Goal: Transaction & Acquisition: Purchase product/service

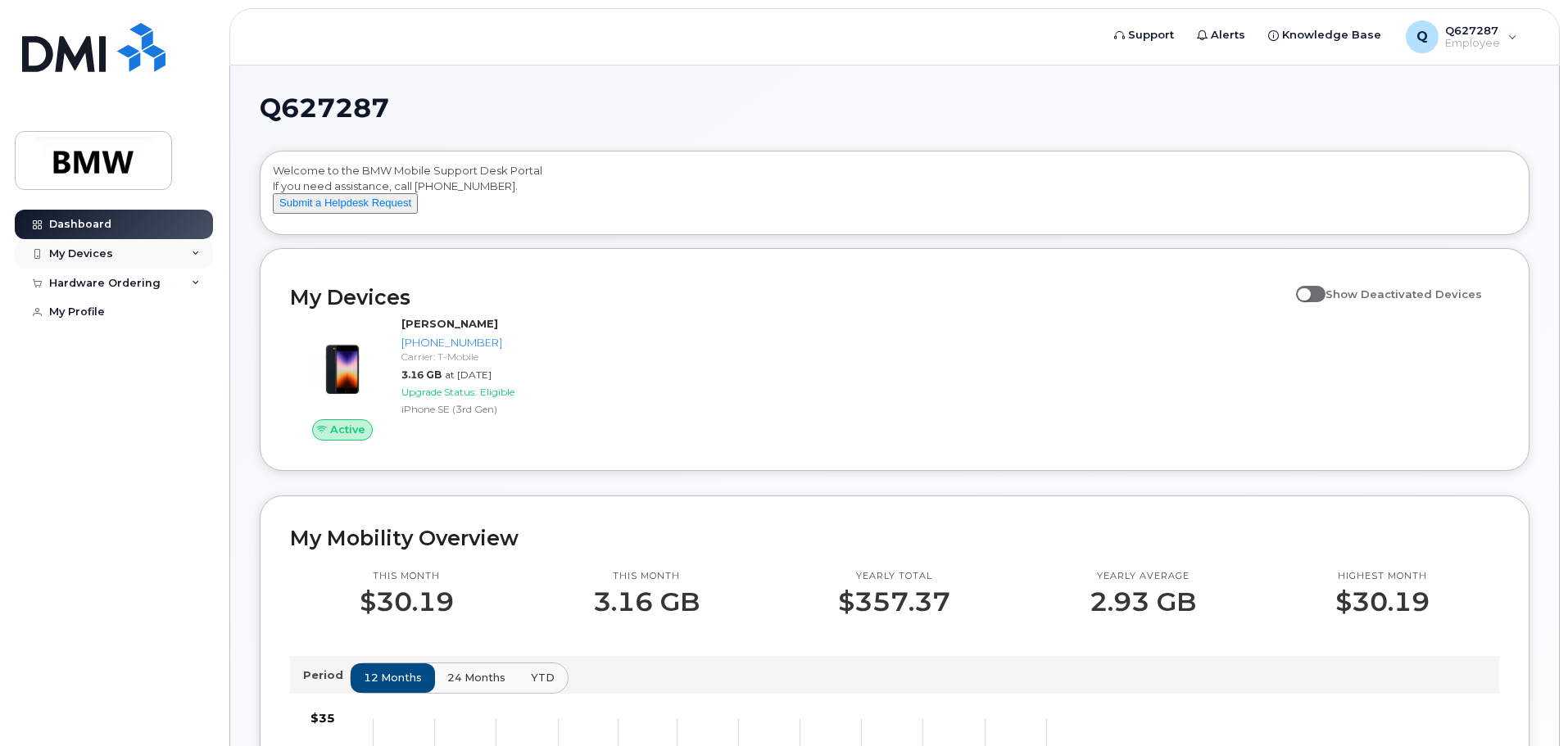
click at [111, 259] on div "My Devices" at bounding box center [113, 254] width 198 height 30
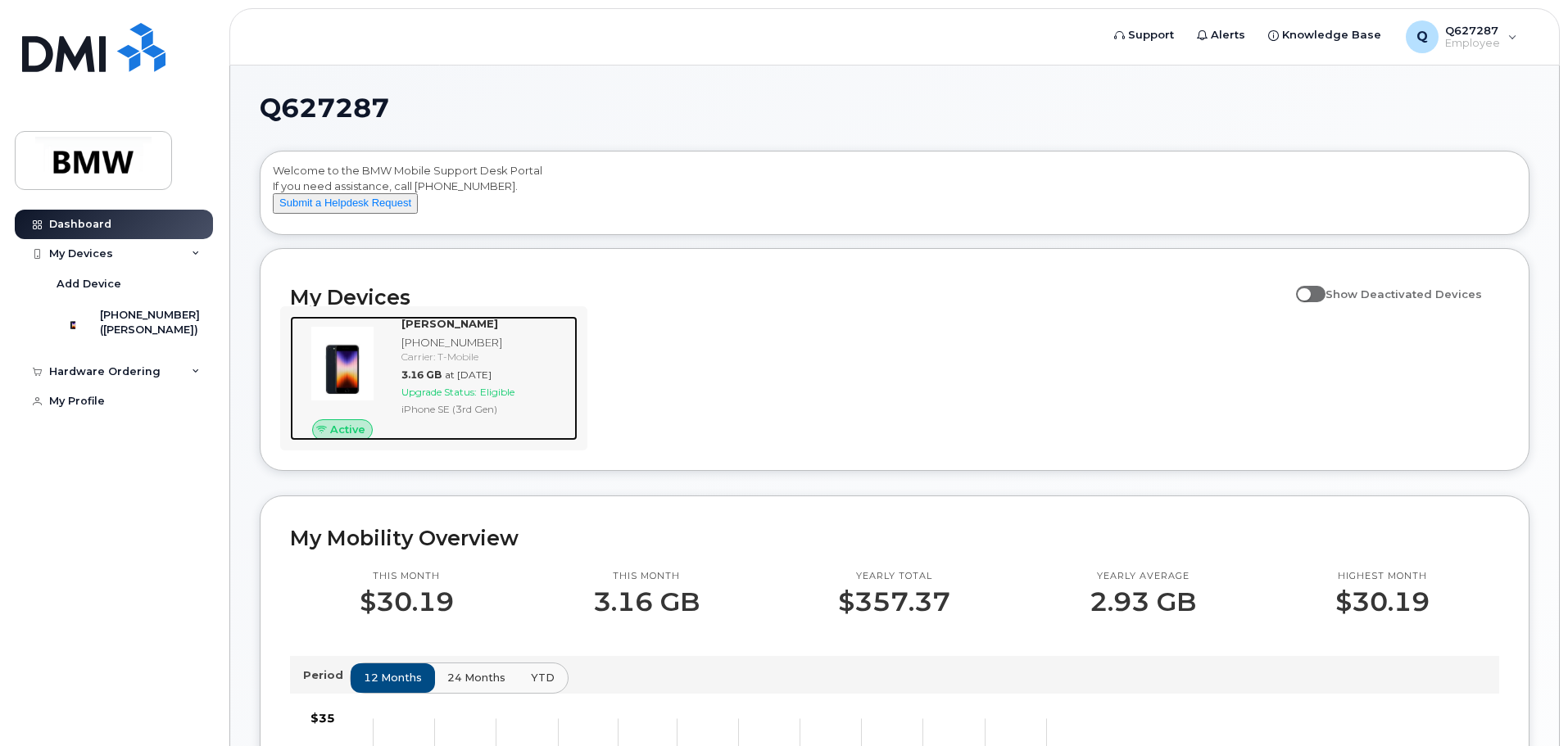
click at [489, 416] on div "iPhone SE (3rd Gen)" at bounding box center [486, 408] width 169 height 14
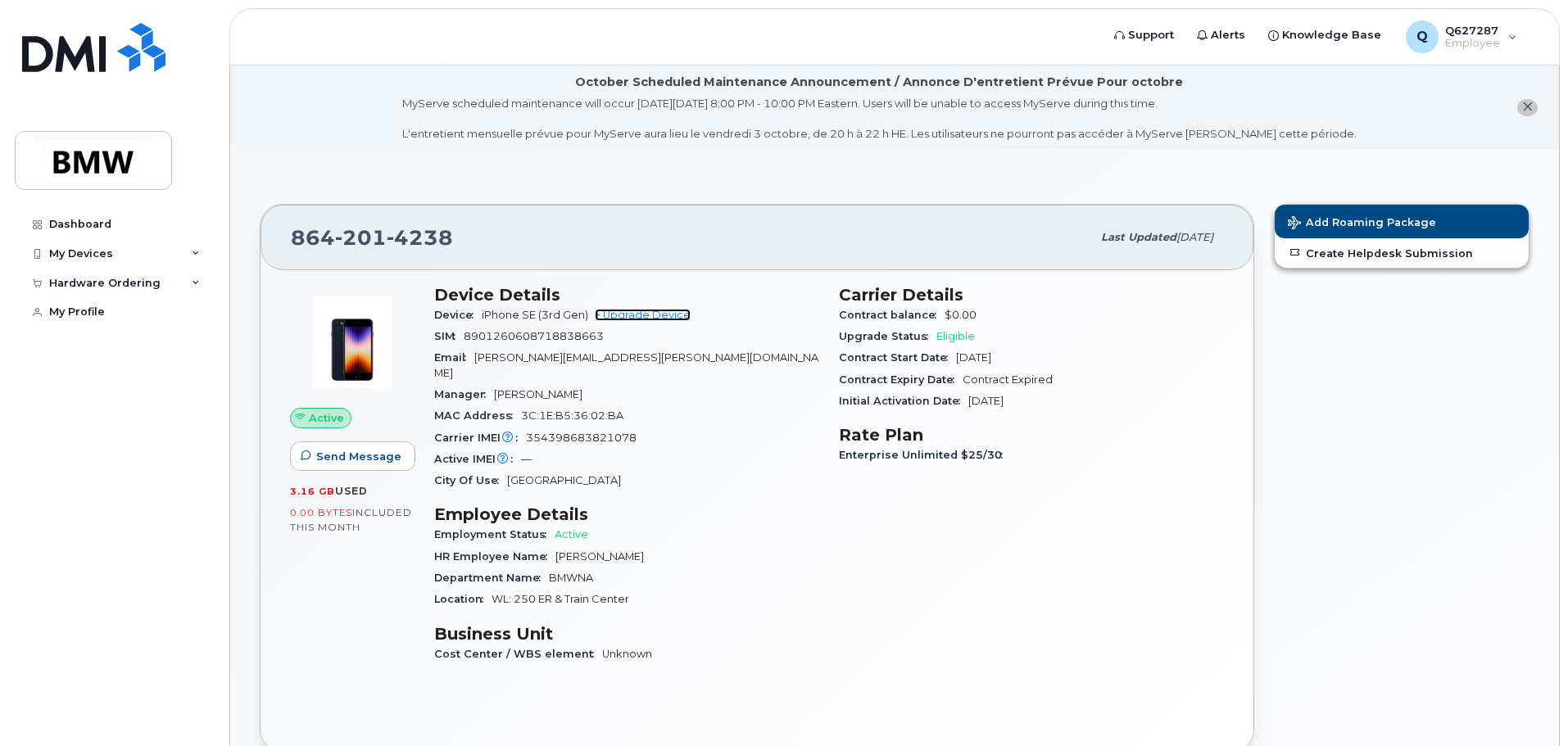
click at [665, 315] on link "+ Upgrade Device" at bounding box center [643, 315] width 96 height 12
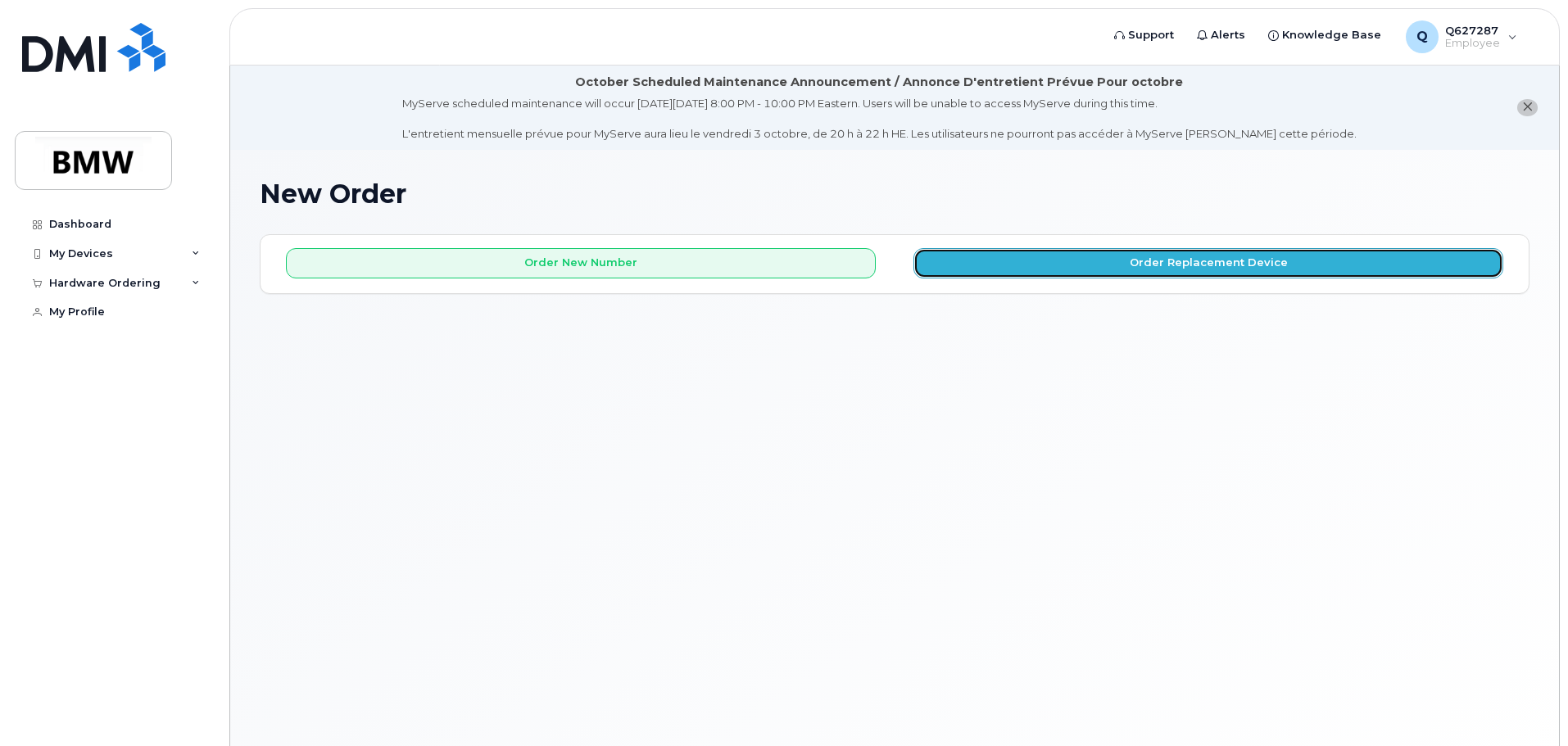
click at [1178, 269] on button "Order Replacement Device" at bounding box center [1209, 263] width 590 height 30
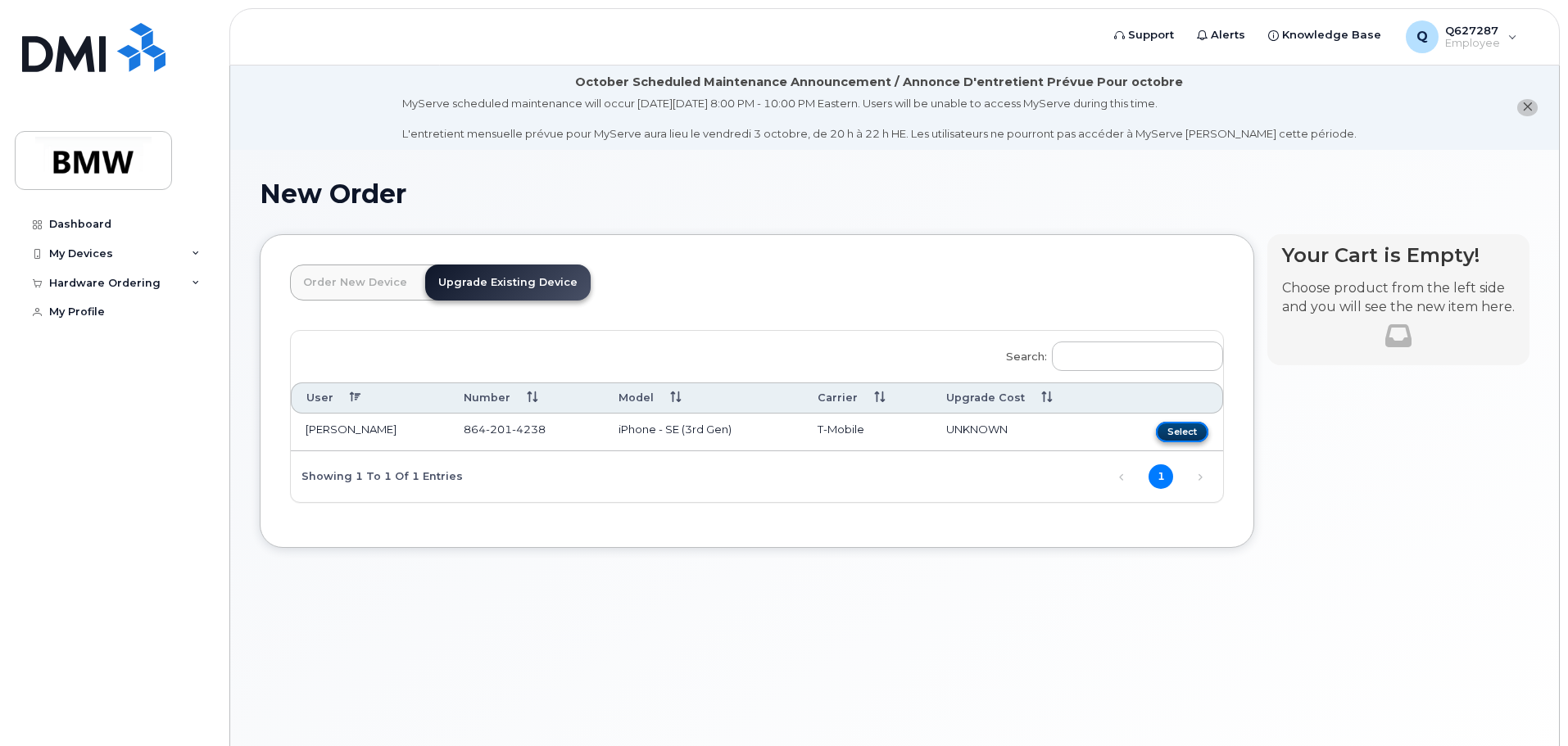
click at [1188, 437] on button "Select" at bounding box center [1183, 431] width 53 height 21
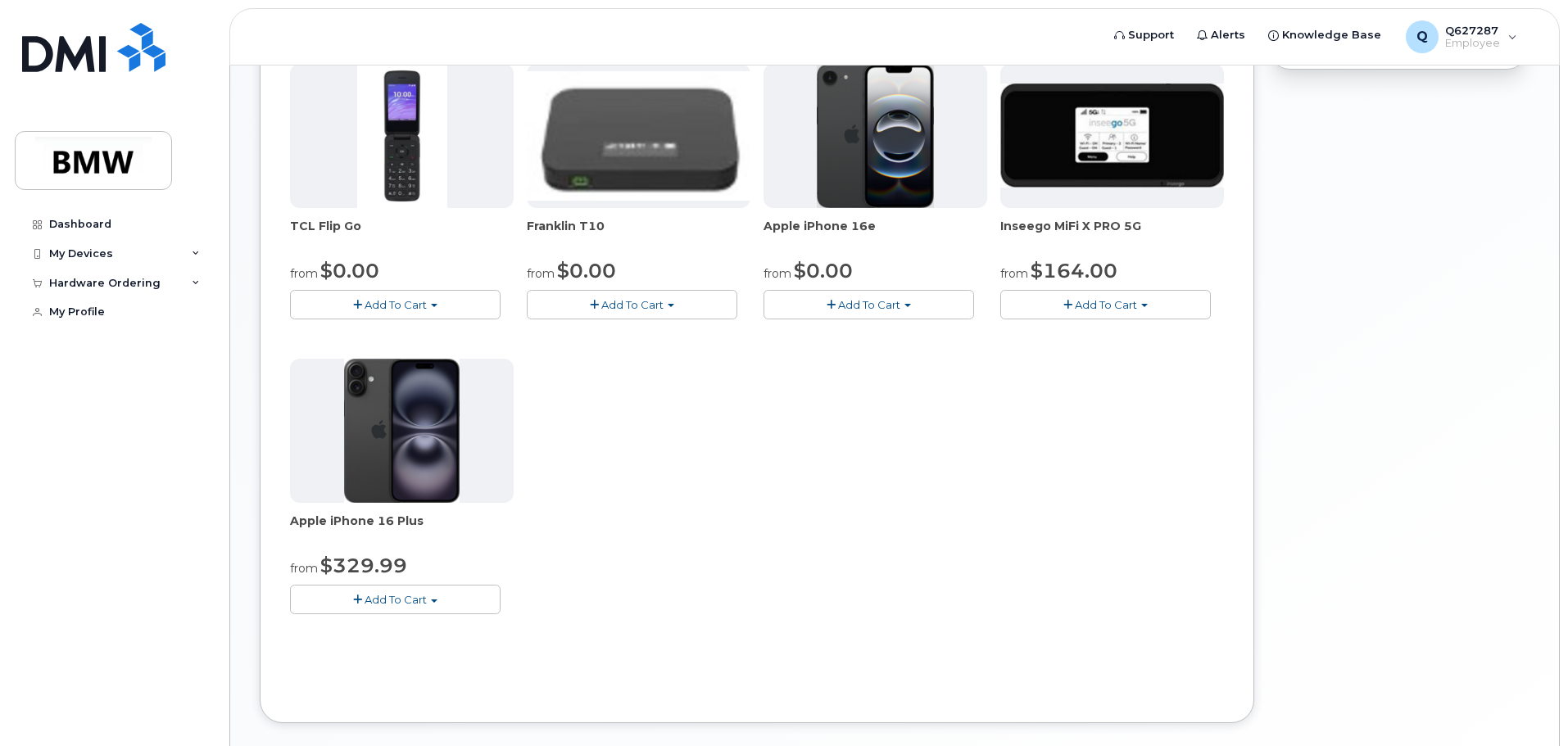
scroll to position [491, 0]
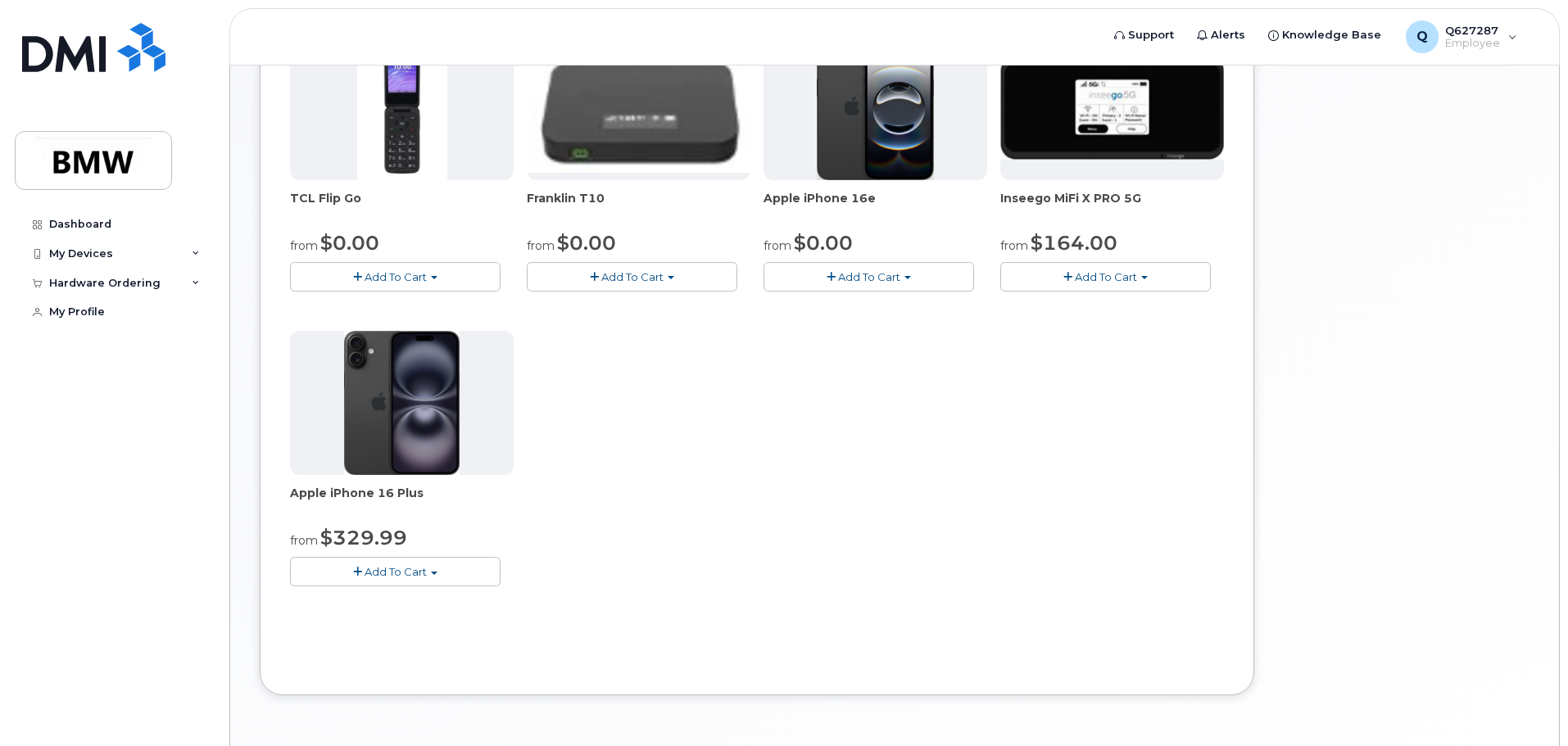
click at [347, 576] on button "Add To Cart" at bounding box center [395, 571] width 210 height 29
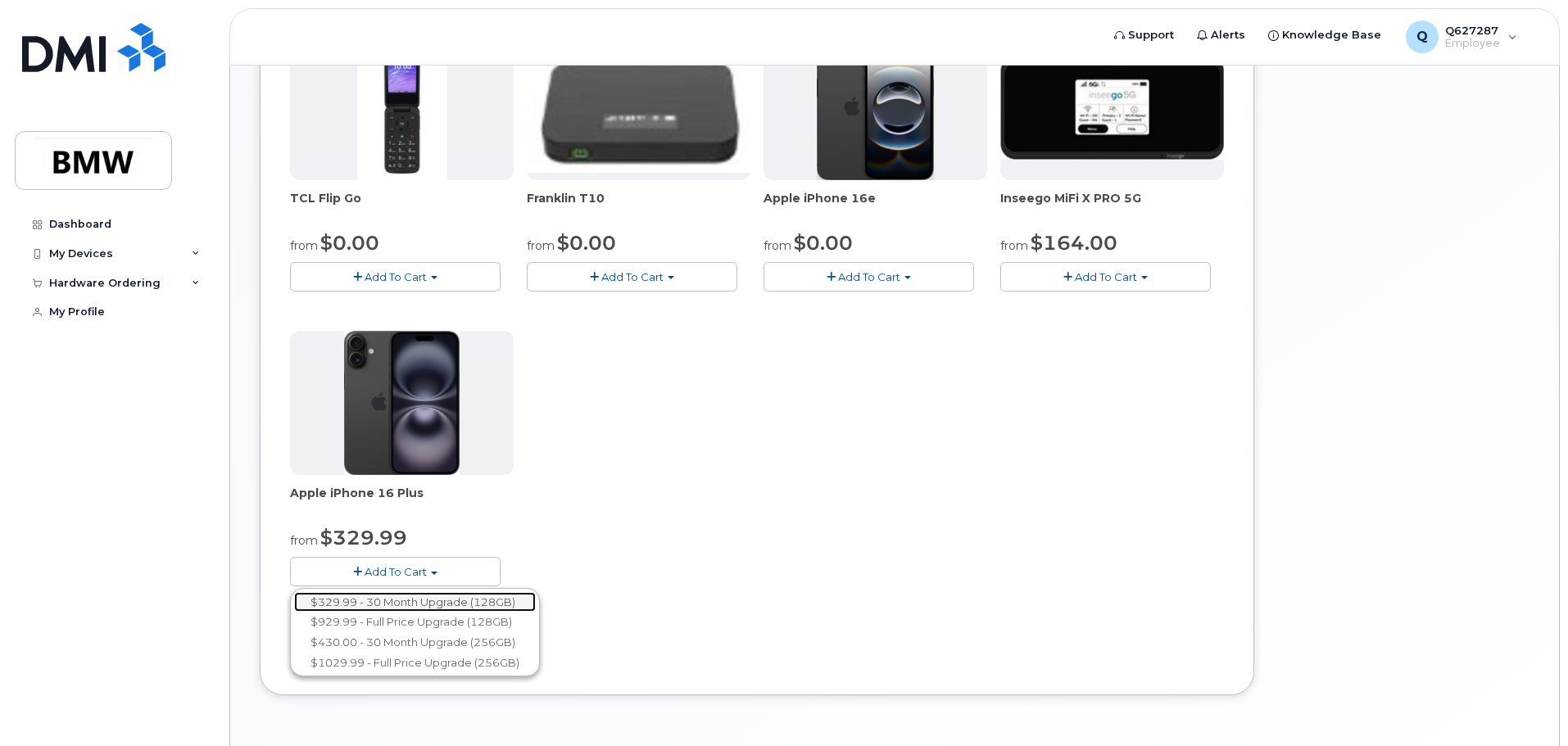
click at [353, 602] on link "$329.99 - 30 Month Upgrade (128GB)" at bounding box center [415, 602] width 242 height 21
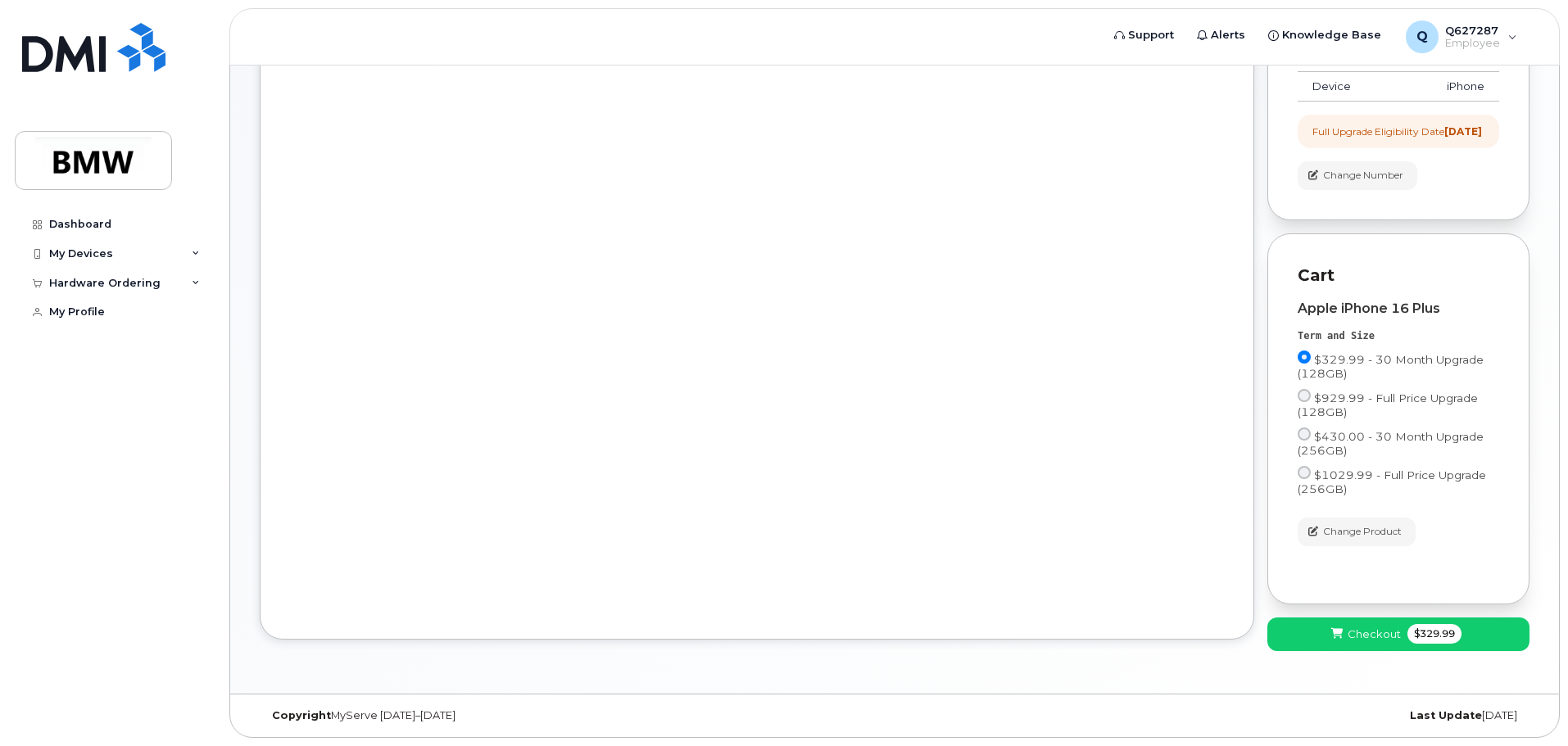
scroll to position [327, 0]
click at [1397, 633] on span "Checkout" at bounding box center [1374, 634] width 53 height 16
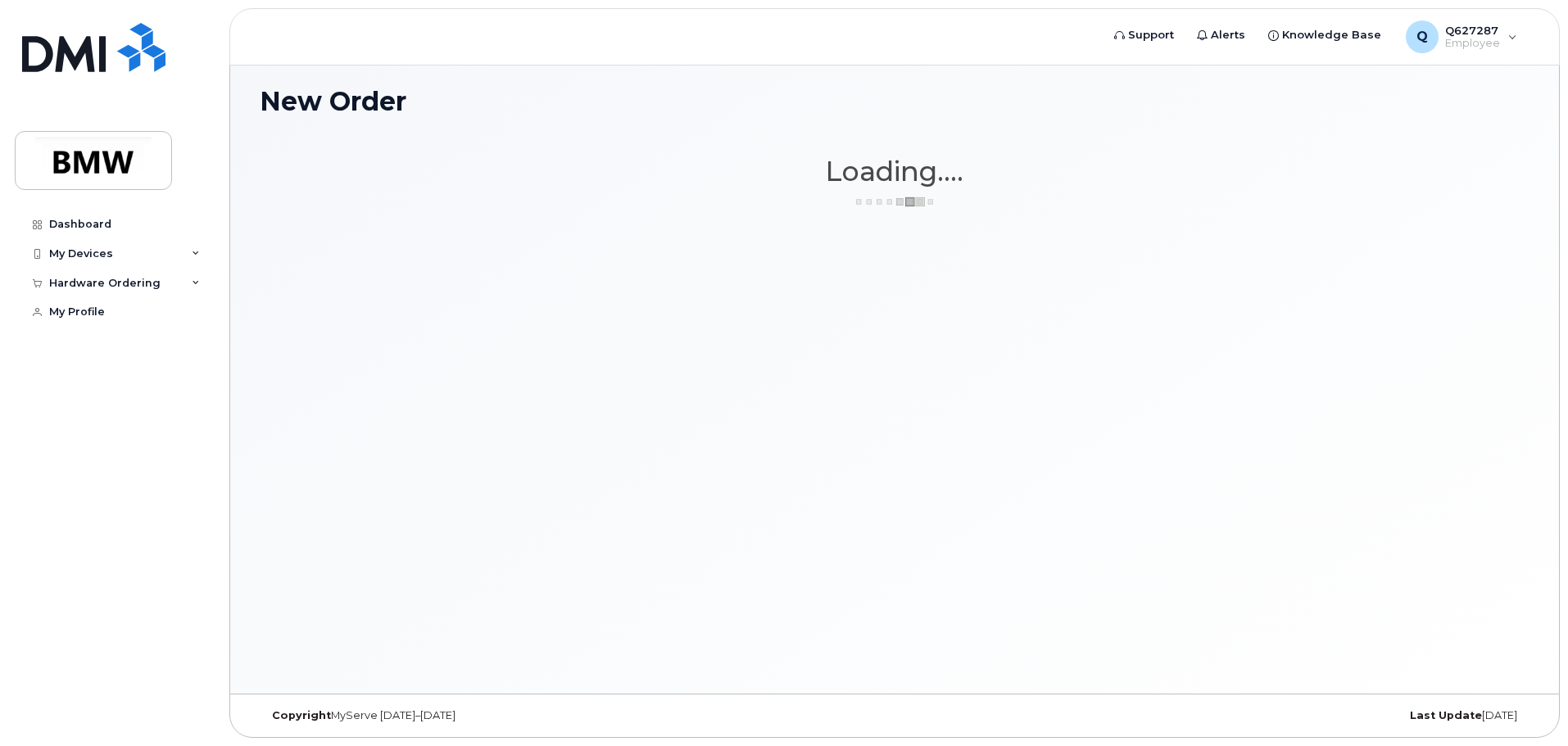
scroll to position [93, 0]
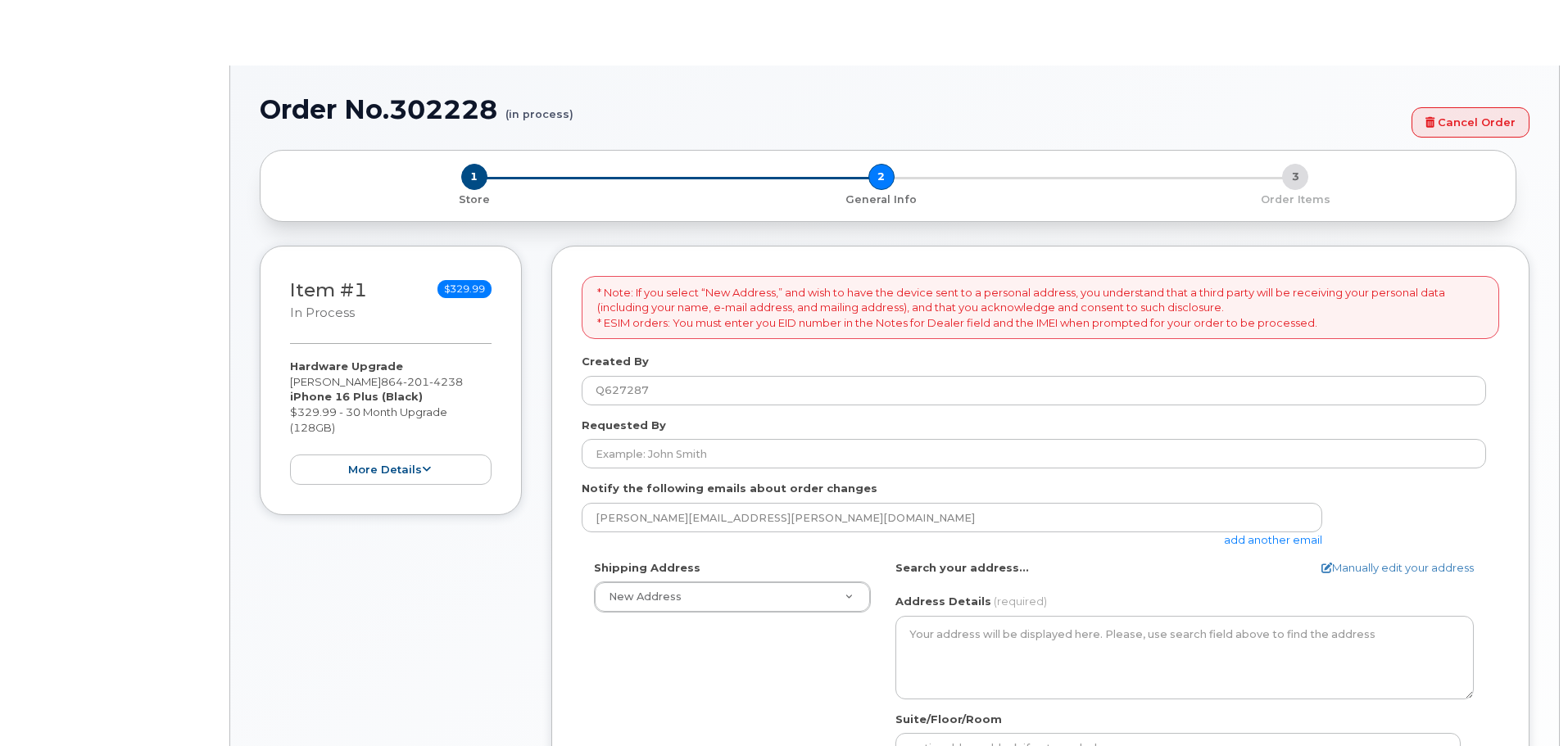
select select
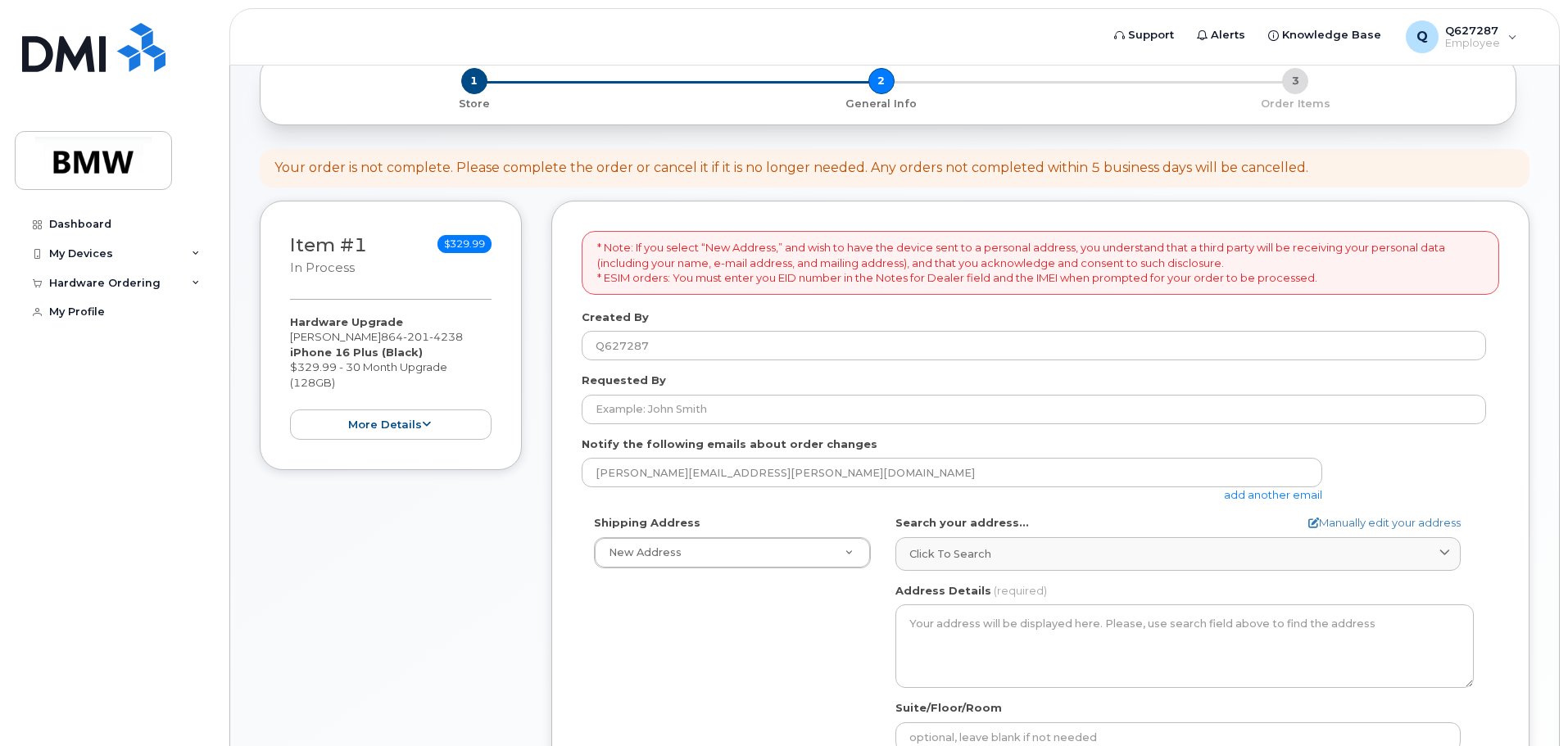
scroll to position [246, 0]
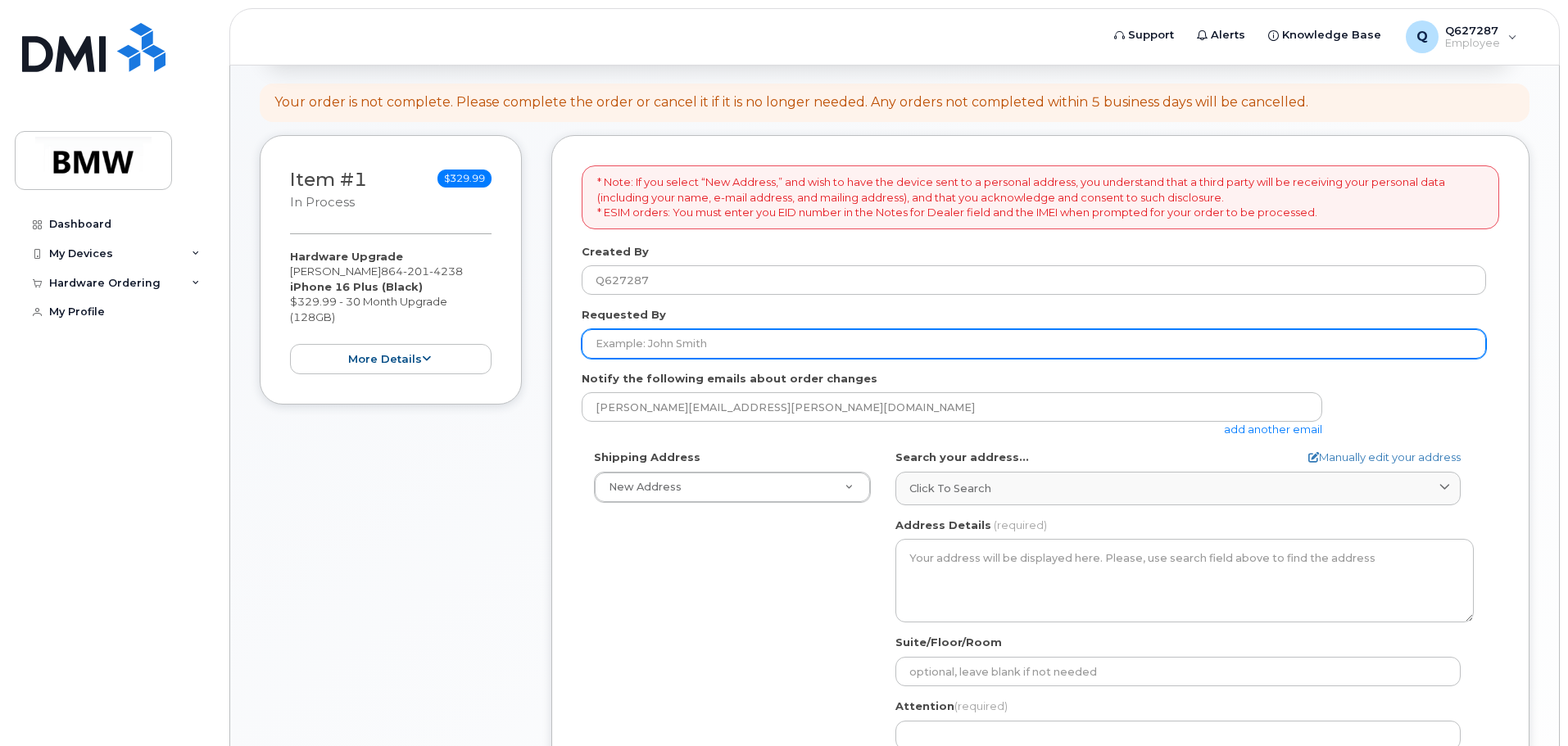
click at [713, 345] on input "Requested By" at bounding box center [1034, 344] width 905 height 30
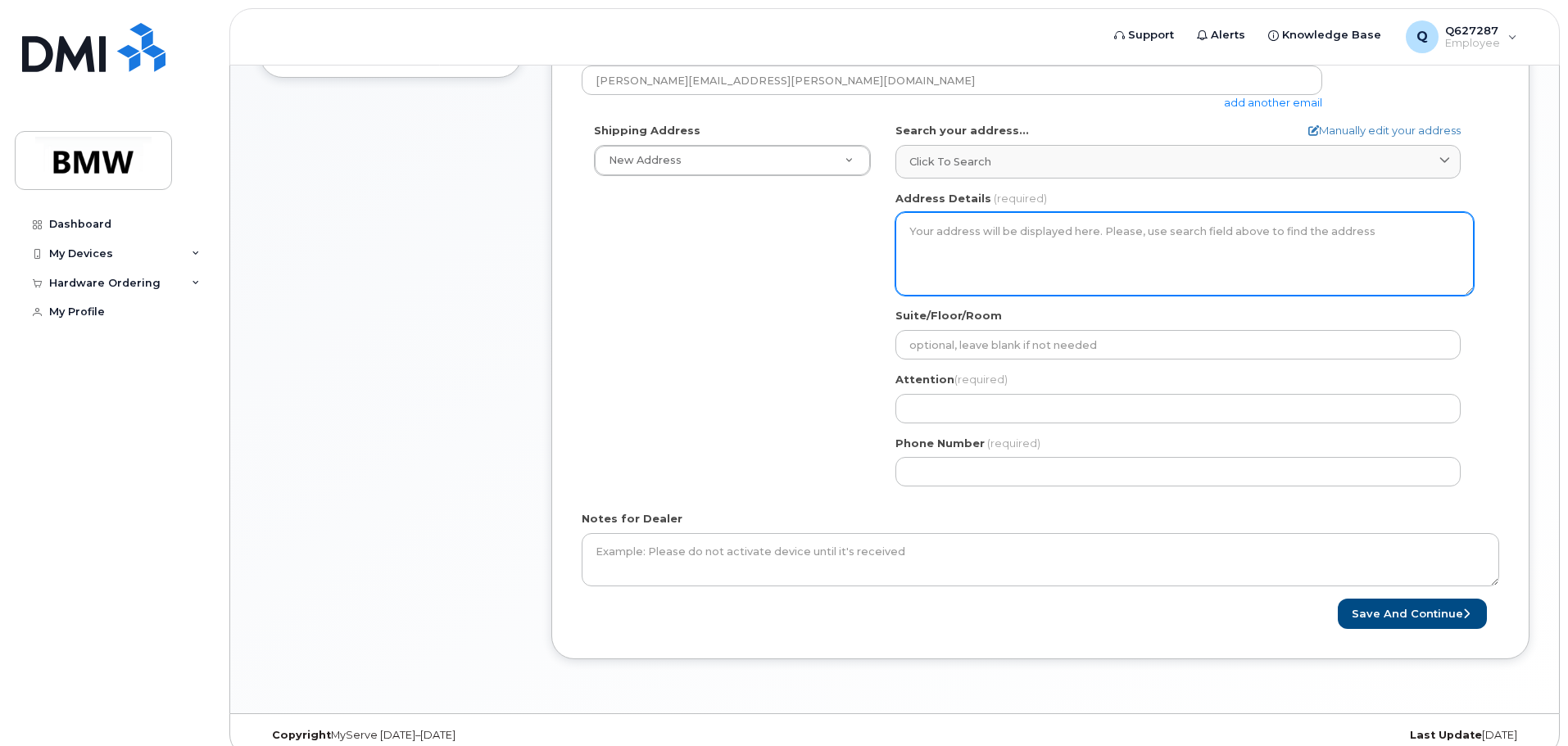
scroll to position [573, 0]
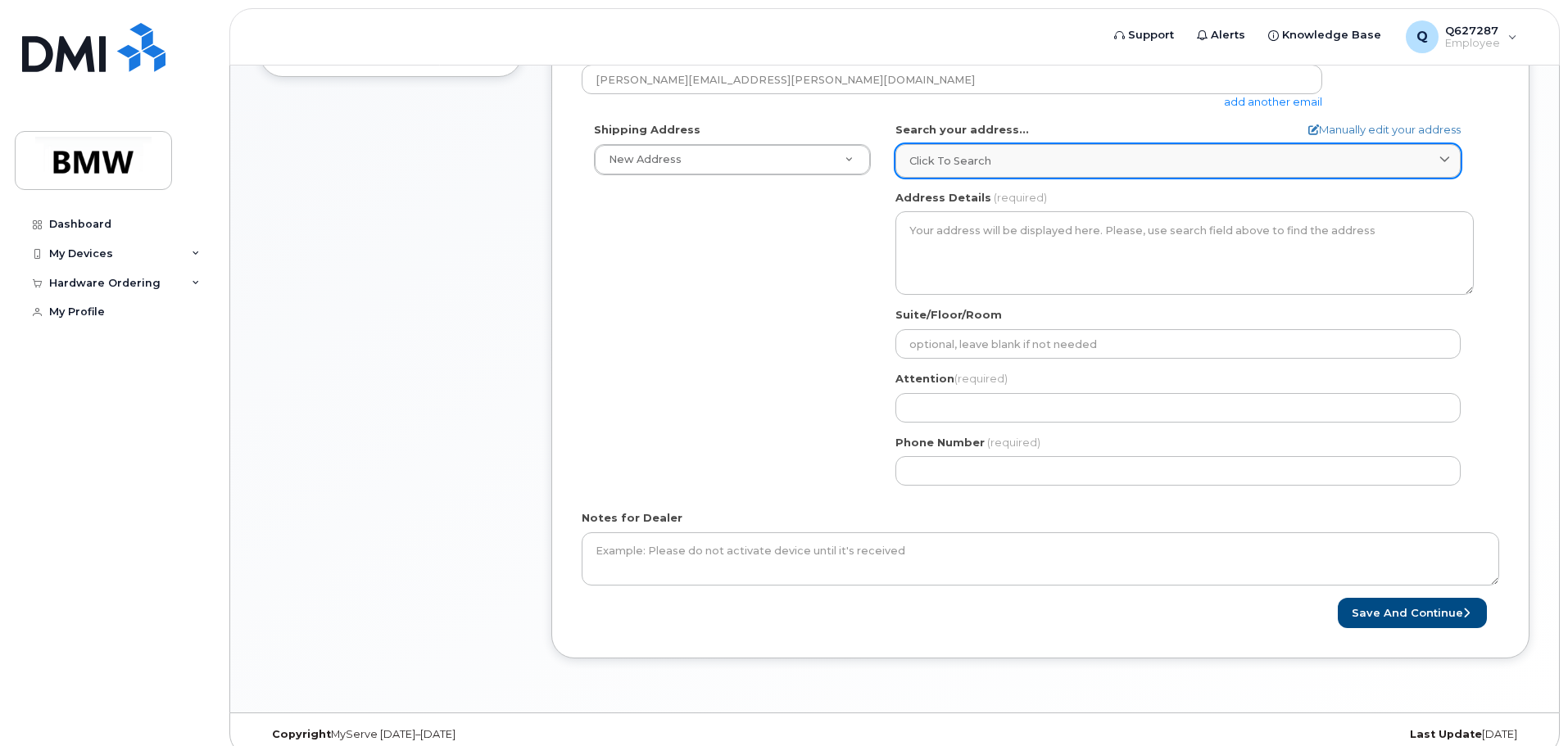
type input "[PERSON_NAME]"
click at [958, 162] on span "Click to search" at bounding box center [951, 160] width 82 height 16
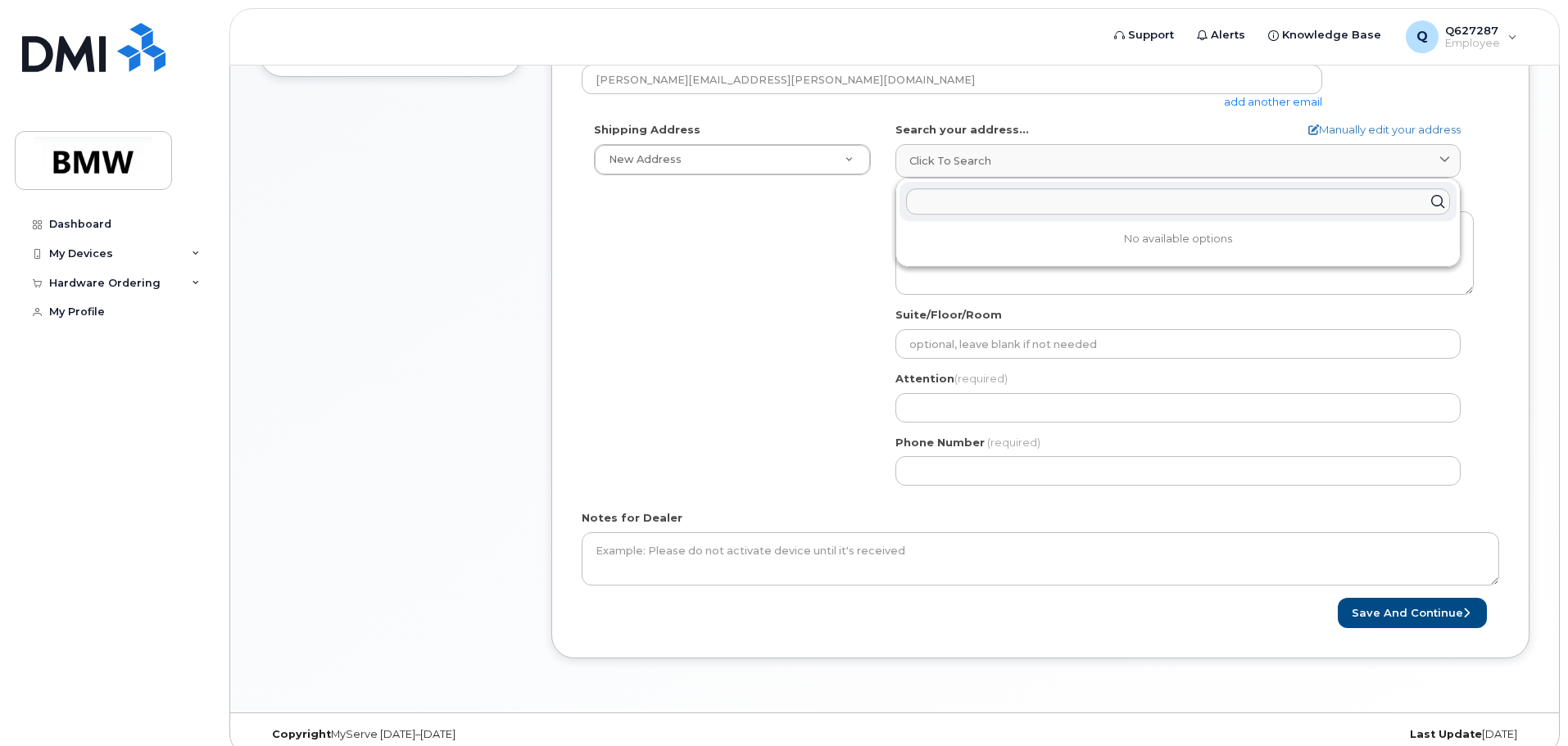
click at [811, 254] on div "Shipping Address New Address New Address BMW MC Plant BMW North America Financi…" at bounding box center [1034, 311] width 905 height 376
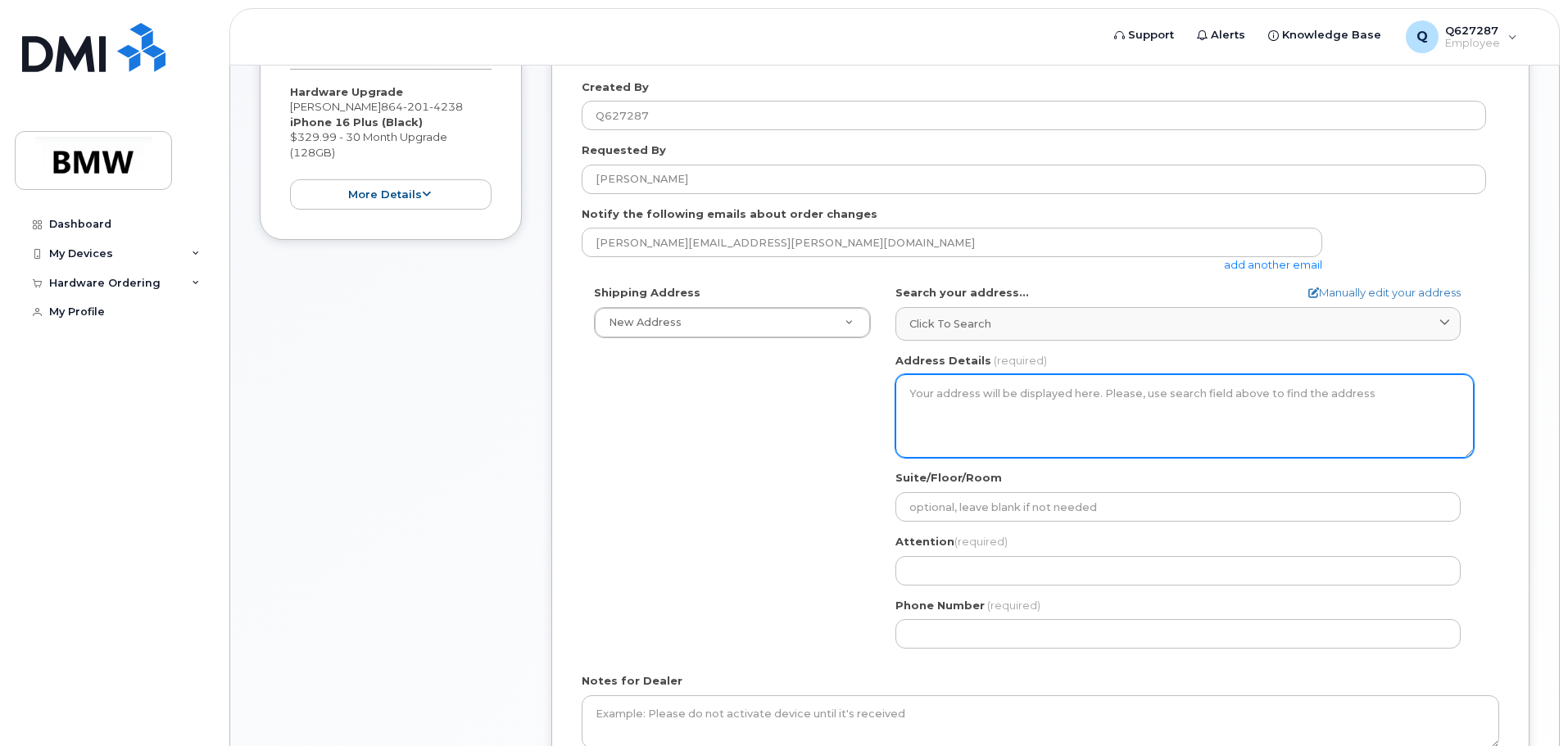
scroll to position [409, 0]
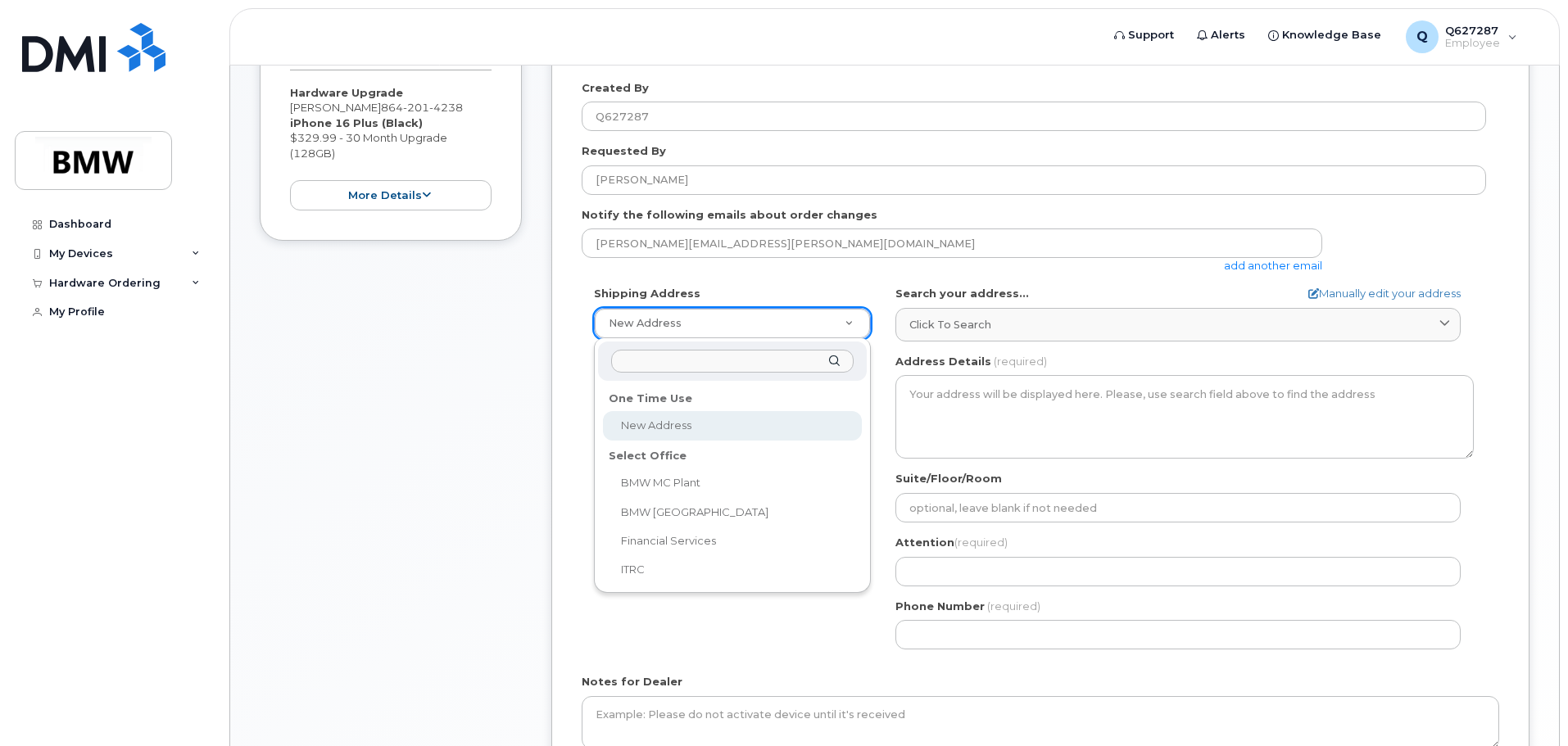
select select
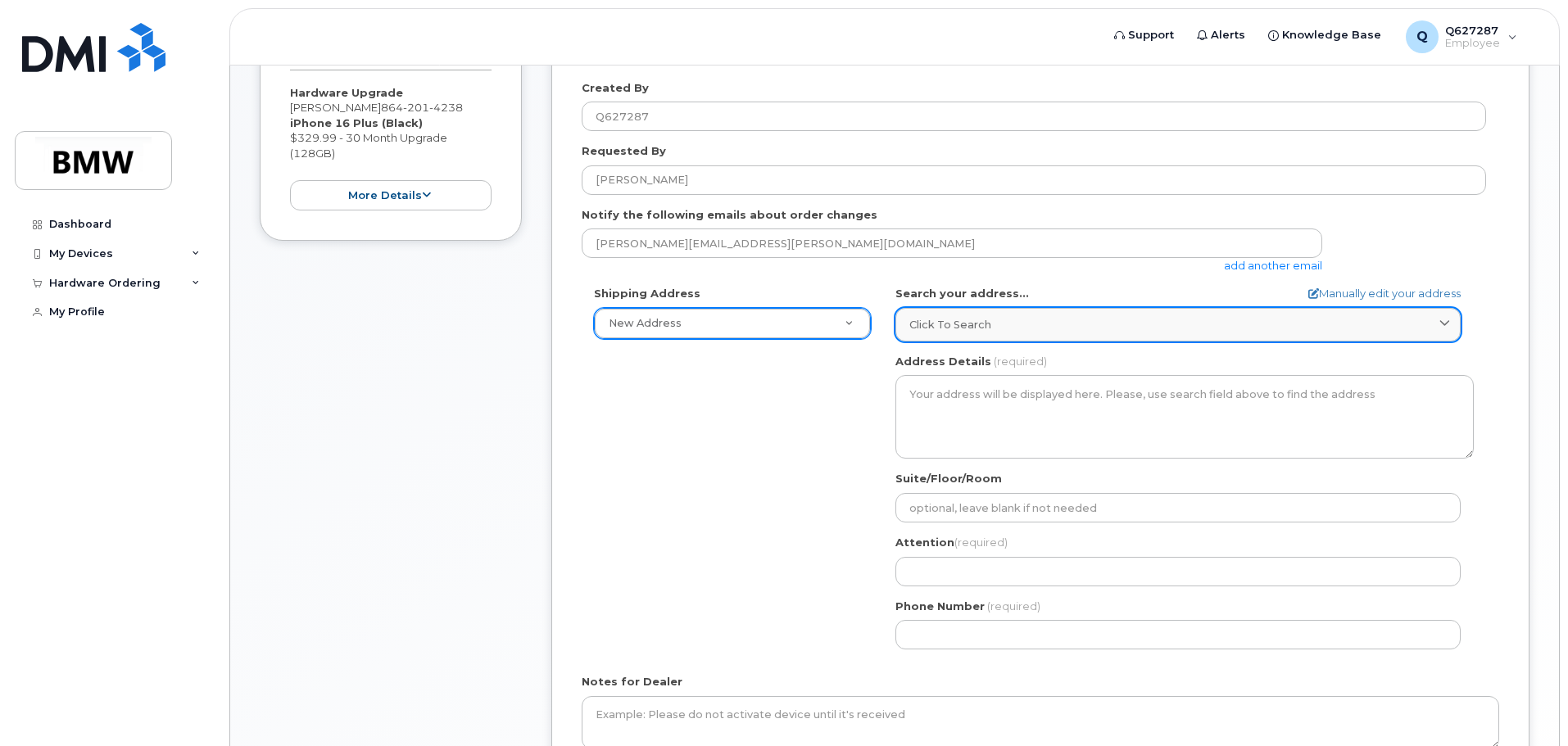
click at [1051, 330] on div "Click to search" at bounding box center [1178, 325] width 537 height 16
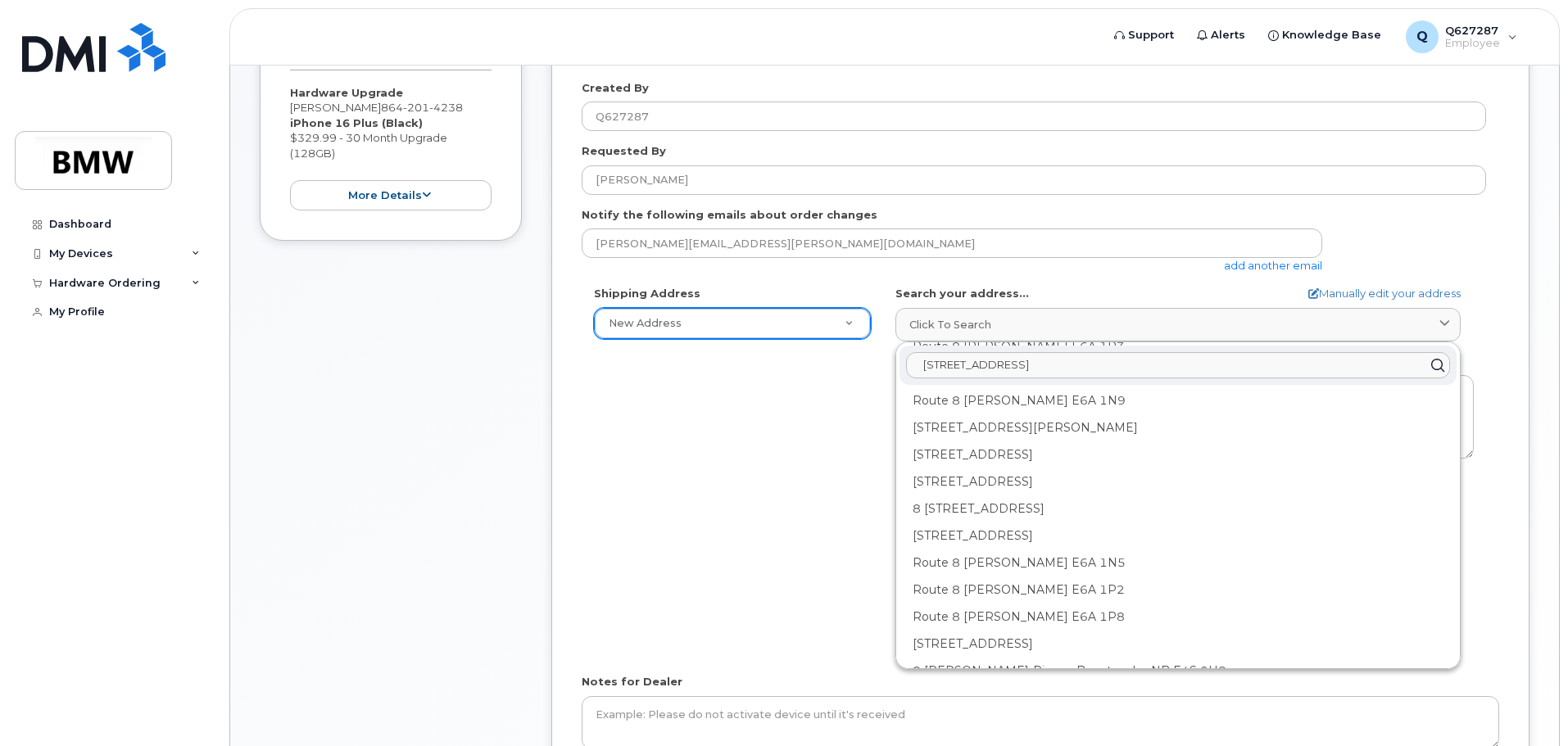
scroll to position [0, 0]
drag, startPoint x: 932, startPoint y: 364, endPoint x: 842, endPoint y: 363, distance: 90.0
click at [838, 366] on div "Shipping Address New Address New Address BMW MC Plant BMW North America Financi…" at bounding box center [1034, 474] width 905 height 376
type input "8 Highpoint Circle Quincy, MA"
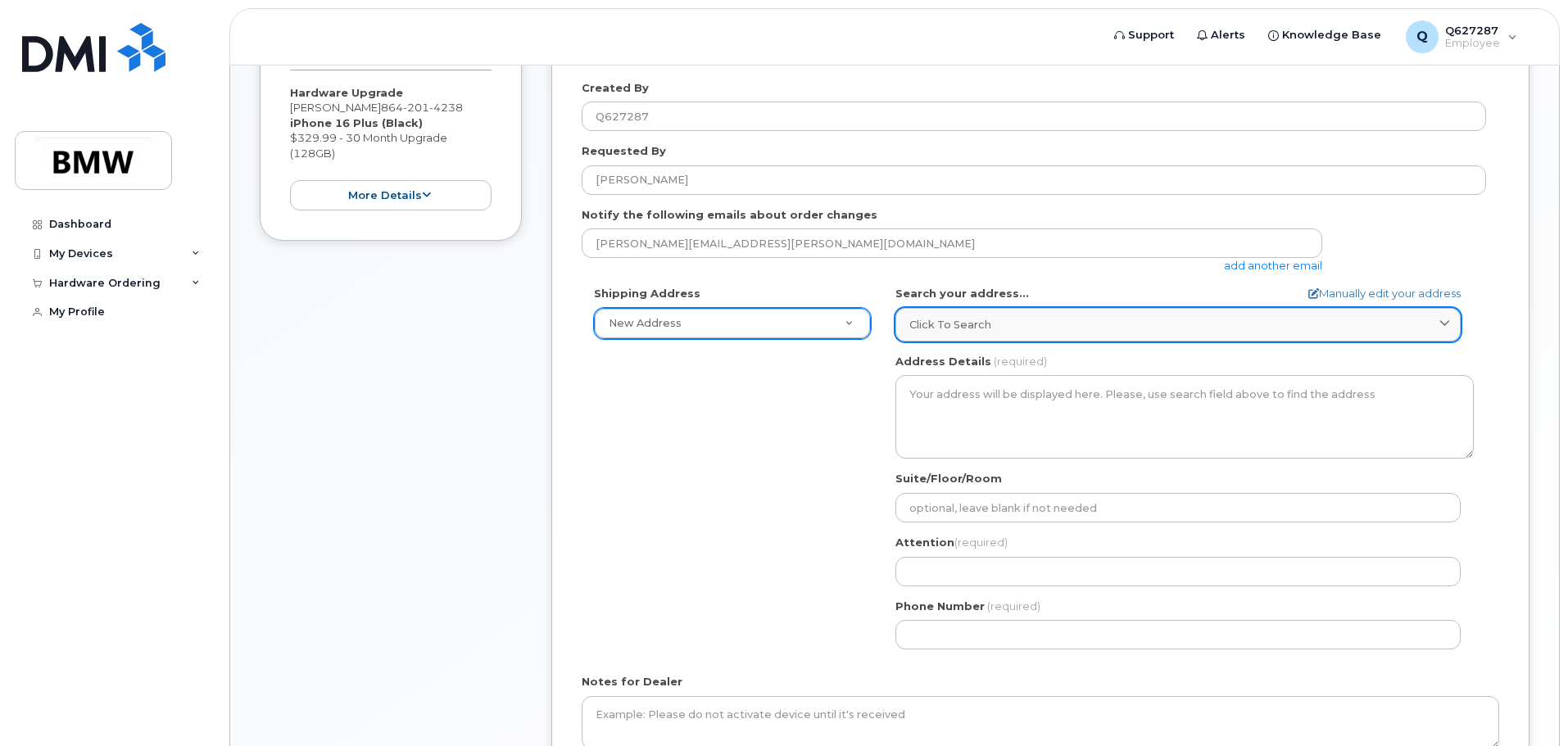
click at [1072, 325] on div "Click to search" at bounding box center [1178, 325] width 537 height 16
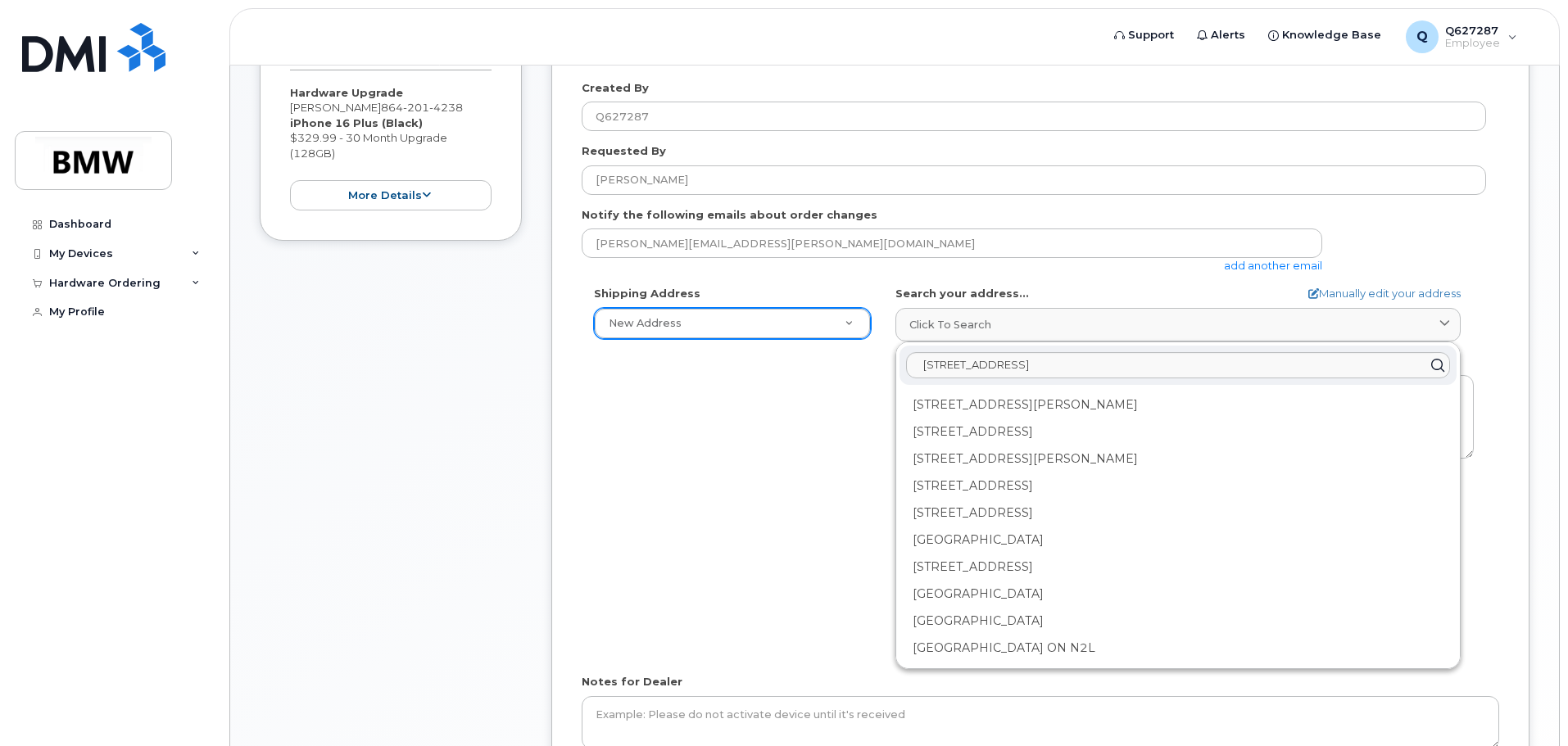
click at [1357, 285] on form "* Note: If you select “New Address,” and wish to have the device sent to a pers…" at bounding box center [1040, 397] width 918 height 790
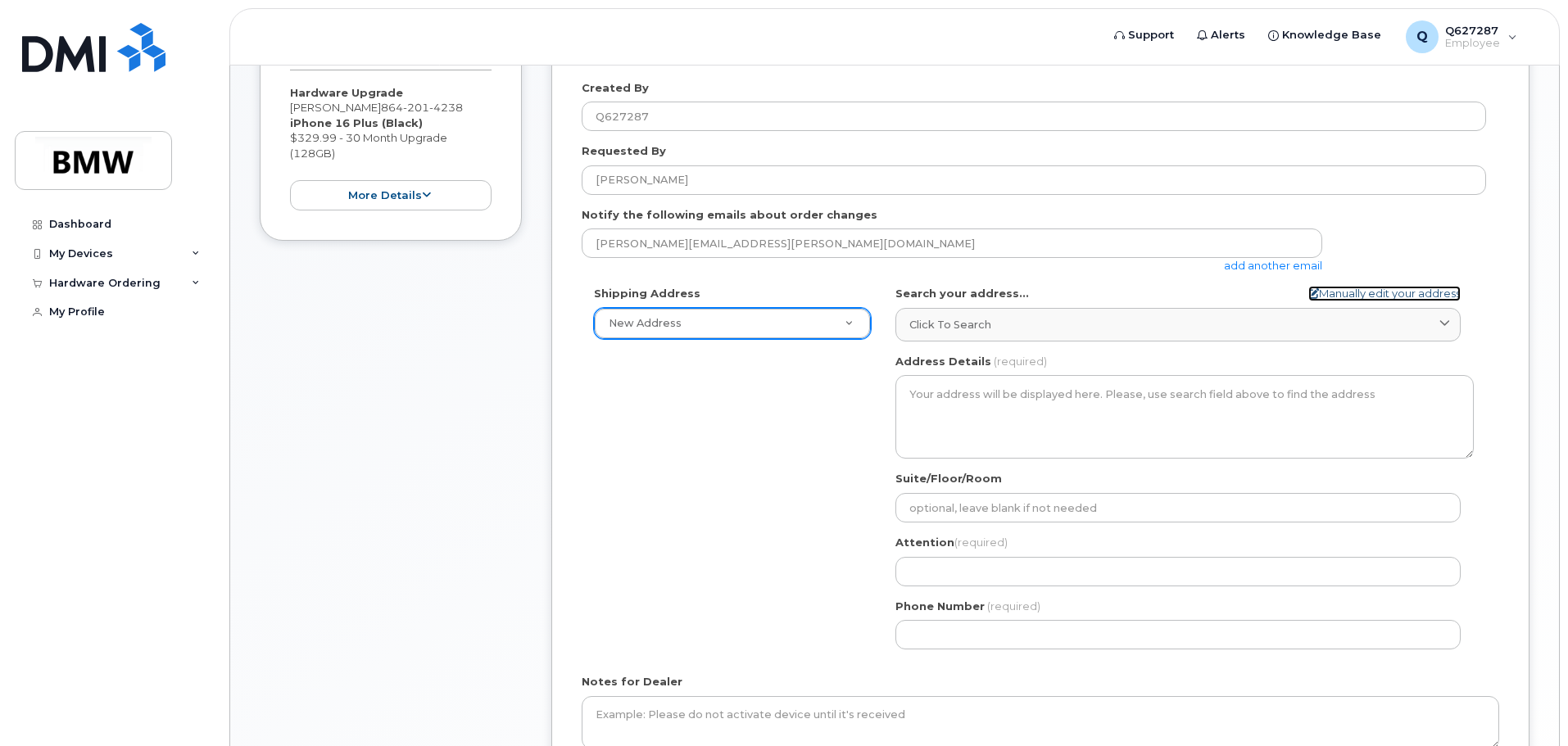
click at [1357, 294] on link "Manually edit your address" at bounding box center [1384, 293] width 152 height 16
select select
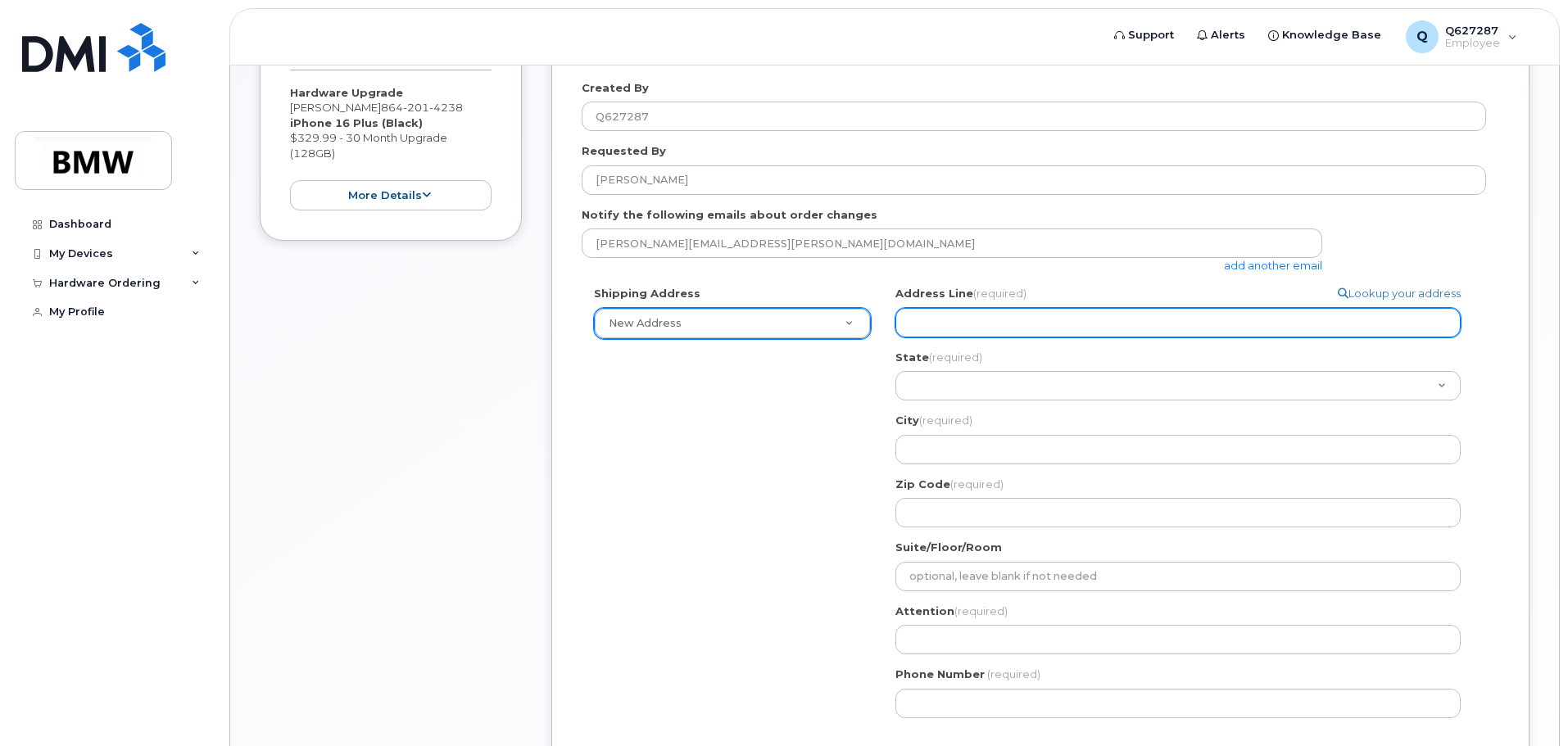
click at [1085, 320] on input "Address Line (required)" at bounding box center [1178, 323] width 565 height 30
select select
type input "8"
select select
type input "8 H"
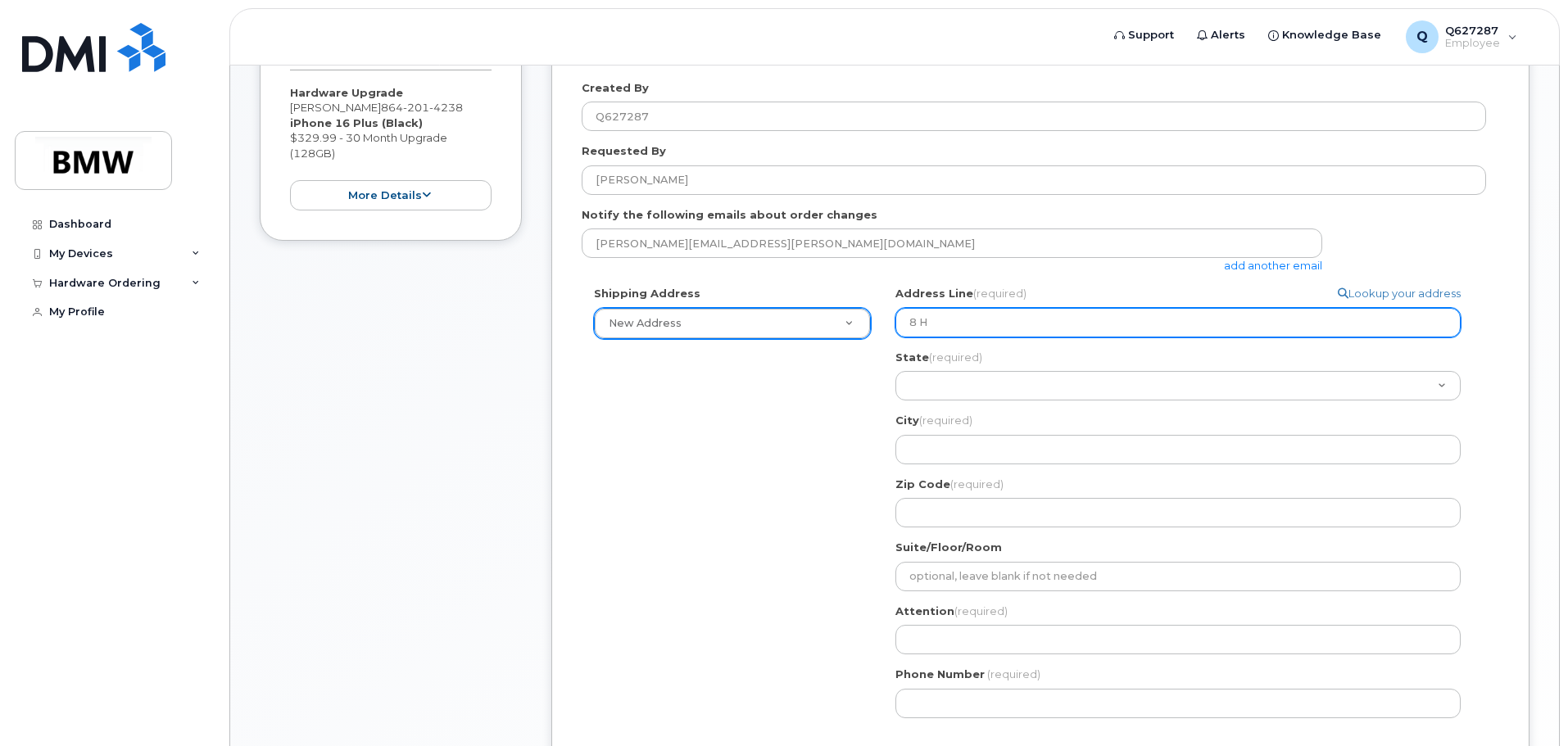
select select
type input "8 Hi"
select select
type input "8 Hig"
select select
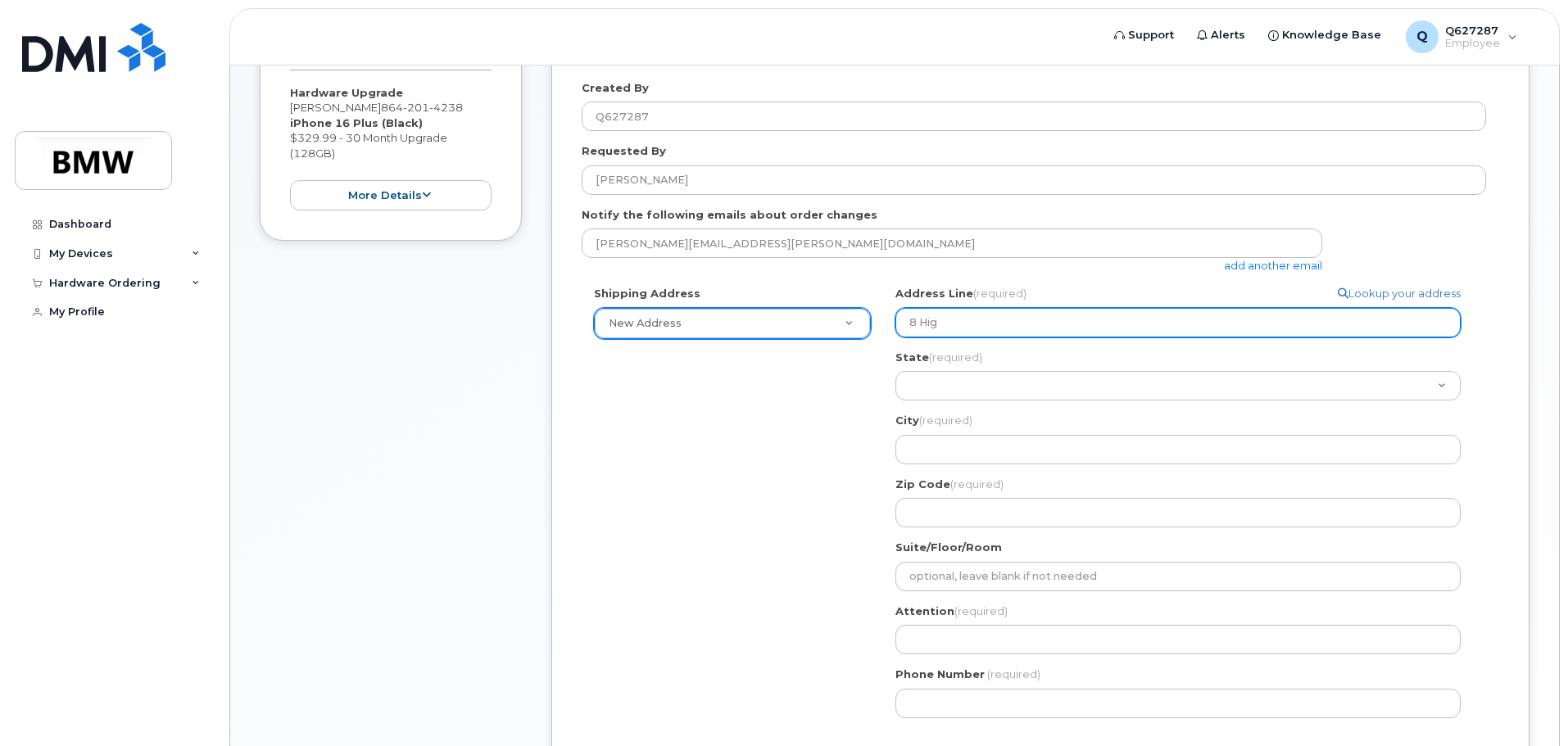
type input "8 High"
select select
type input "8 HighP"
select select
type input "8 HighPo"
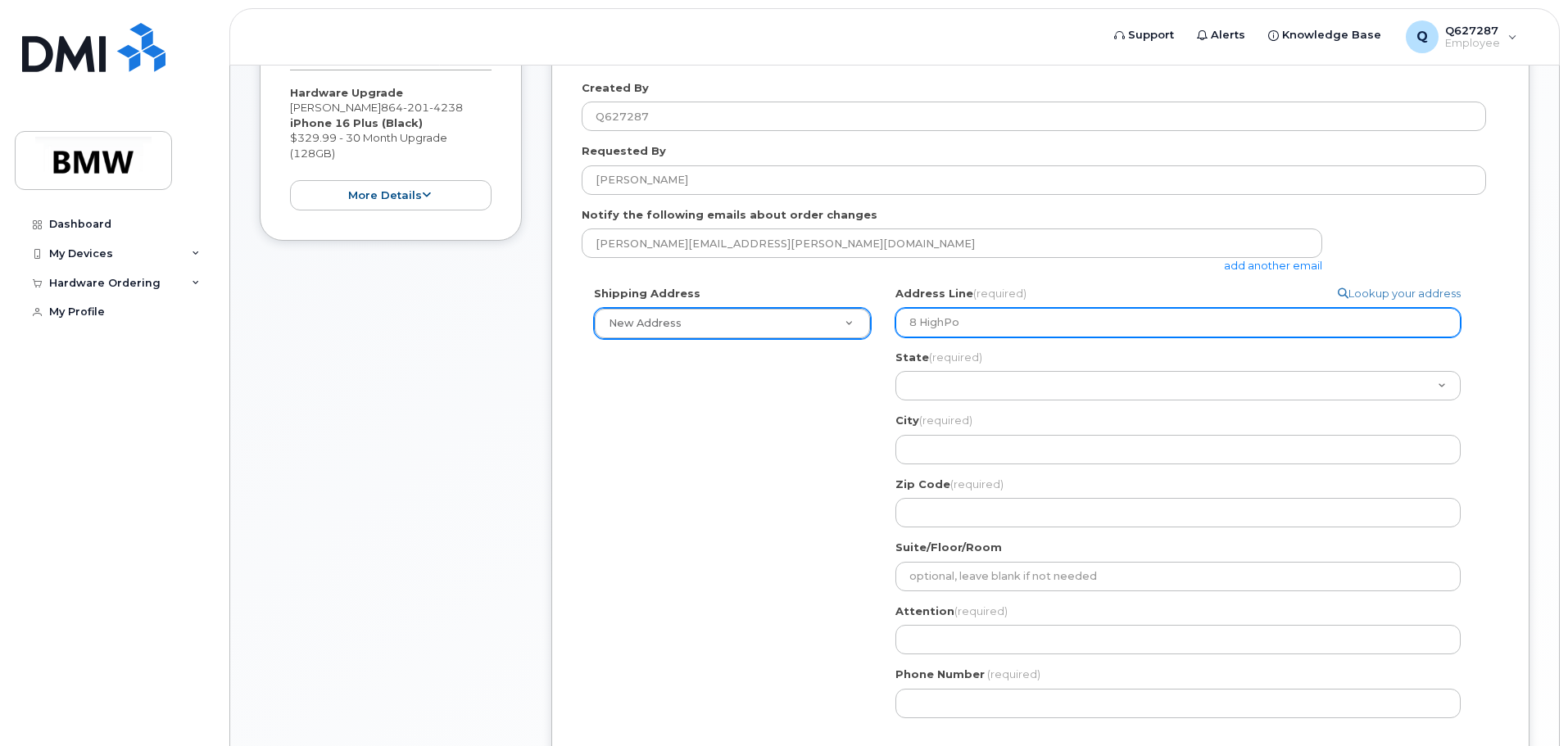
select select
type input "8 HighPoi"
select select
type input "8 HighPoin"
select select
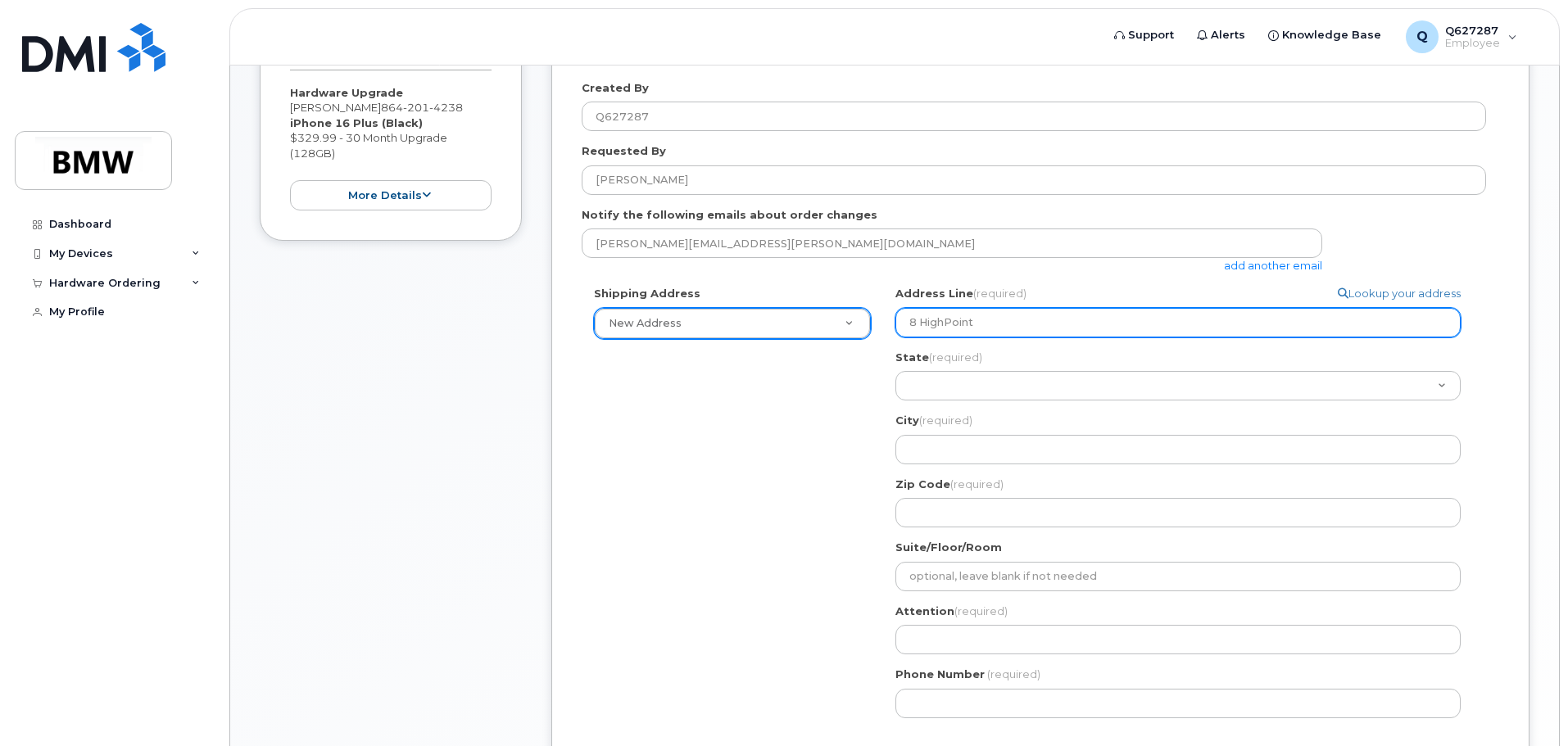
type input "8 HighPoint"
select select
type input "8 HighPoint C"
select select
type input "8 HighPoint Ci"
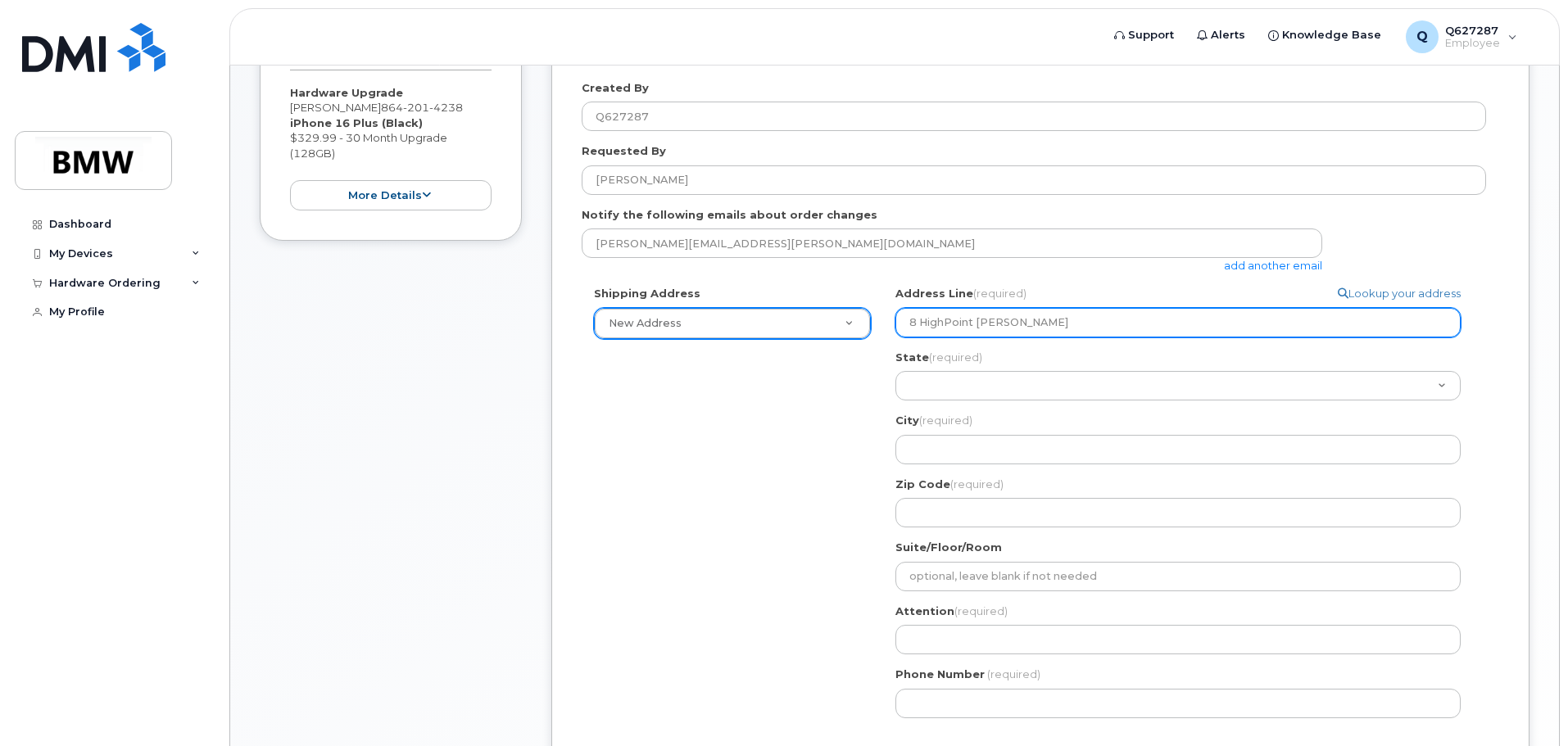
select select
type input "8 HighPoint Cir"
select select
type input "8 HighPoint Circ"
select select
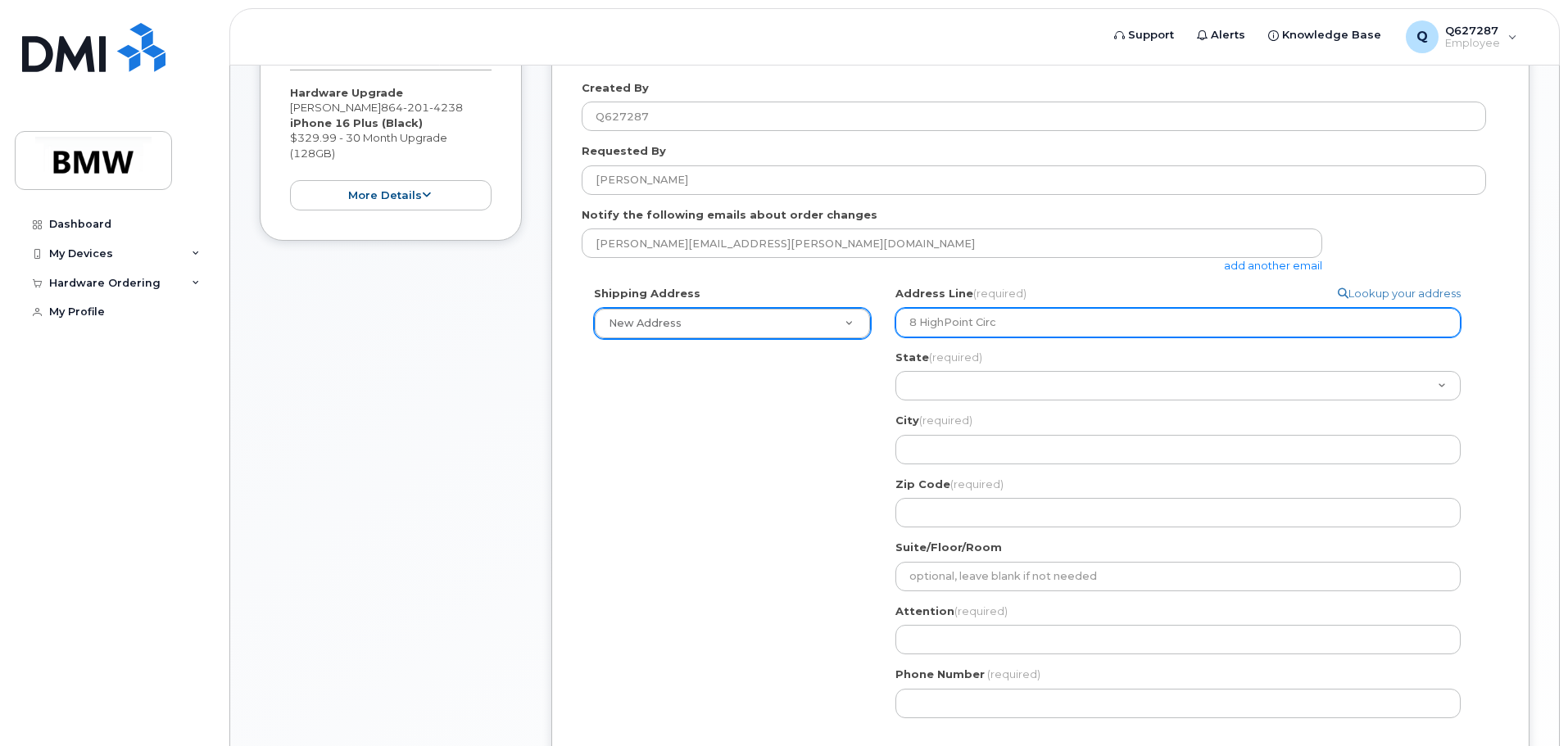
type input "8 HighPoint Circl"
select select
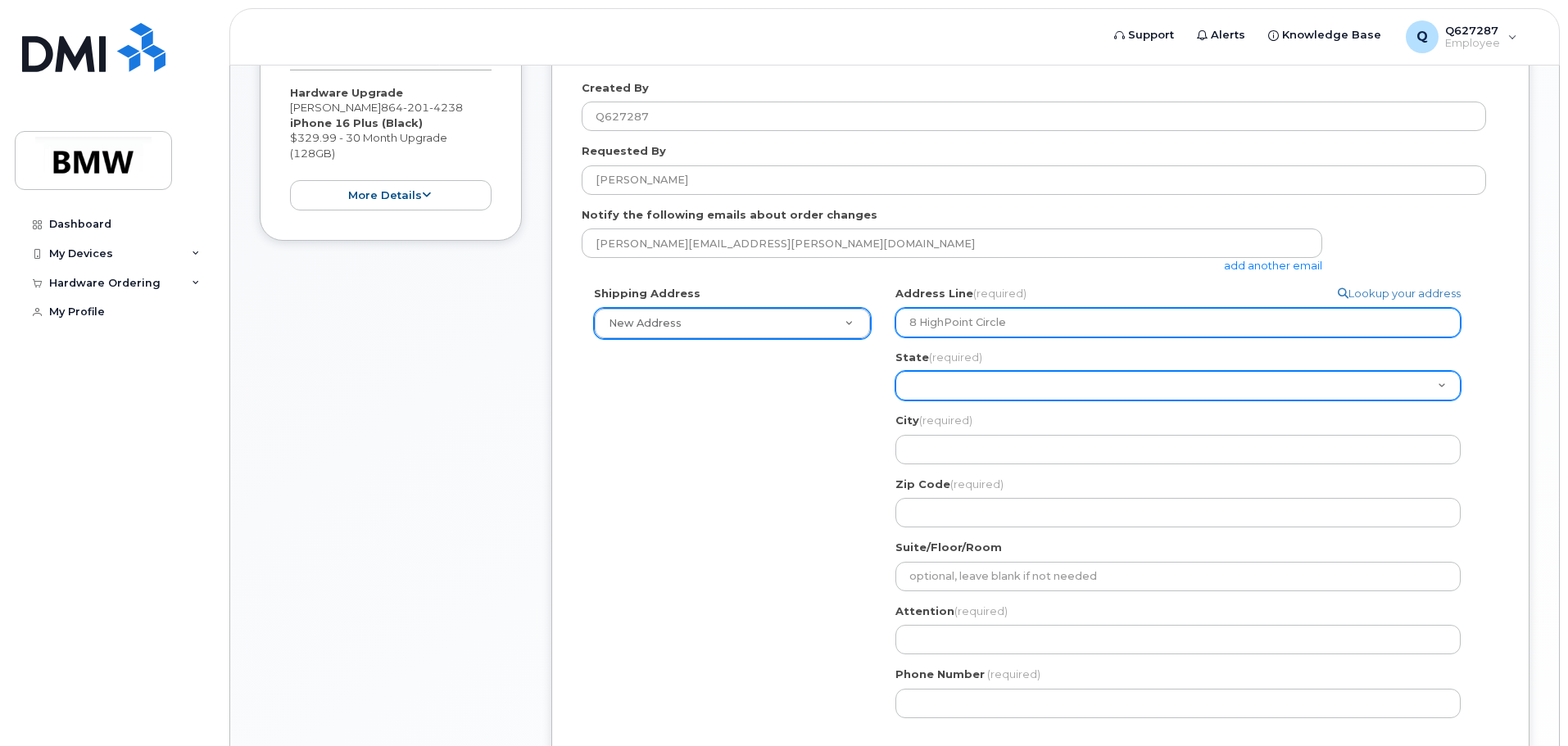
type input "8 HighPoint Circle"
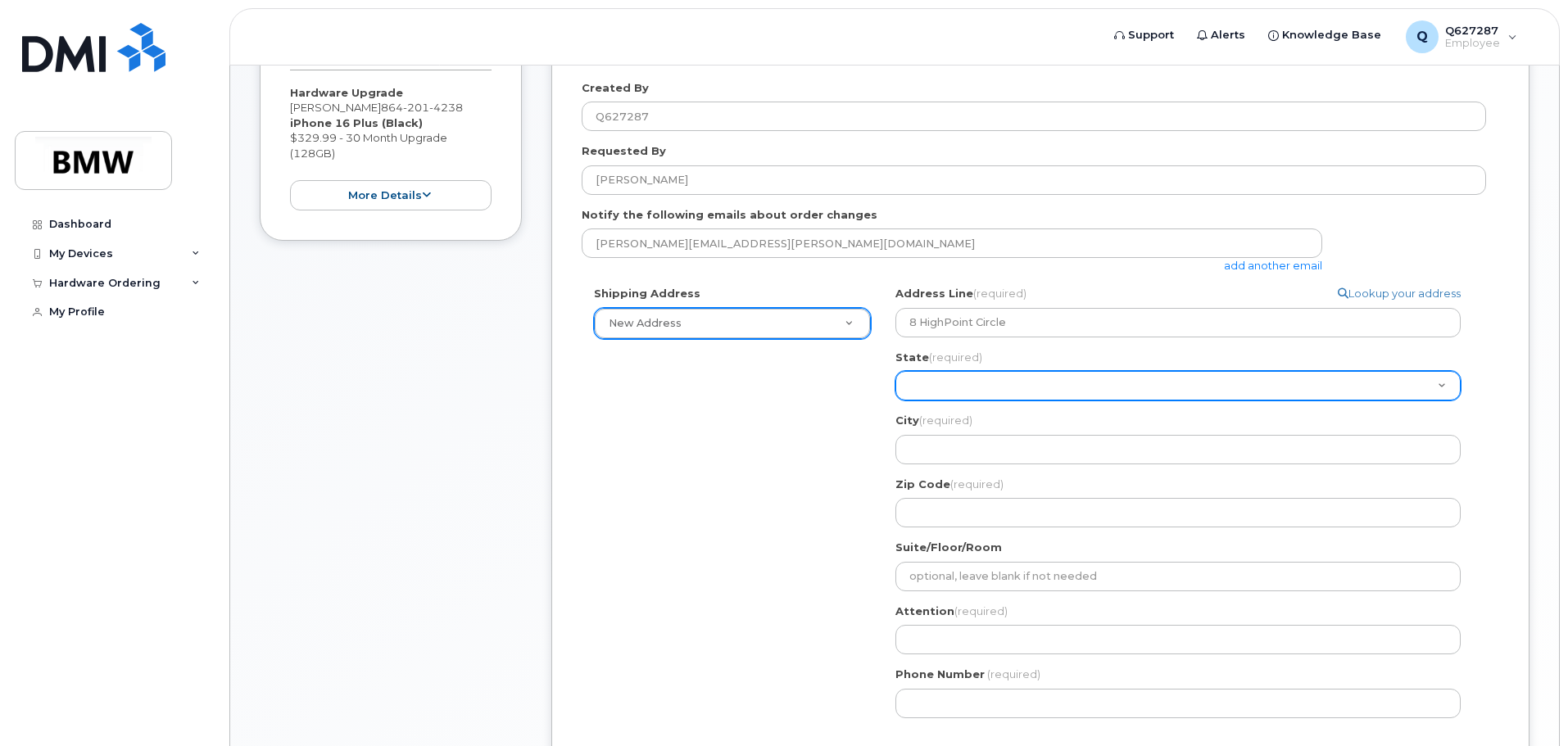
click at [949, 392] on select "Alabama Alaska American Samoa Arizona Arkansas California Colorado Connecticut …" at bounding box center [1178, 386] width 565 height 30
select select "MA"
click at [896, 371] on select "Alabama Alaska American Samoa Arizona Arkansas California Colorado Connecticut …" at bounding box center [1178, 386] width 565 height 30
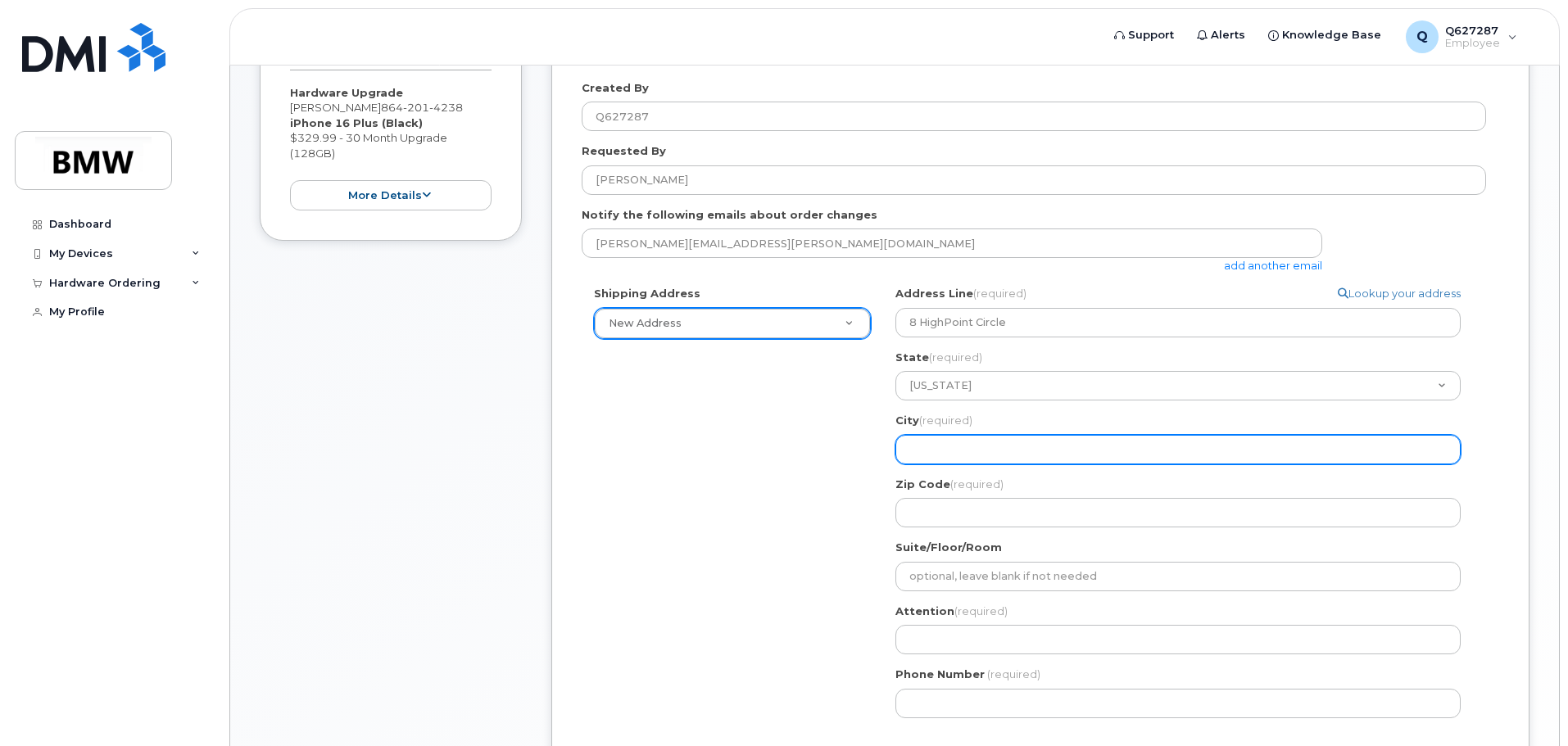
click at [960, 454] on input "City (required)" at bounding box center [1178, 449] width 565 height 30
select select
type input "Q"
select select
type input "Qu"
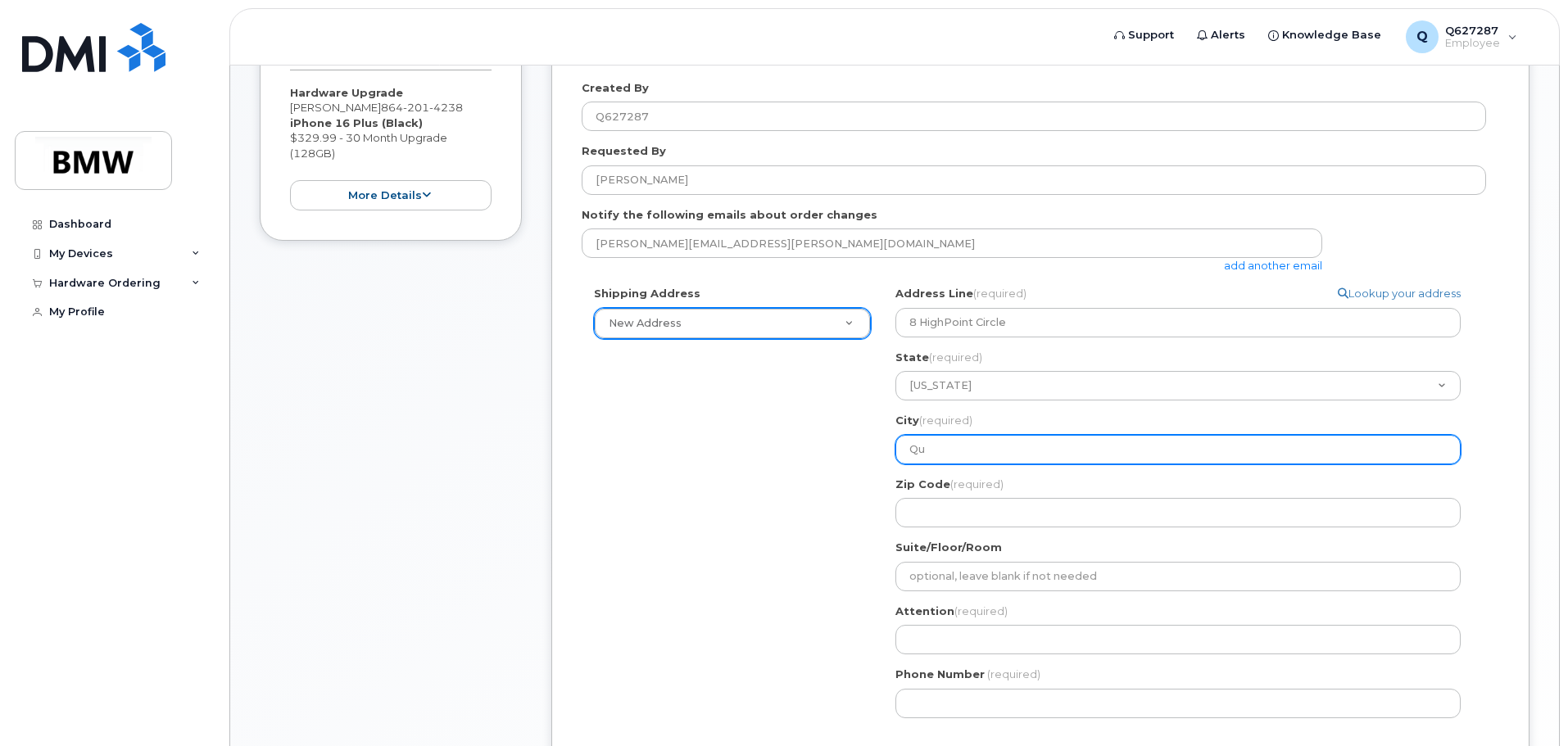
select select
type input "Qui"
select select
type input "Quin"
select select
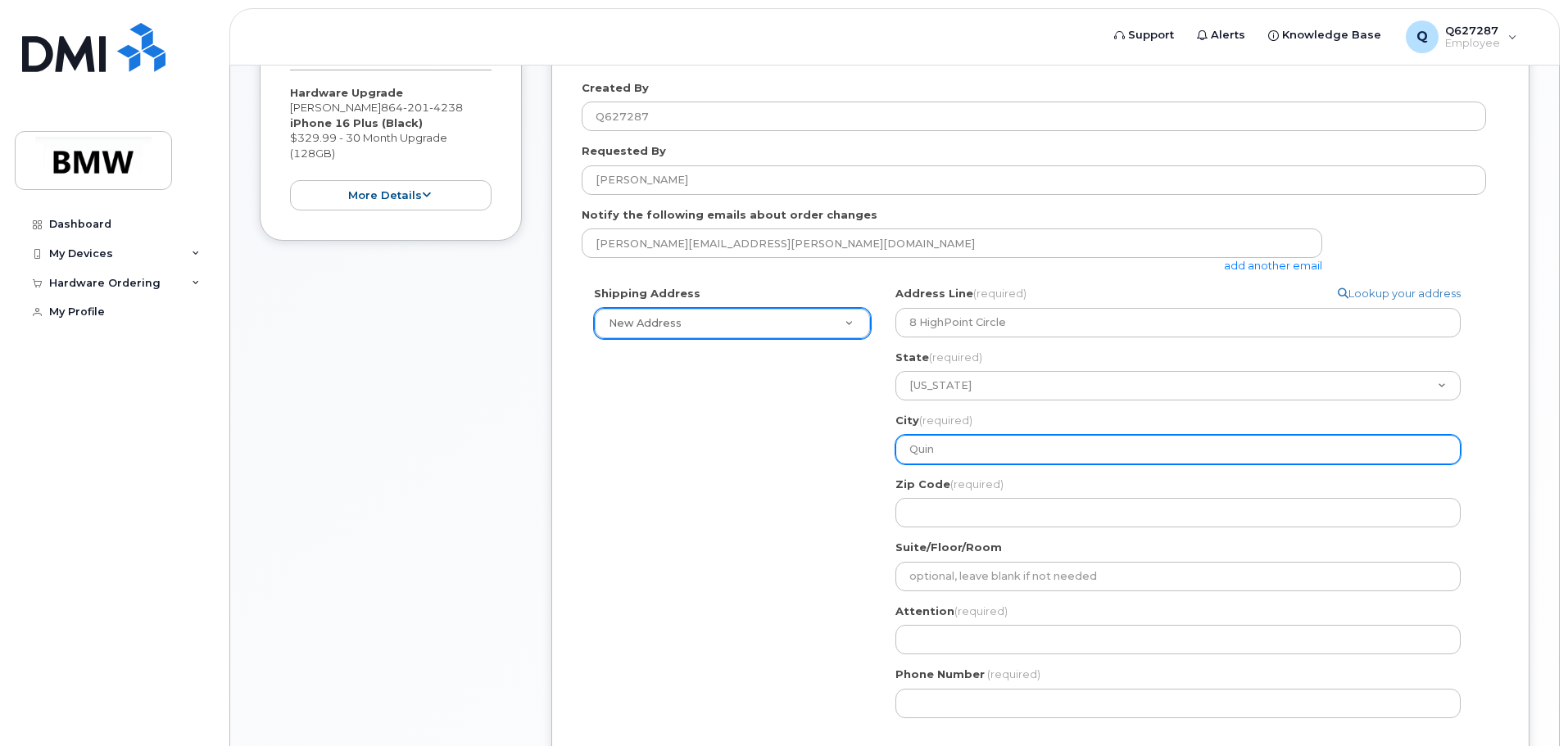
type input "Quinc"
select select
type input "Quincy"
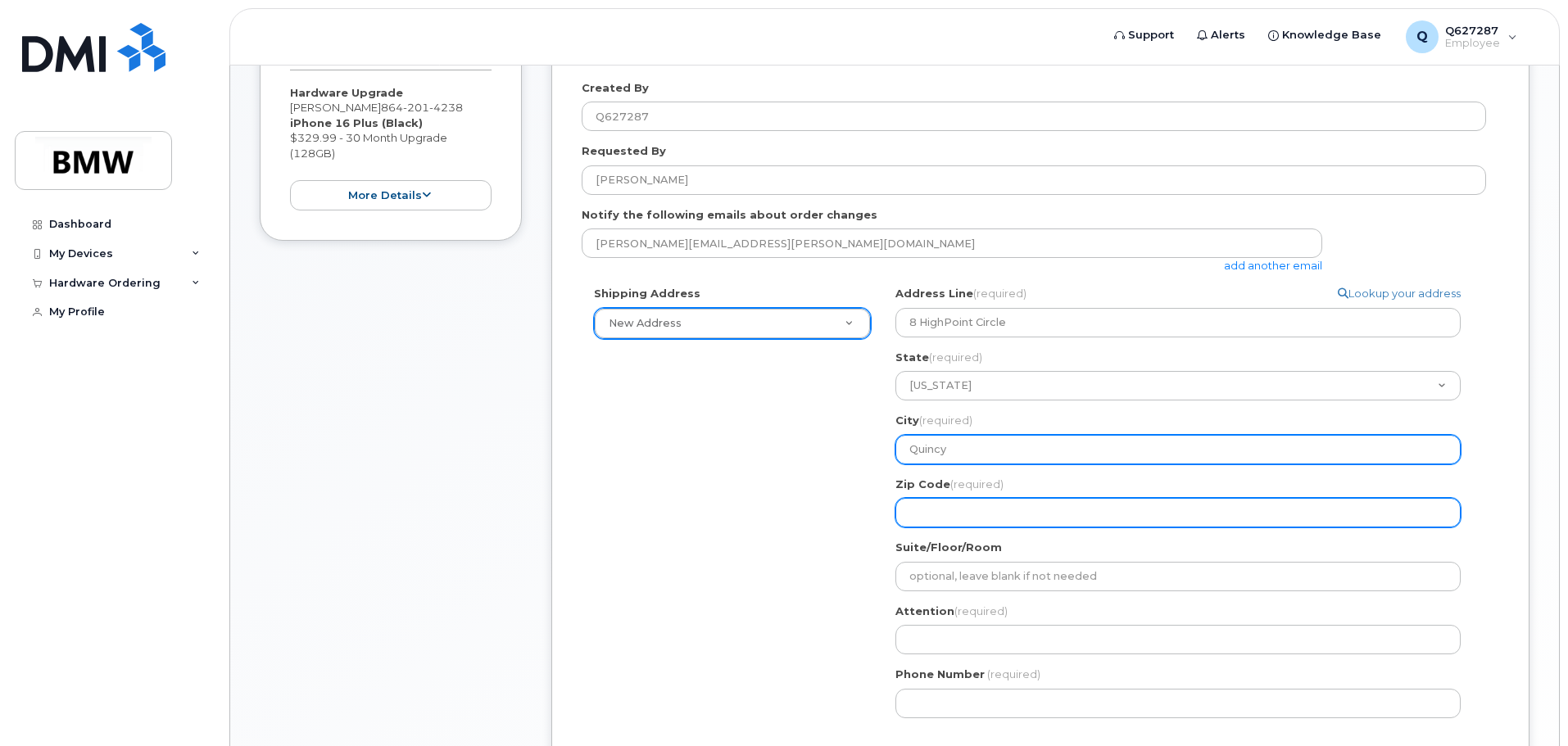
select select
type input "0"
select select
type input "02"
select select
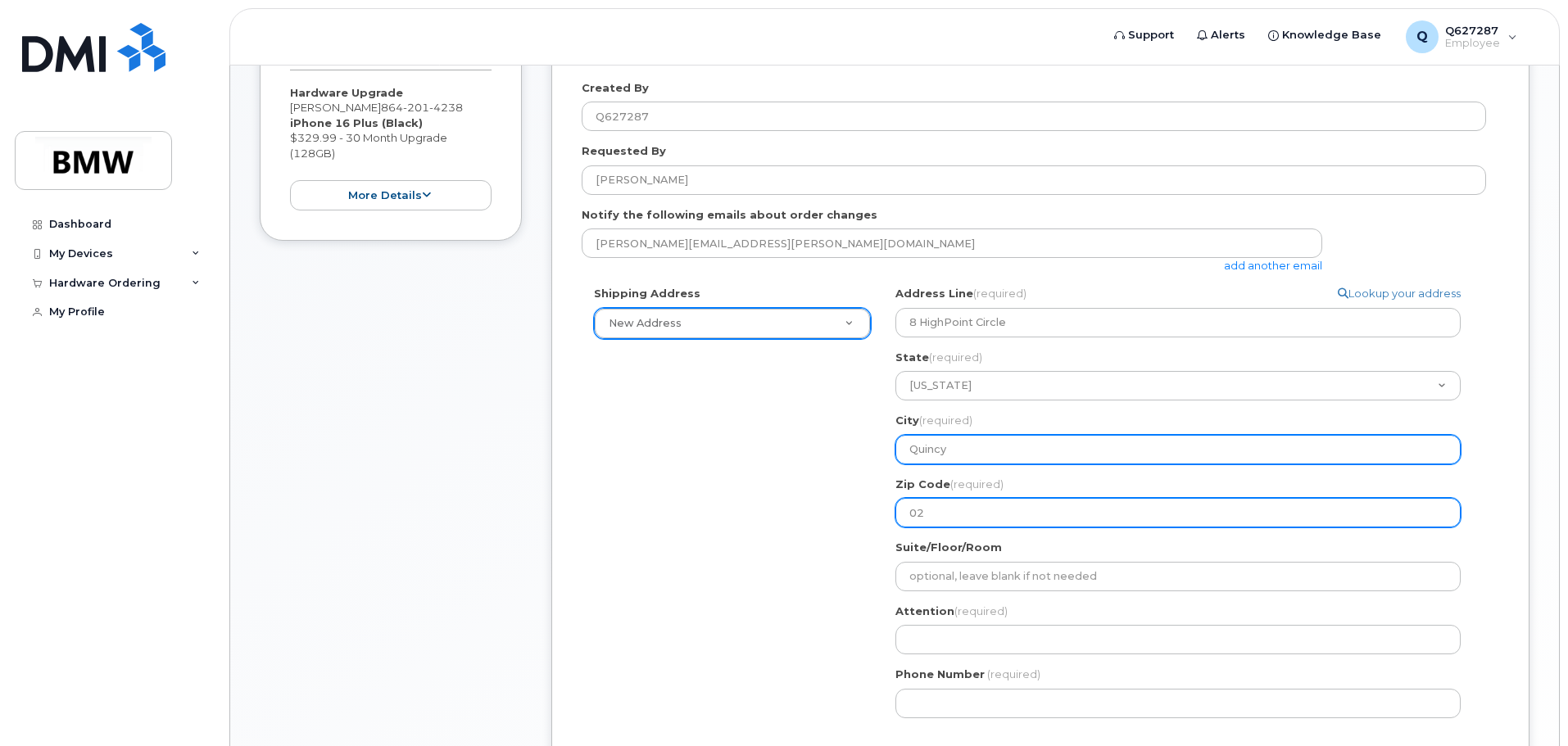
type input "021"
select select
type input "0216"
select select
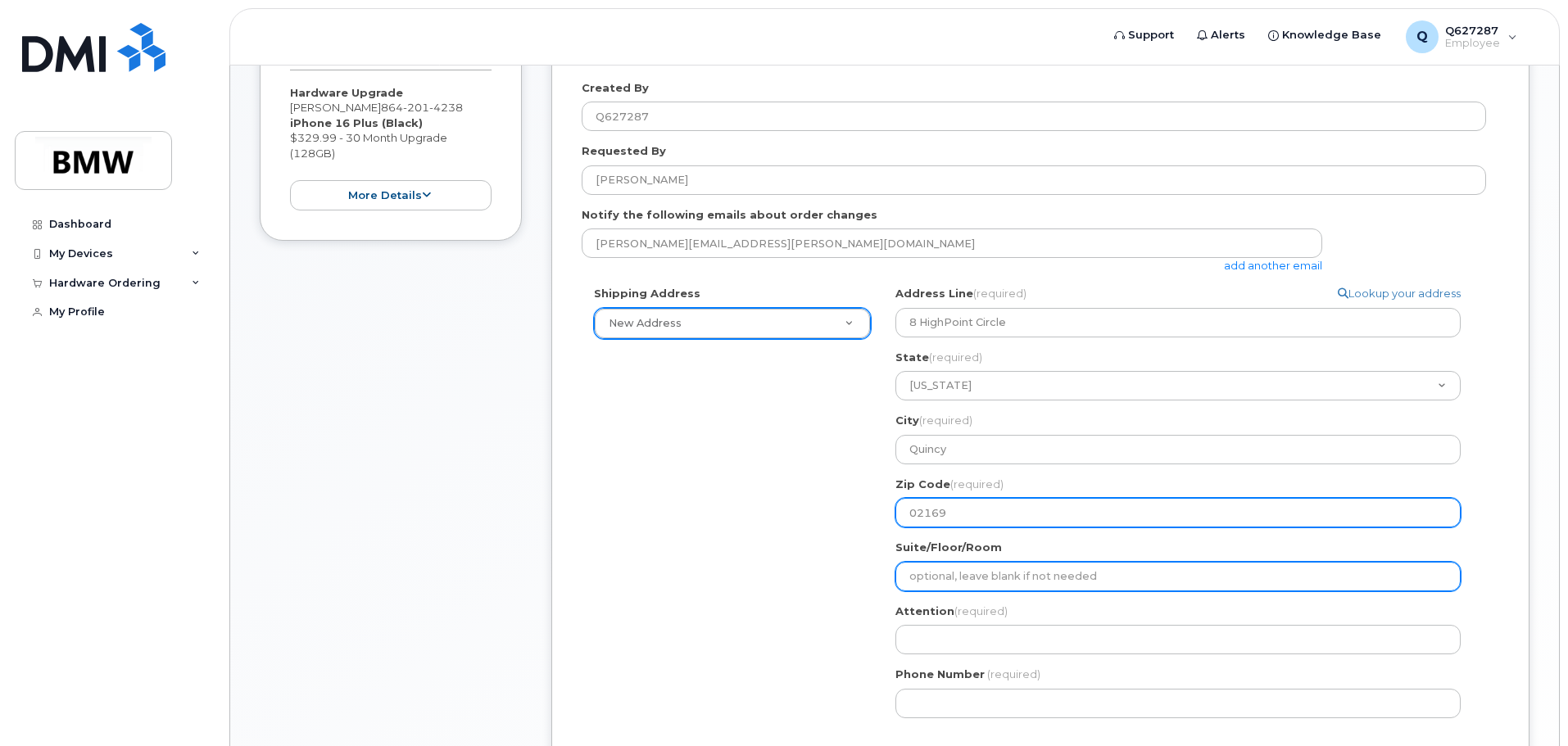
type input "02169"
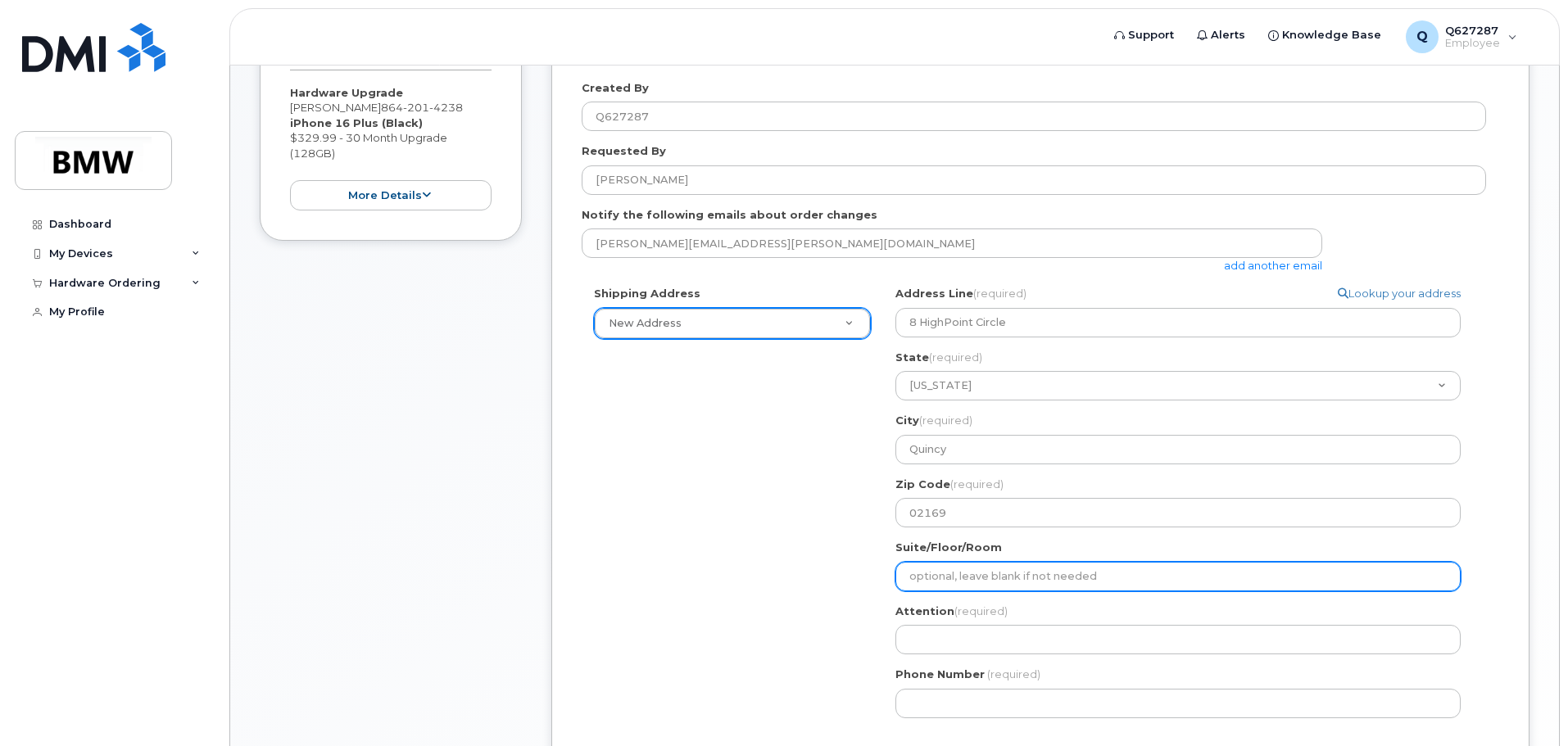
click at [952, 587] on input "Suite/Floor/Room" at bounding box center [1178, 577] width 565 height 30
select select
type input "4"
select select
type input "40"
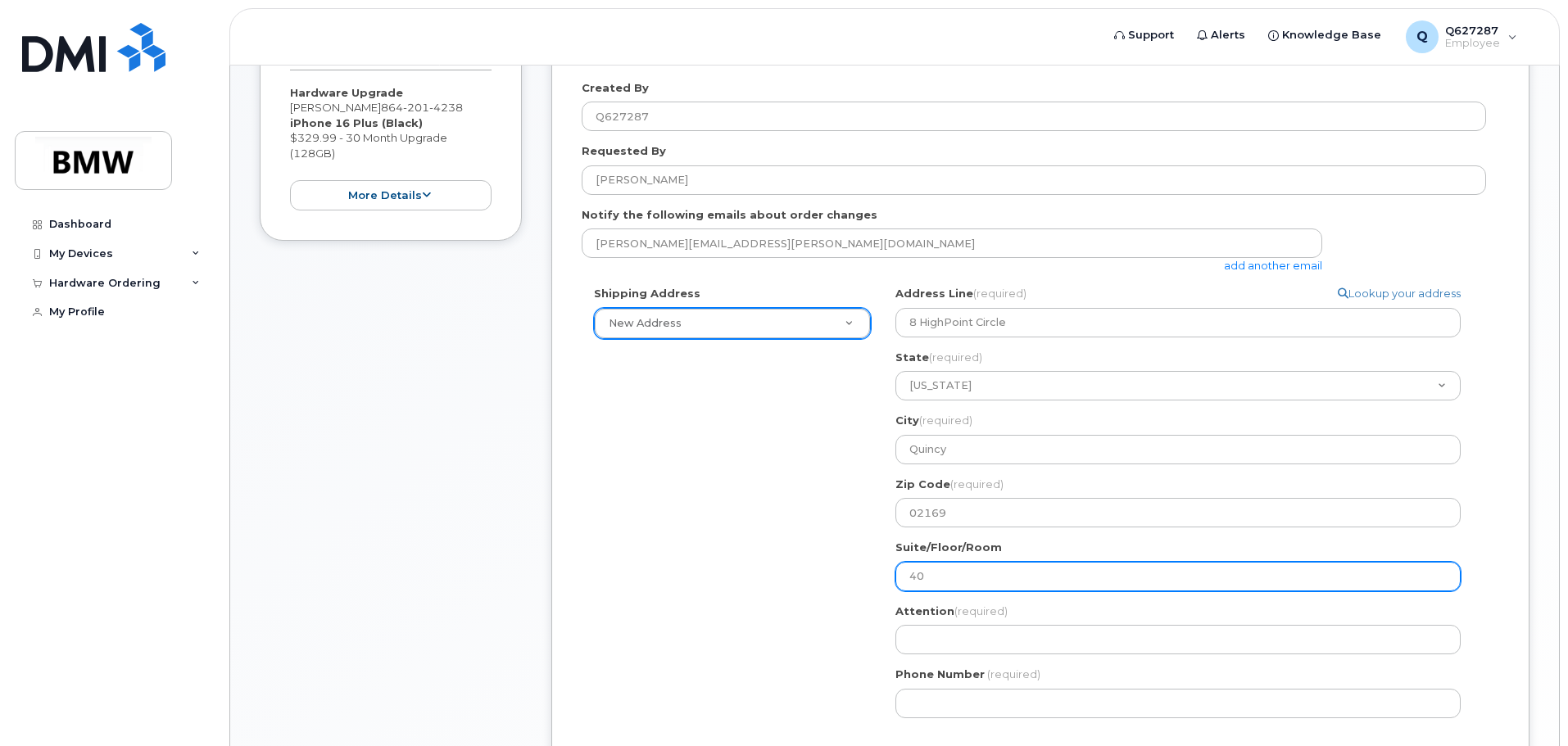
select select
type input "405"
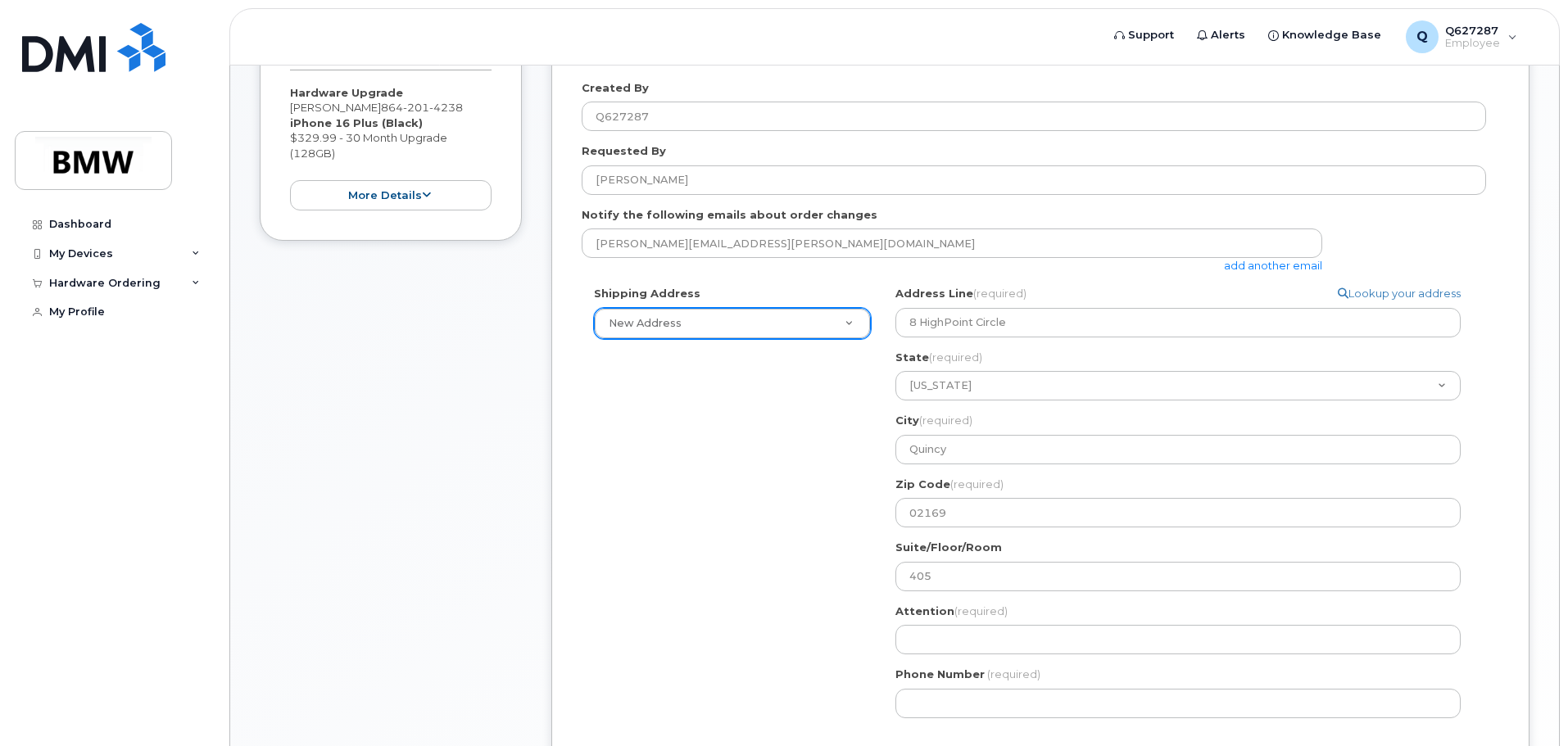
click at [740, 575] on div "Shipping Address New Address New Address BMW MC Plant BMW North America Financi…" at bounding box center [1034, 508] width 905 height 444
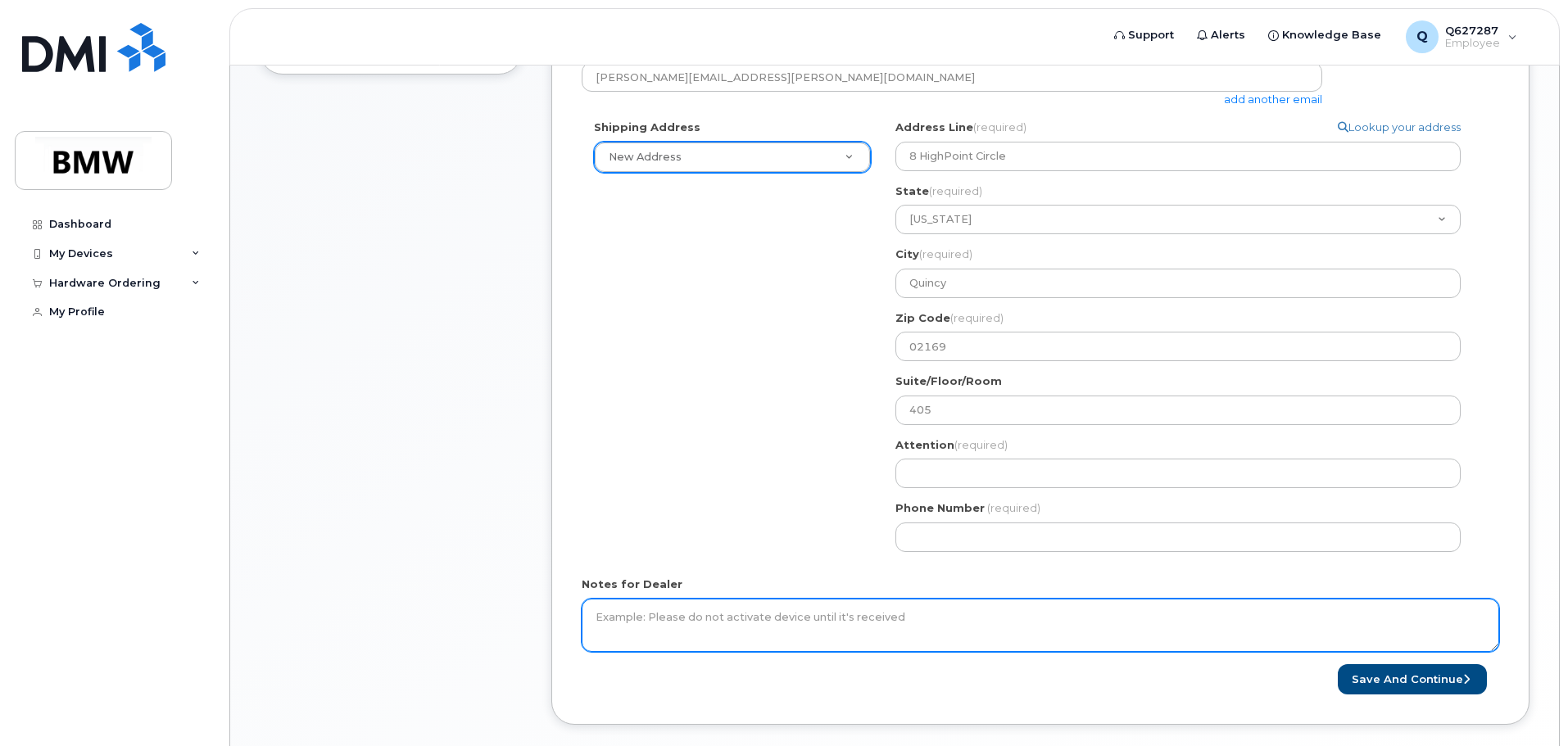
scroll to position [656, 0]
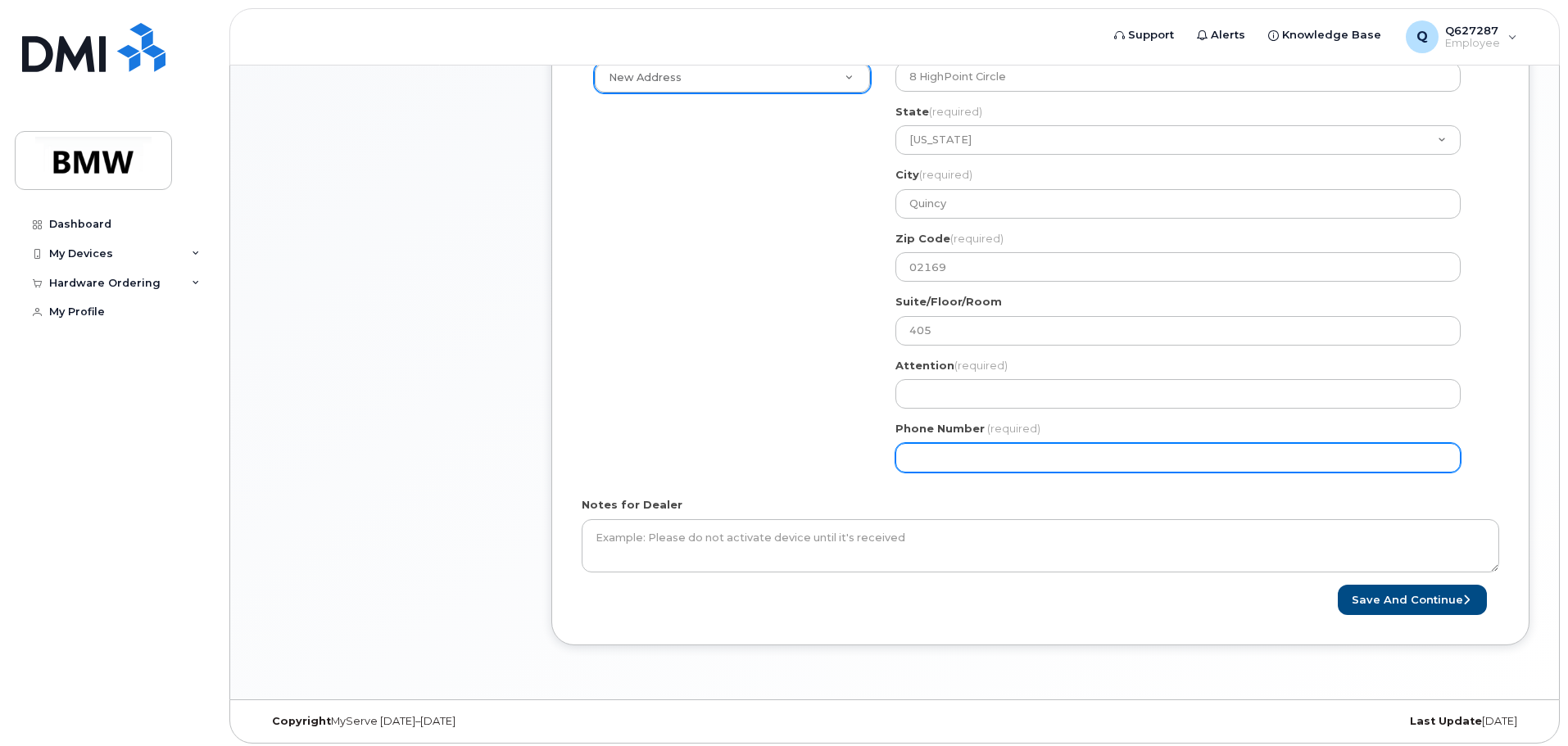
click at [1022, 464] on input "Phone Number" at bounding box center [1178, 458] width 565 height 30
type input "864201423"
select select
type input "8642014238"
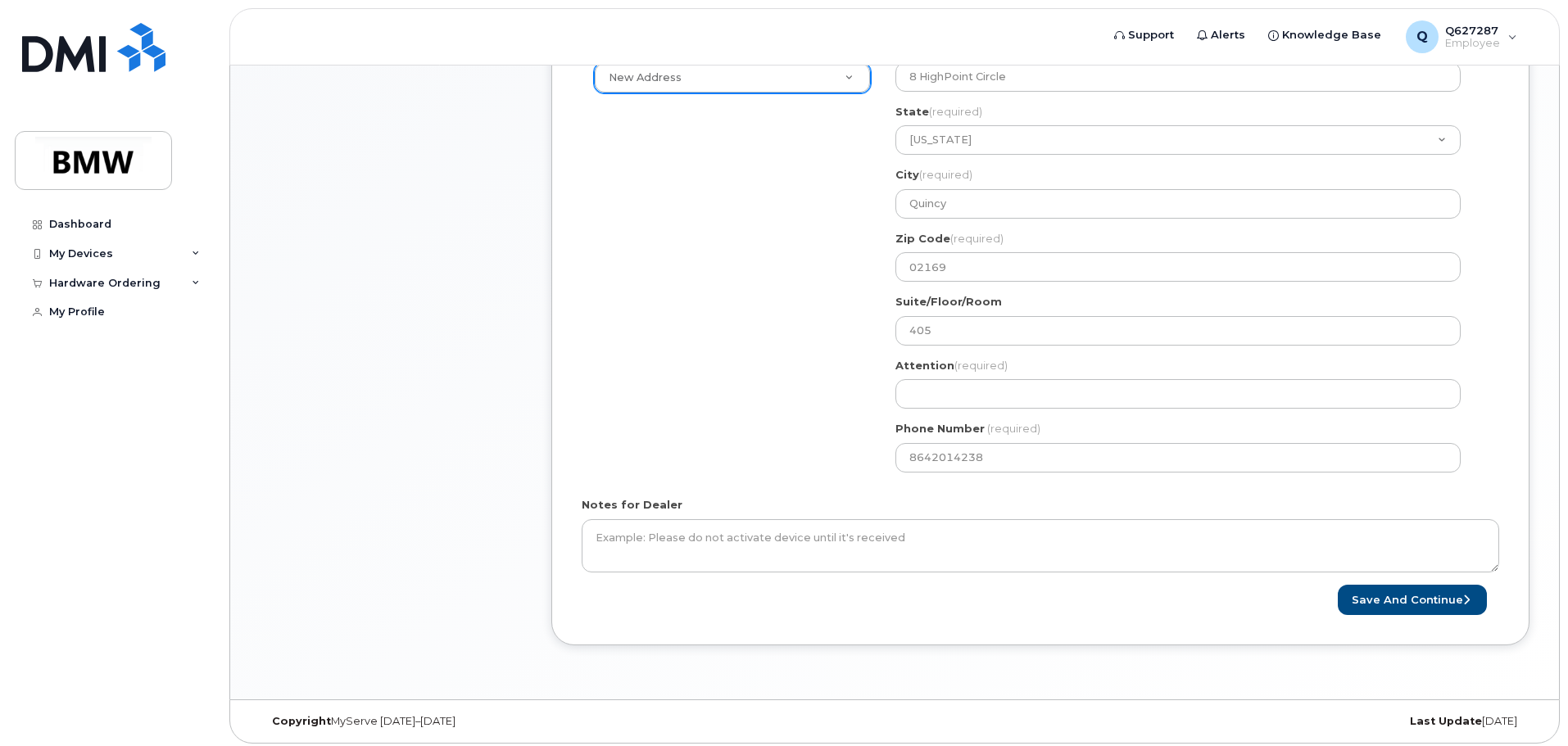
click at [696, 408] on div "Shipping Address New Address New Address BMW MC Plant BMW North America Financi…" at bounding box center [1034, 262] width 905 height 444
click at [938, 380] on div "Attention (required)" at bounding box center [1185, 384] width 579 height 52
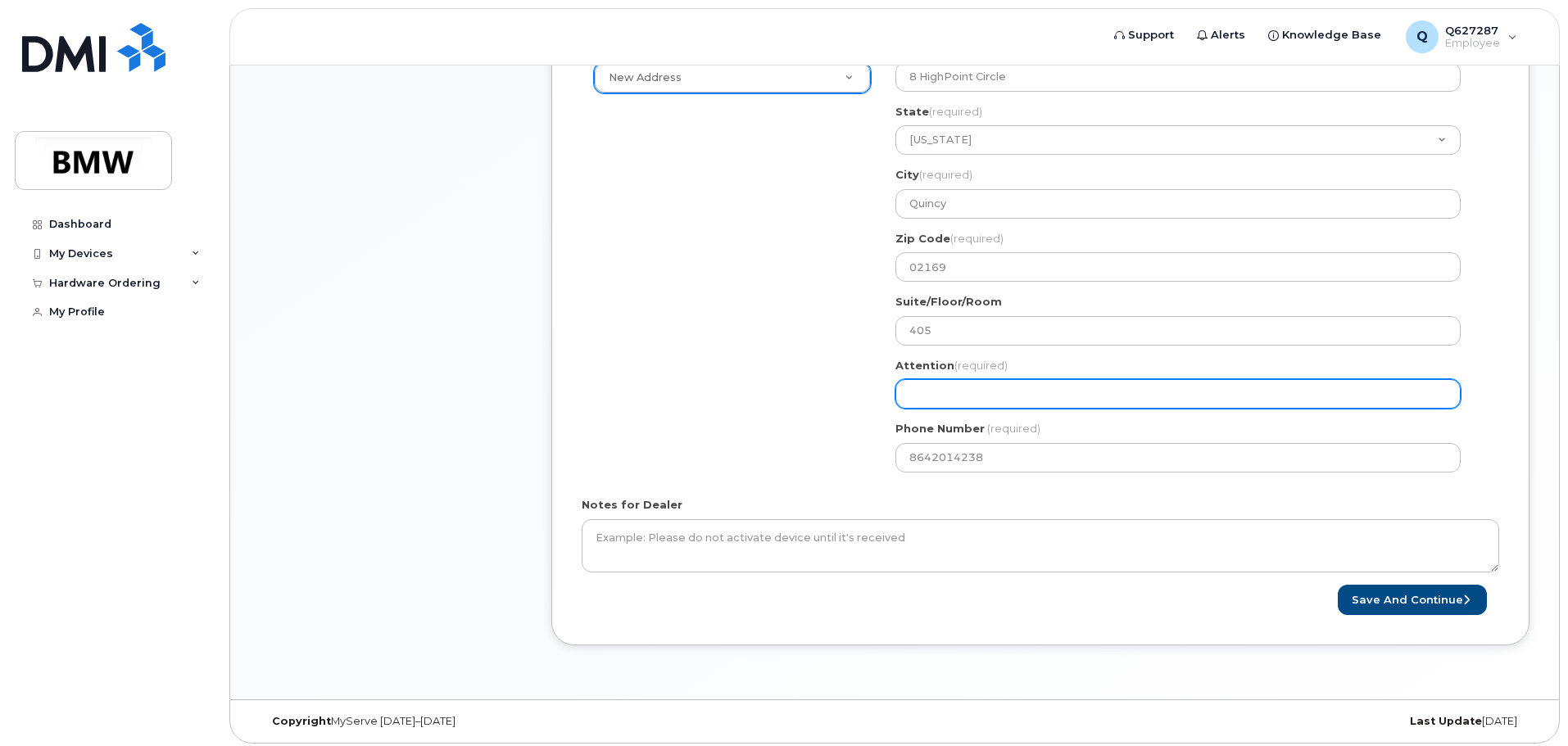
click at [939, 402] on input "Attention (required)" at bounding box center [1178, 394] width 565 height 30
select select
type input "R"
select select
type input "Ri"
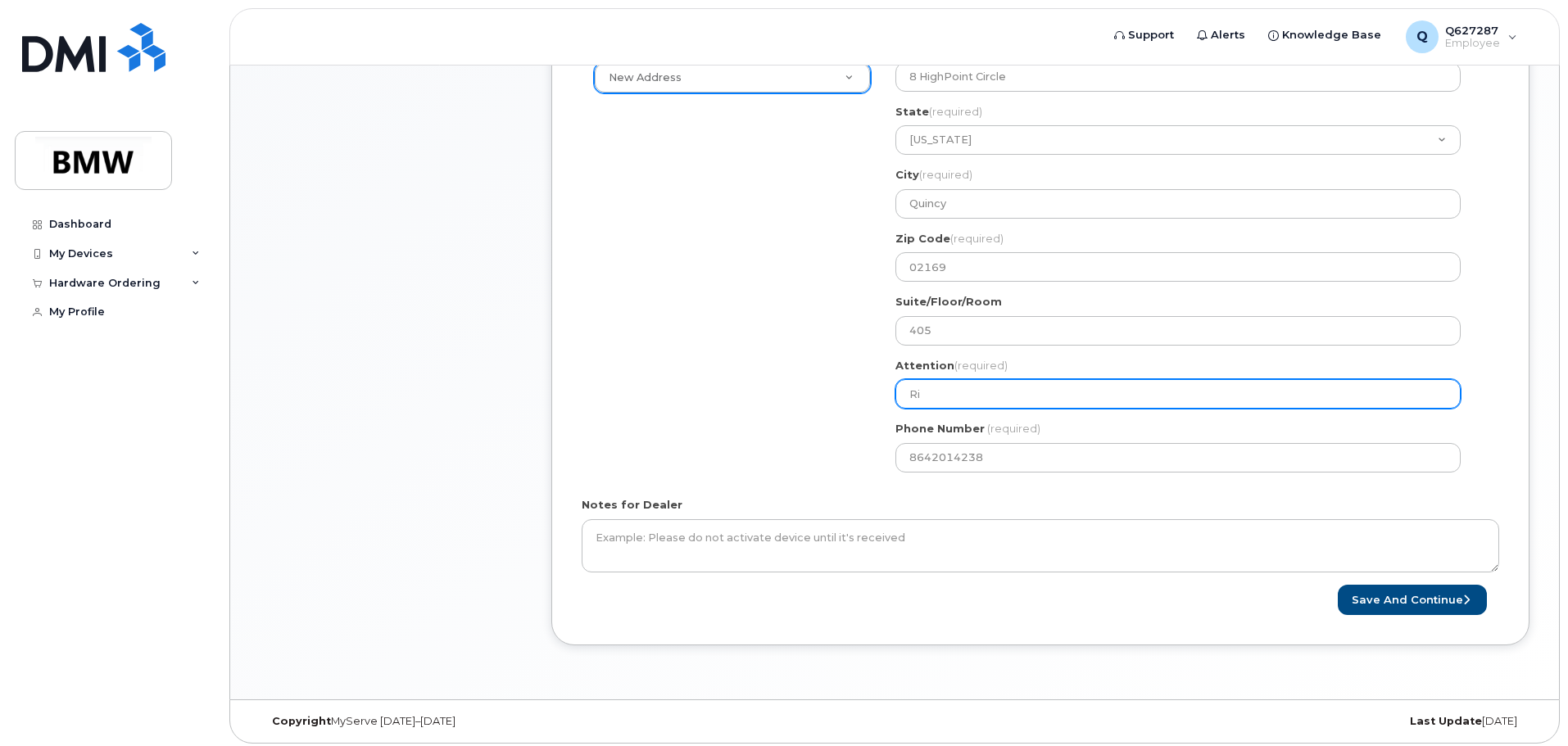
select select
type input "Ric"
select select
type input "Rich"
select select
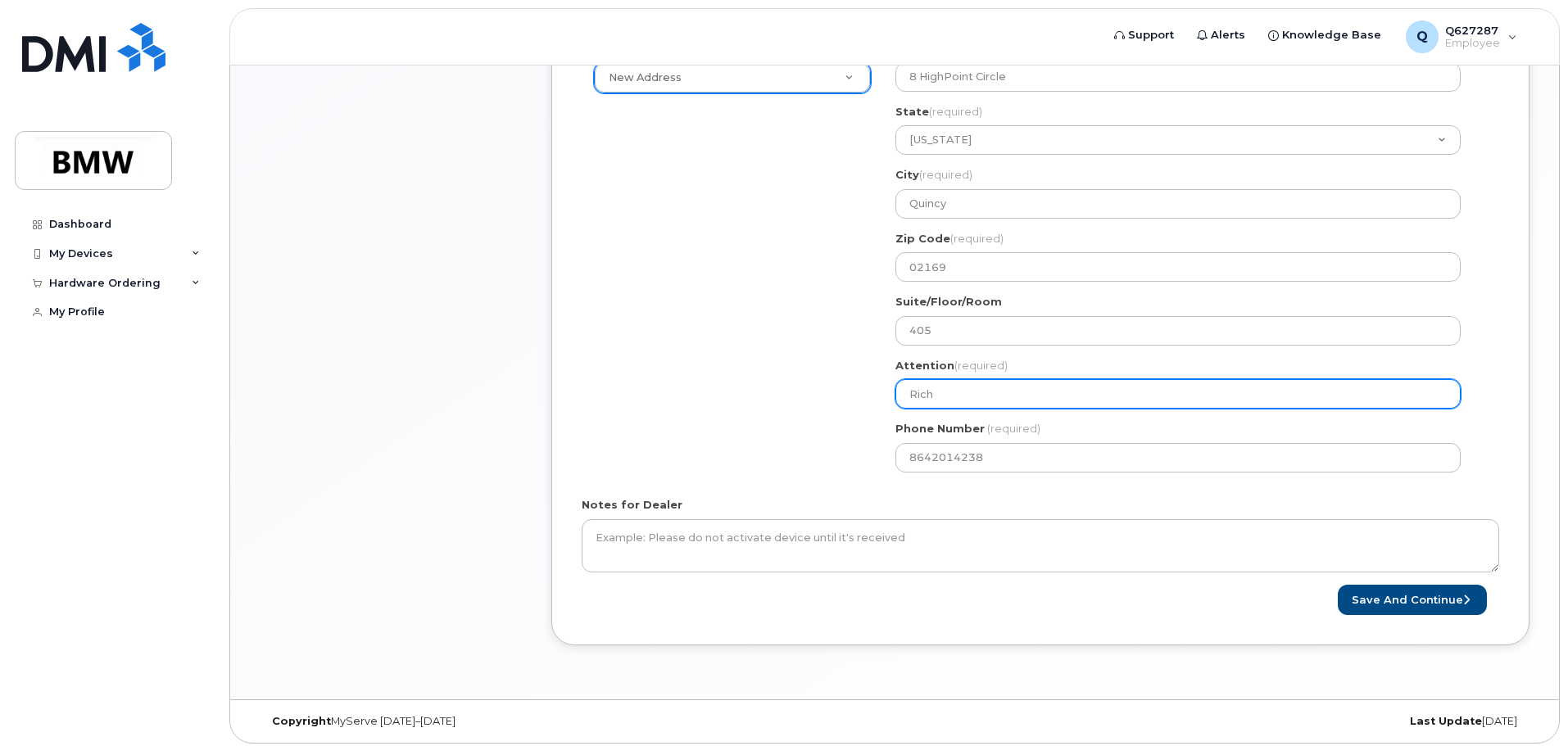
type input "Richa"
select select
type input "Richar"
select select
type input "Richard"
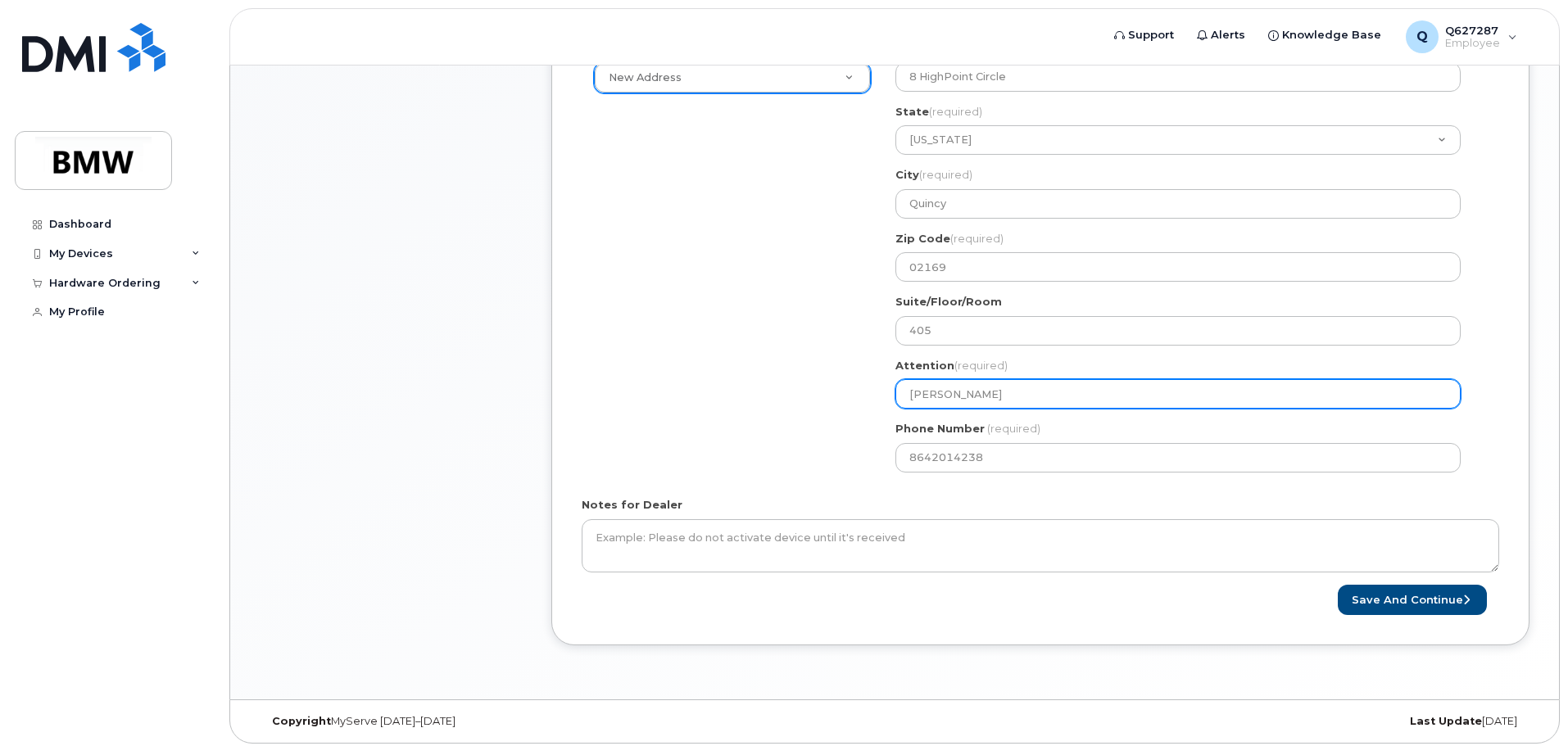
select select
type input "Richard J"
select select
type input "Richard Je"
select select
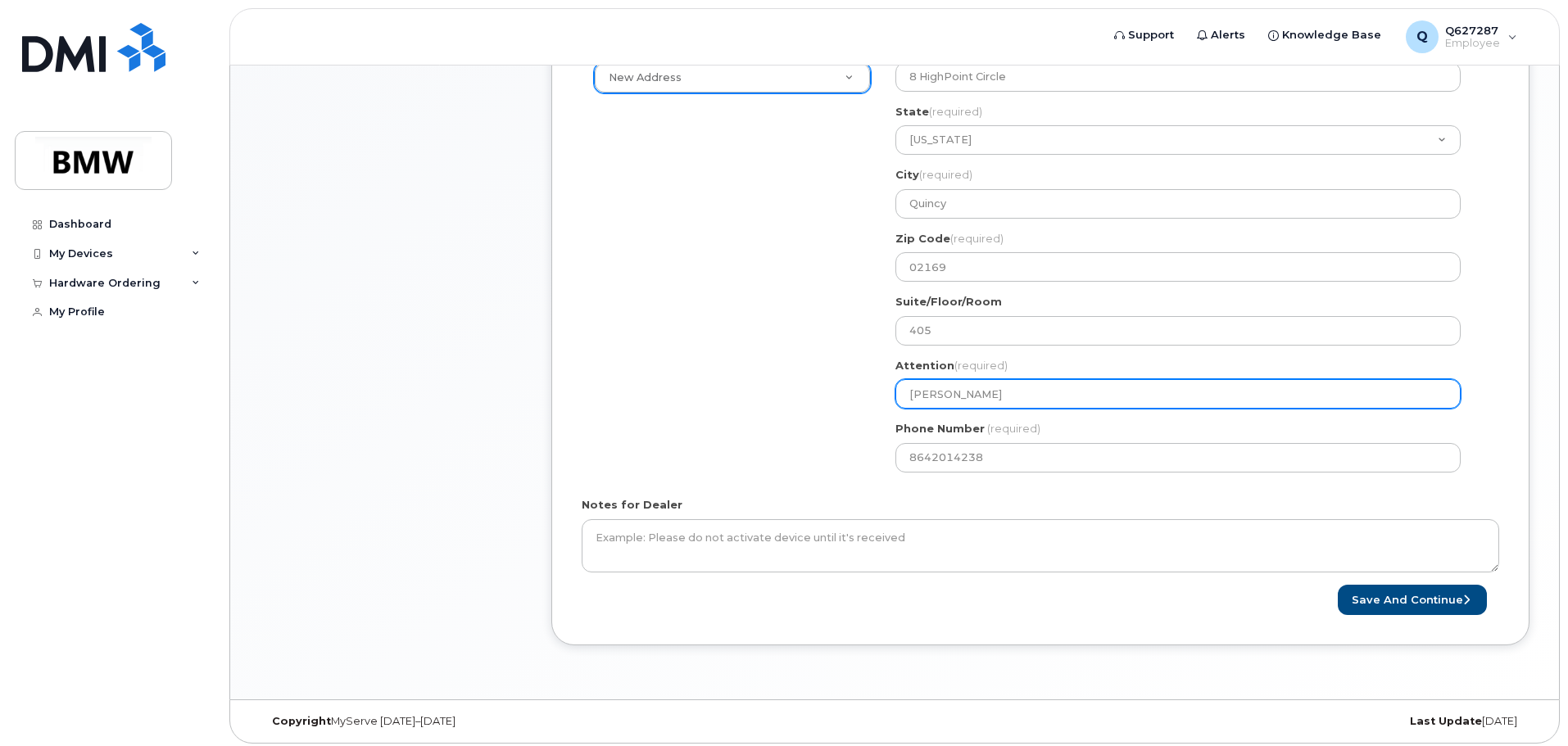
type input "Richard Jen"
select select
type input "Richard Jenk"
select select
type input "Richard Jenki"
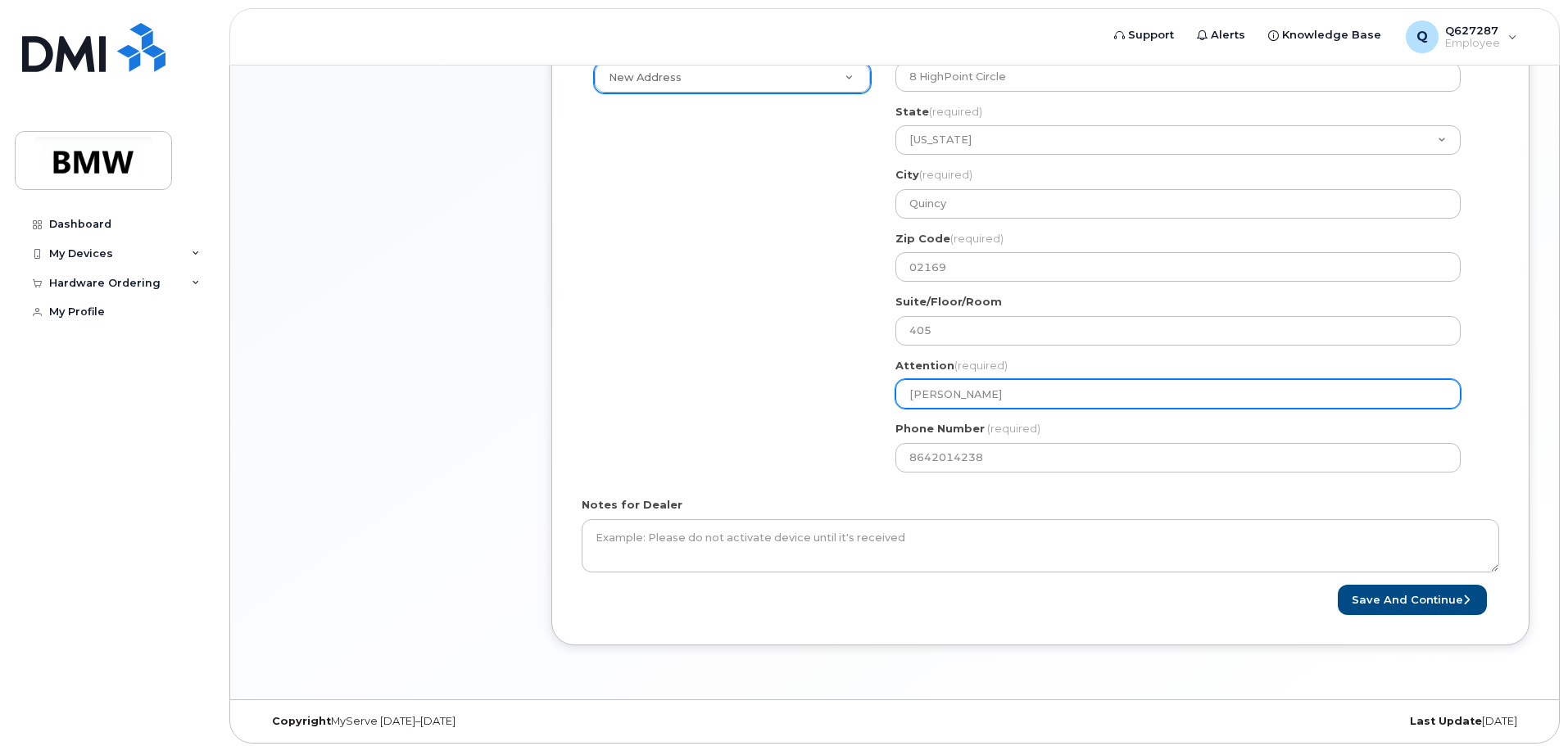
select select
type input "Richard Jenkin"
select select
type input "[PERSON_NAME]"
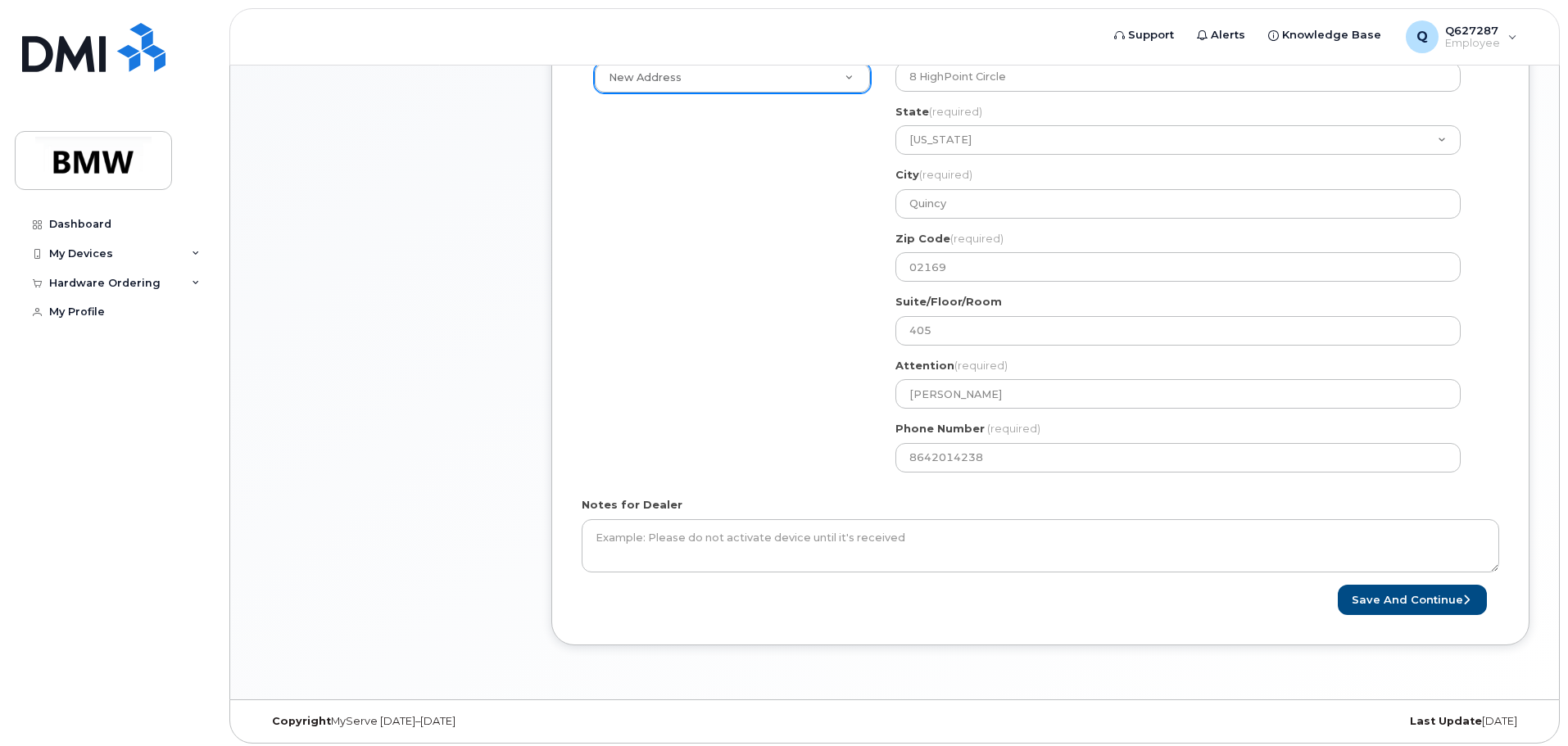
click at [708, 375] on div "Shipping Address New Address New Address BMW MC Plant BMW North America Financi…" at bounding box center [1034, 262] width 905 height 444
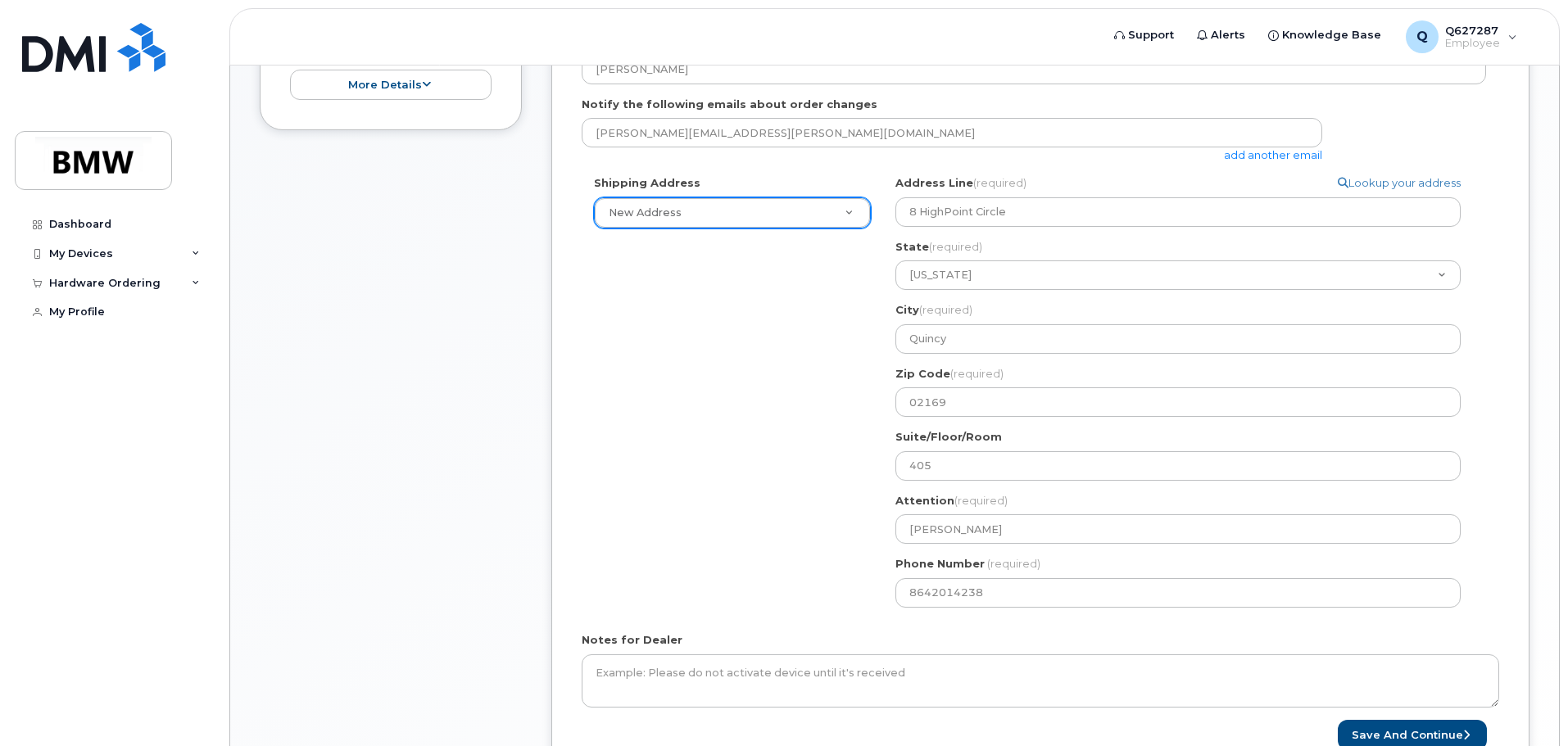
scroll to position [573, 0]
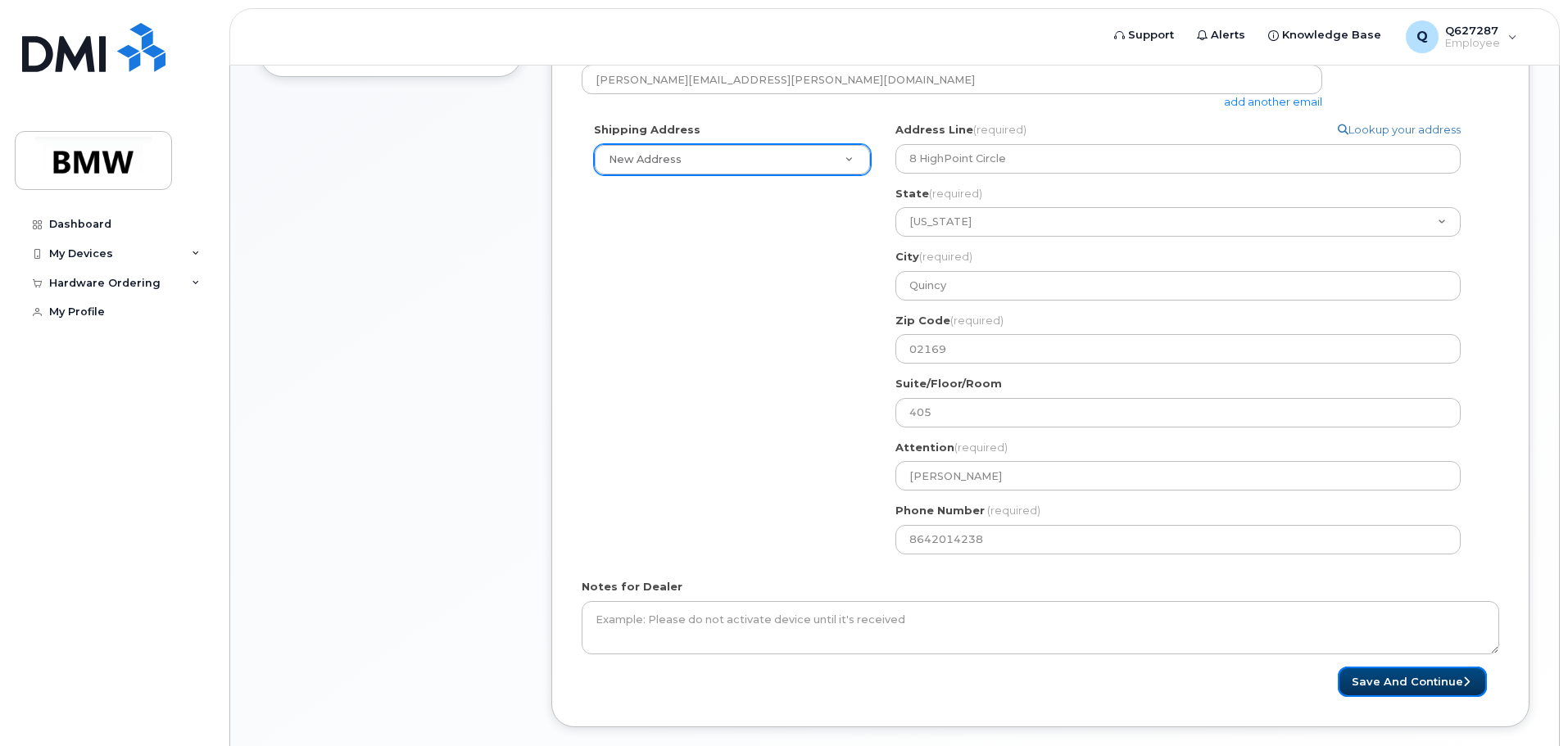
drag, startPoint x: 1402, startPoint y: 681, endPoint x: 1054, endPoint y: 686, distance: 348.0
click at [1054, 686] on div "Save and Continue" at bounding box center [1270, 681] width 459 height 30
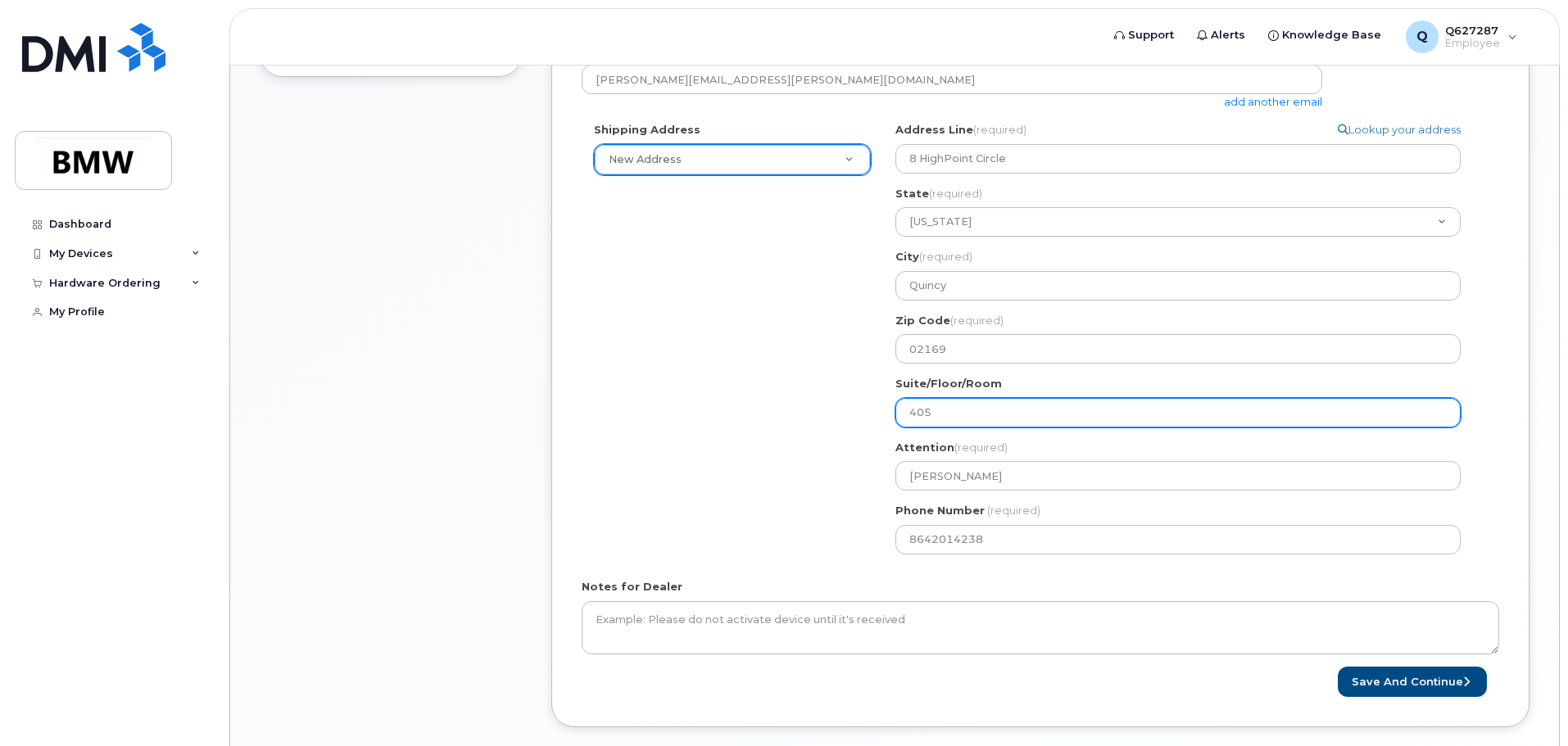
click at [909, 417] on input "405" at bounding box center [1178, 412] width 565 height 30
select select
type input "A405"
select select
type input "Ap405"
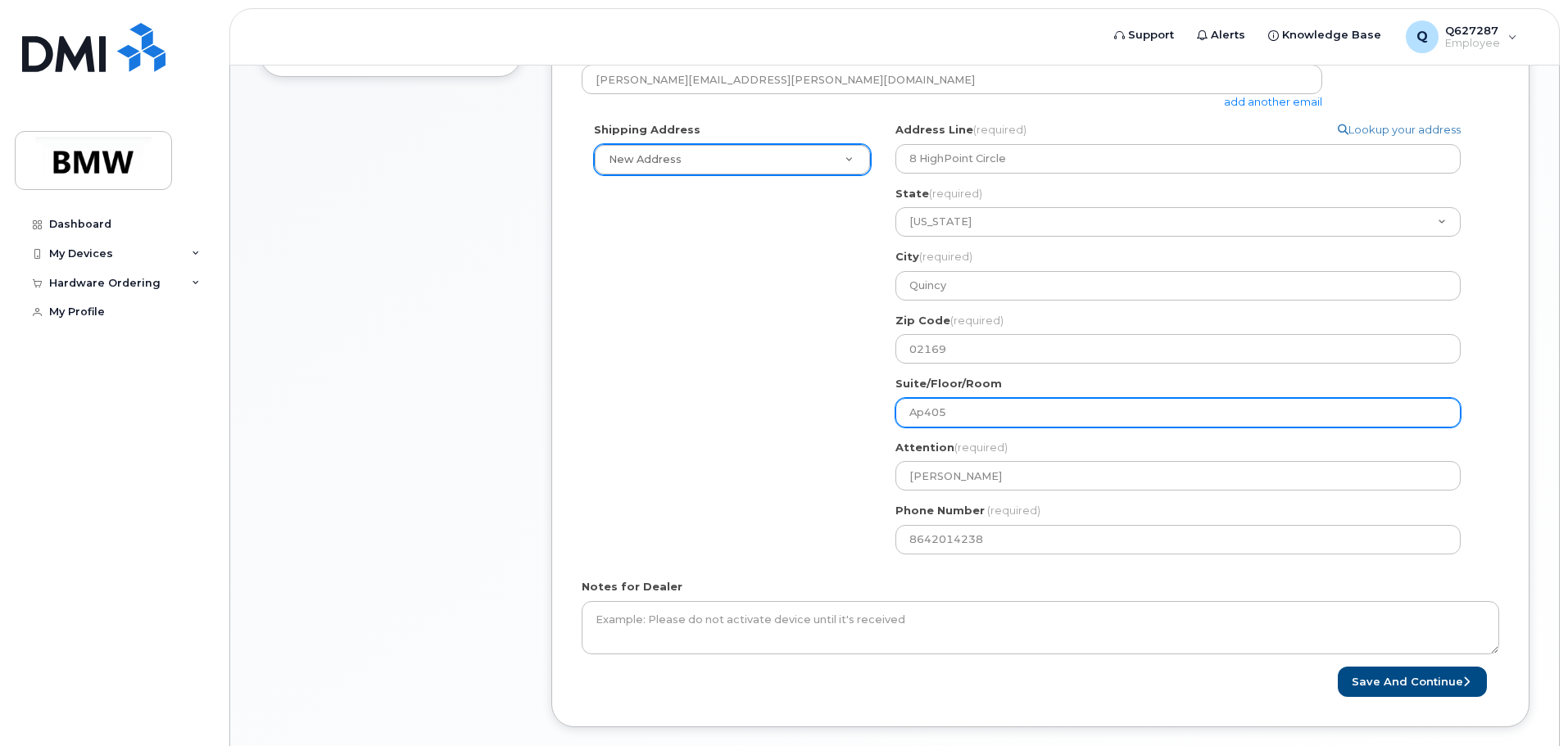
select select
type input "Apt405"
select select
type input "Apt.405"
select select
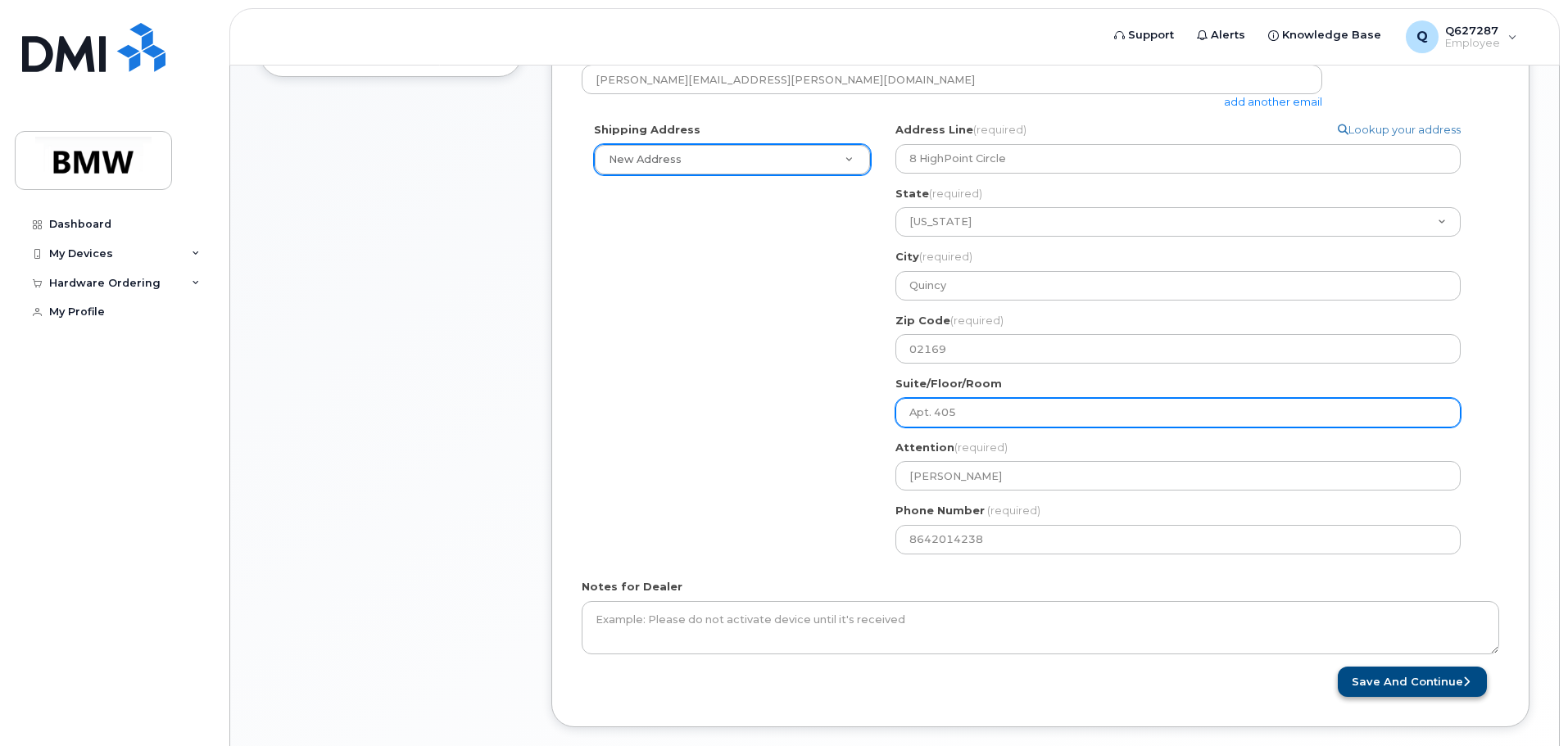
type input "Apt. 405"
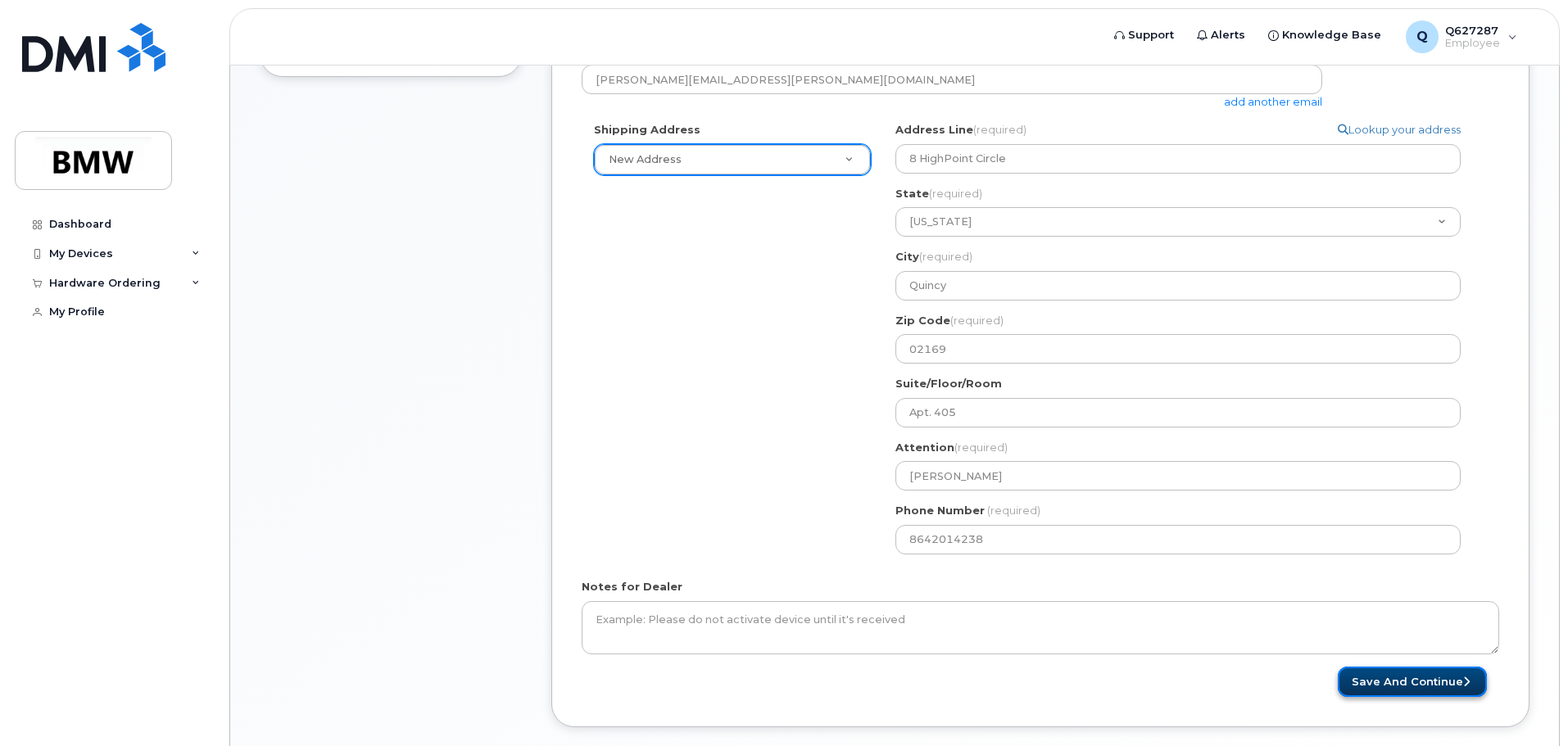
click at [1386, 679] on button "Save and Continue" at bounding box center [1412, 681] width 149 height 30
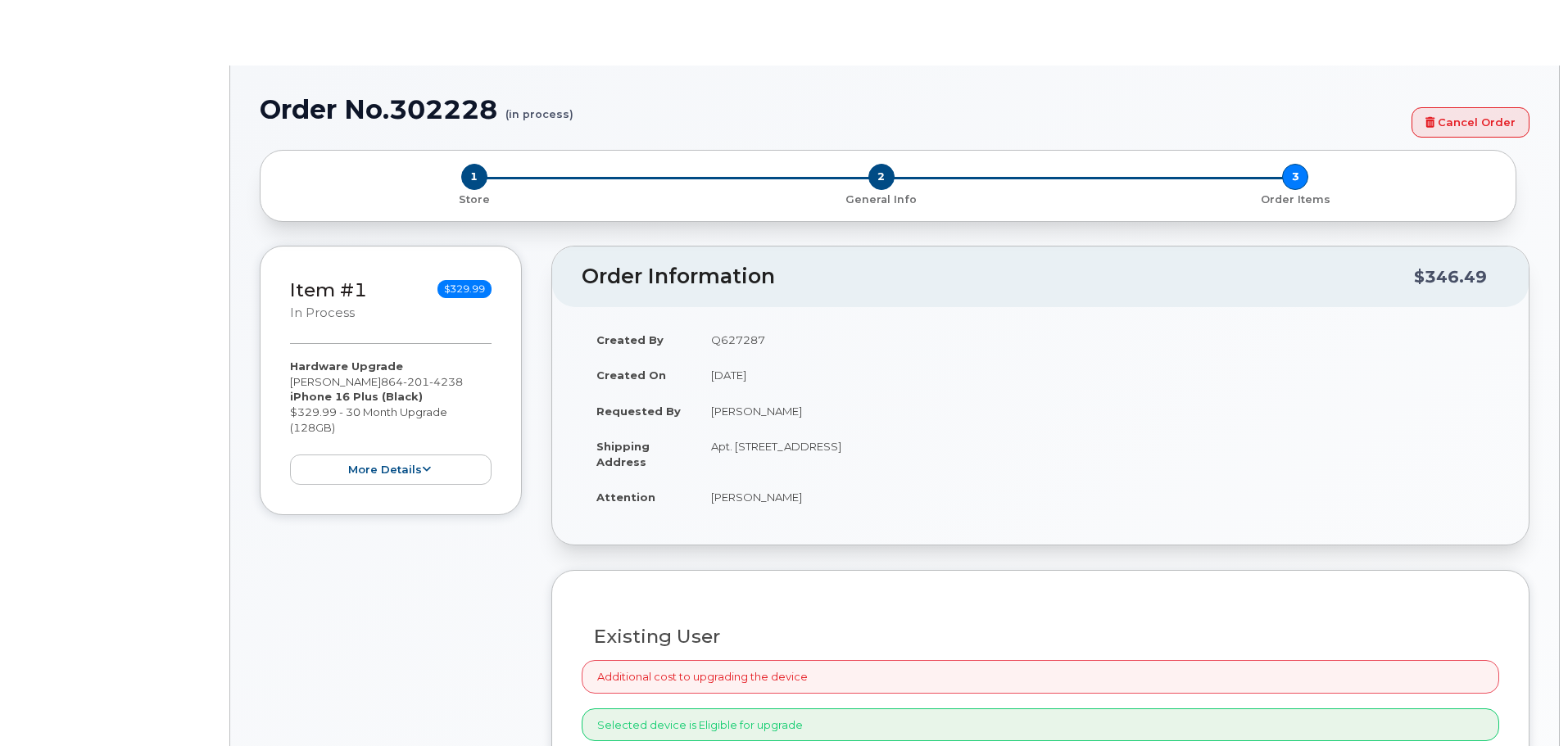
scroll to position [42, 0]
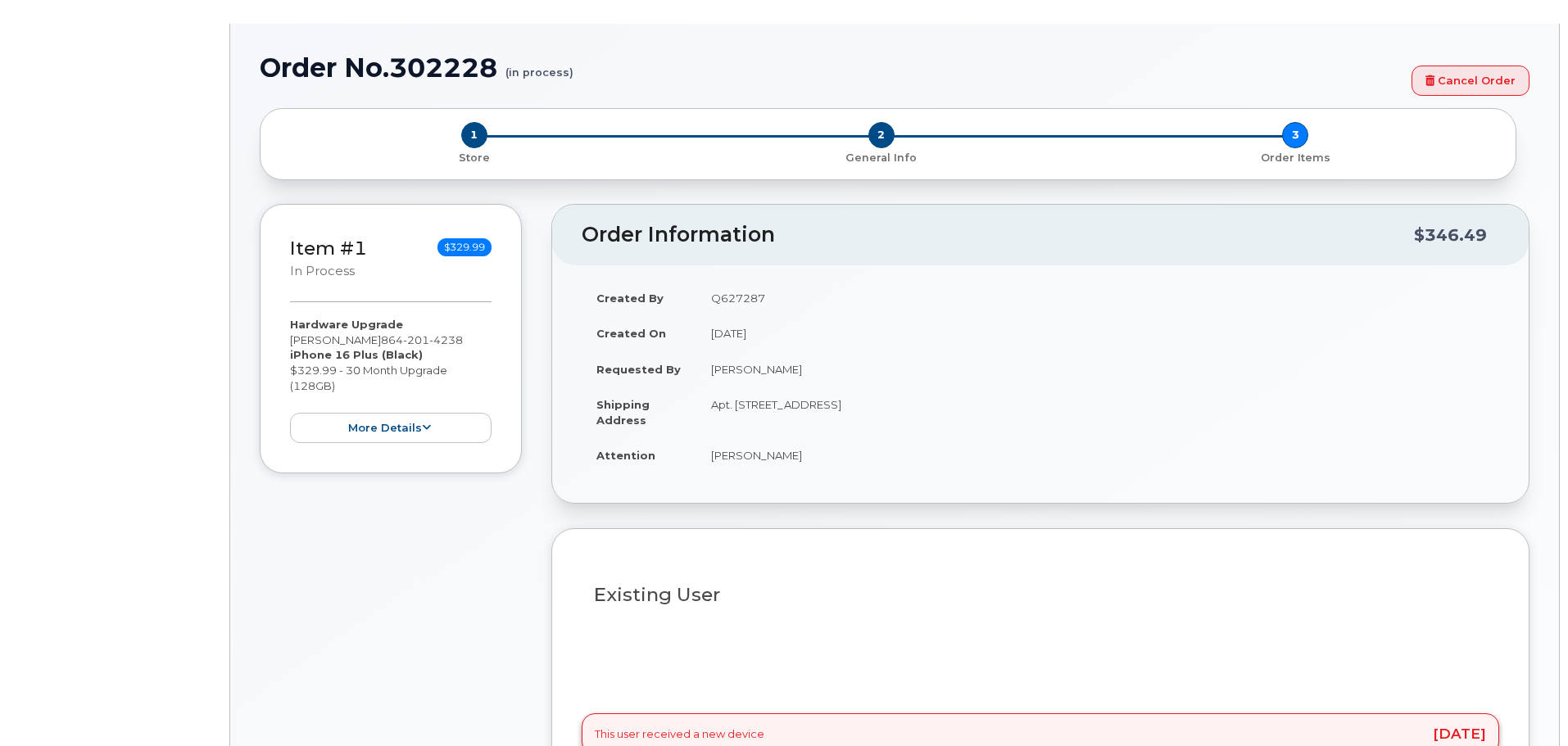
select select "1896017"
type input "1898499"
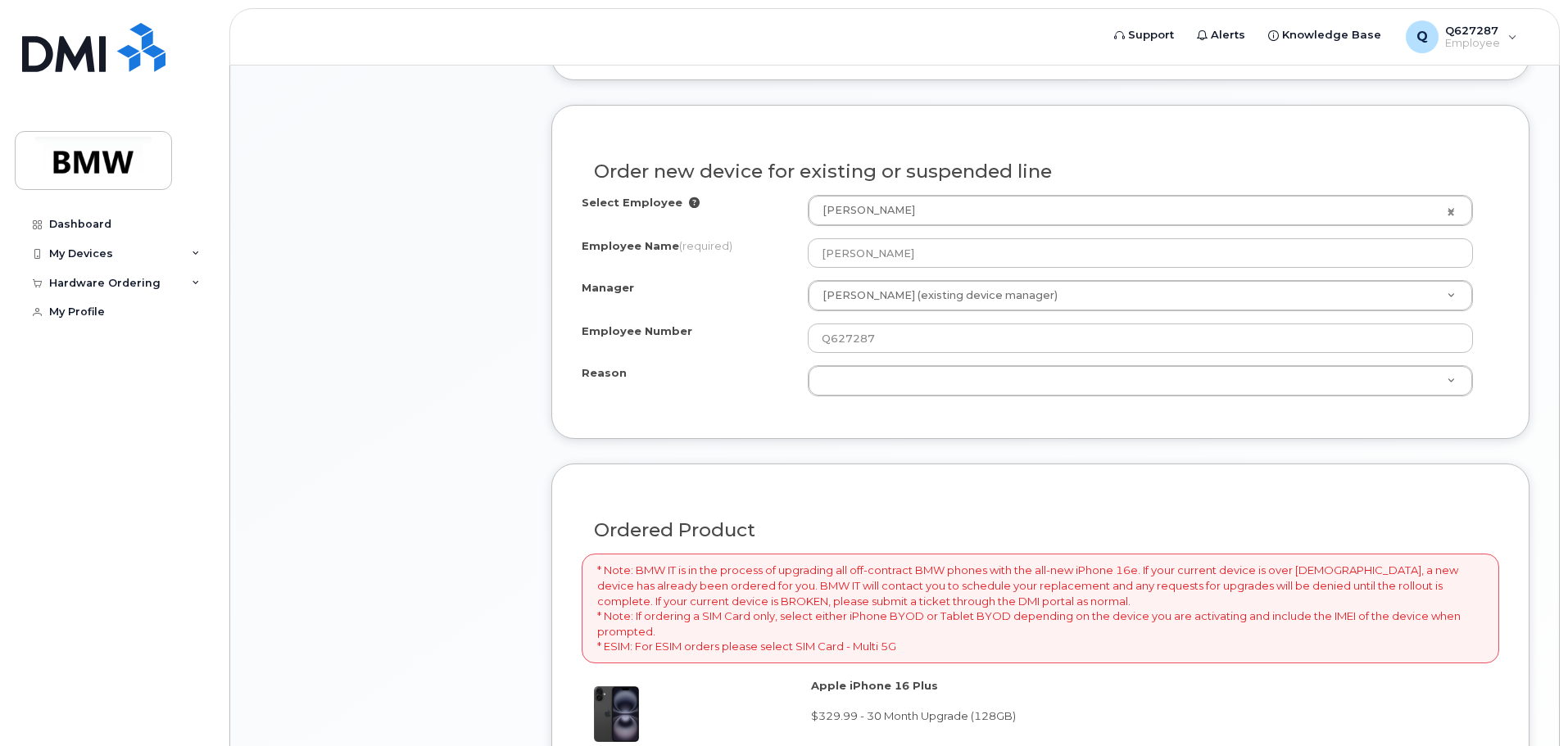
scroll to position [821, 0]
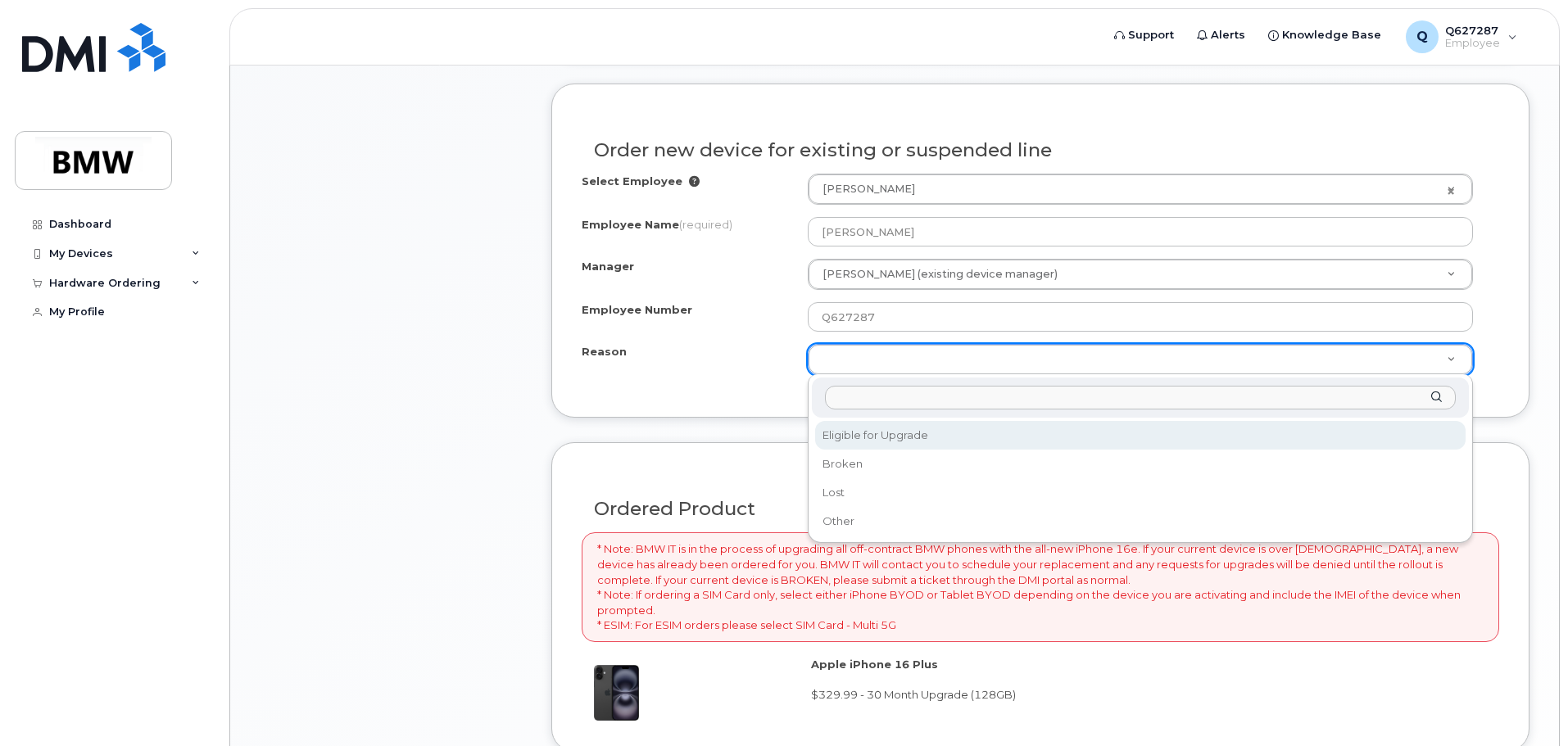
select select "eligible_for_upgrade"
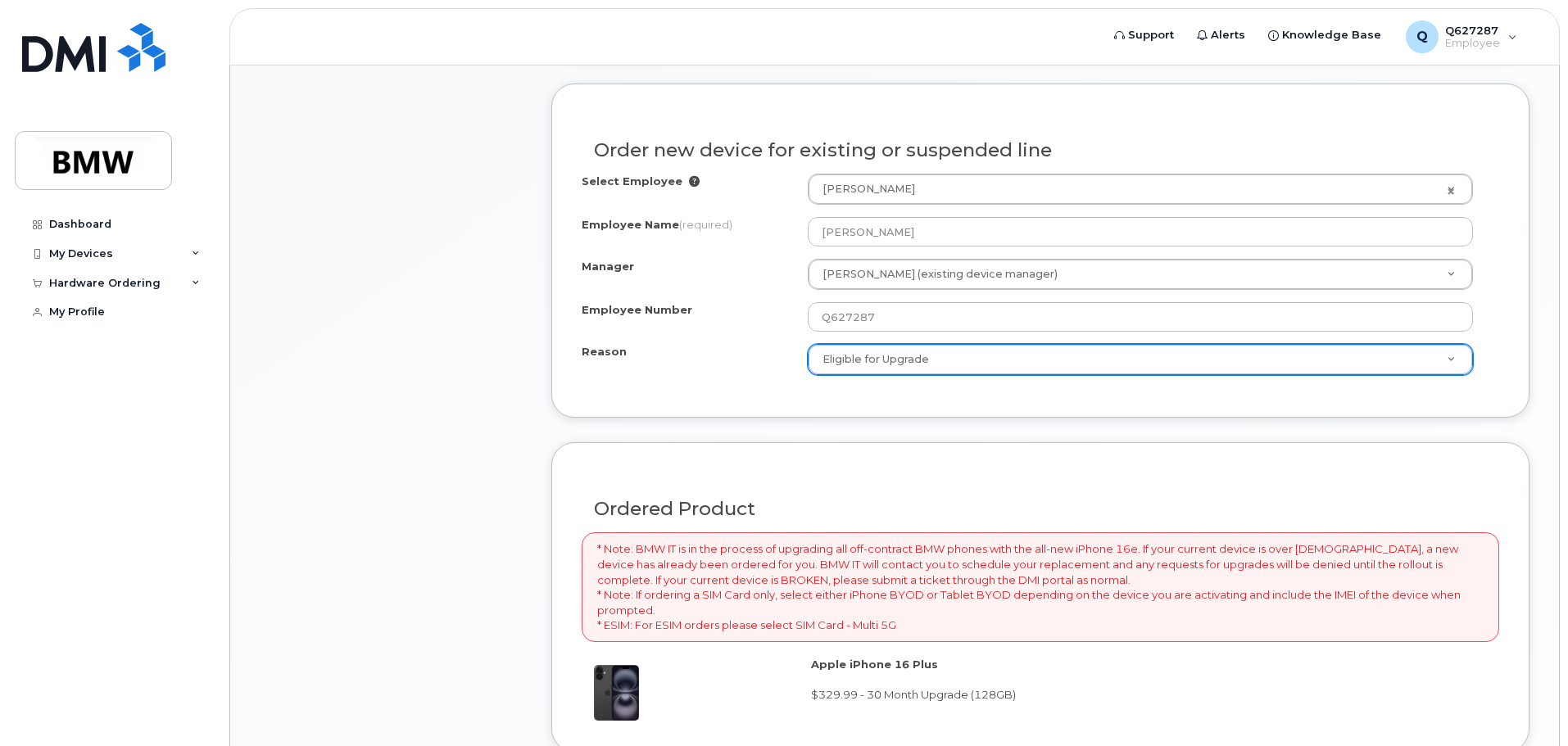
click at [770, 389] on div "Order new device for existing or suspended line Select Employee Richard Jenkins…" at bounding box center [1040, 251] width 978 height 334
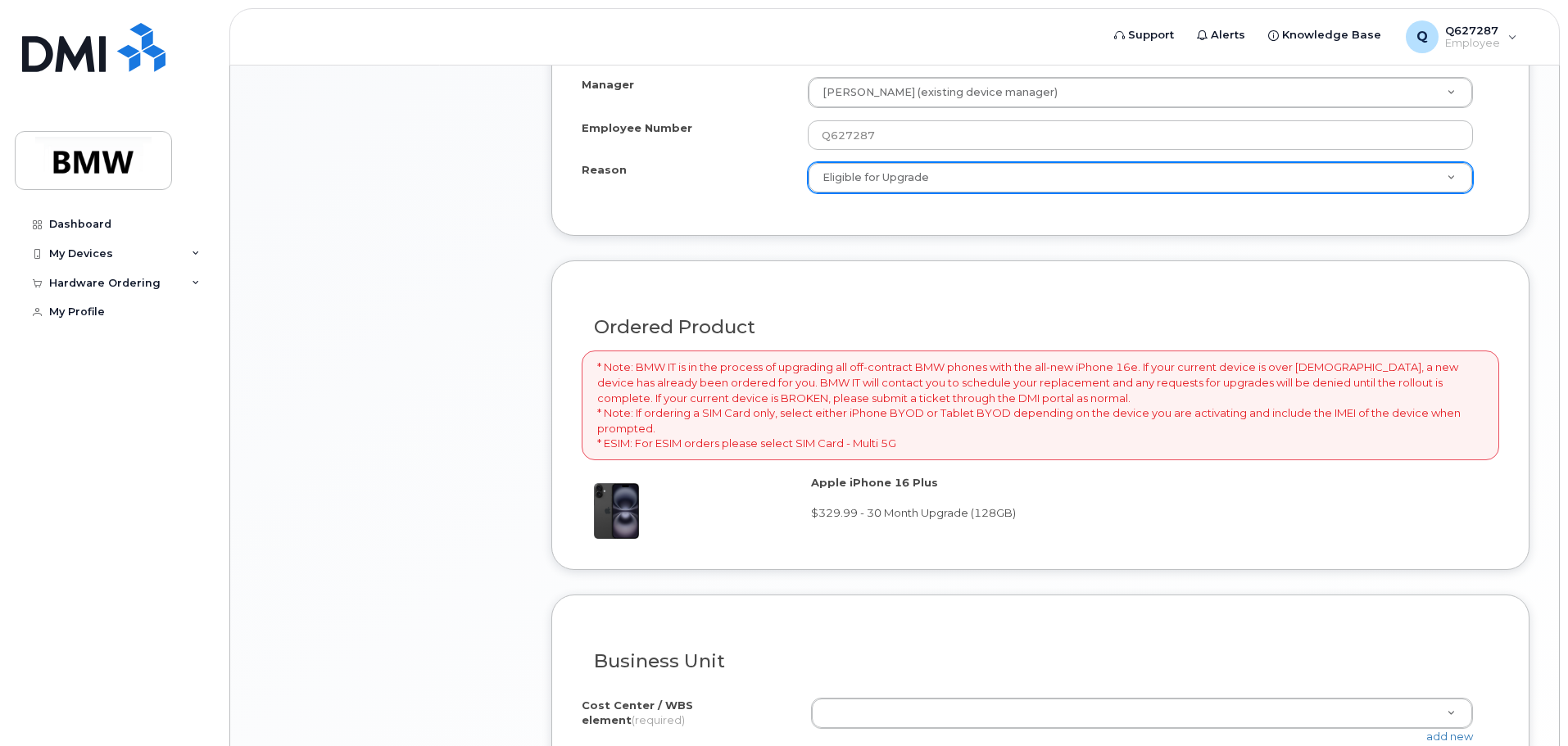
scroll to position [1197, 0]
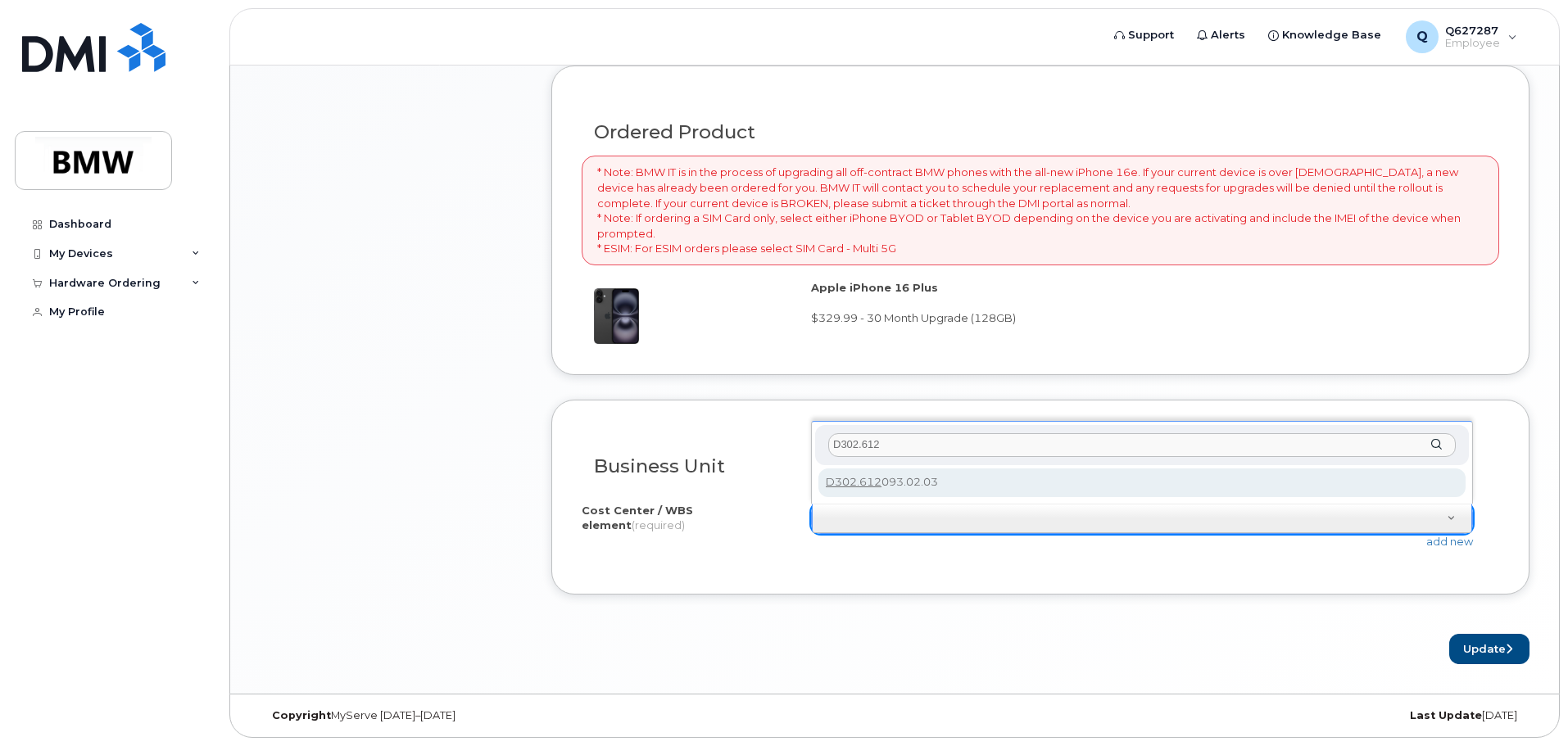
type input "D302.612"
type input "D302.612093.02.03"
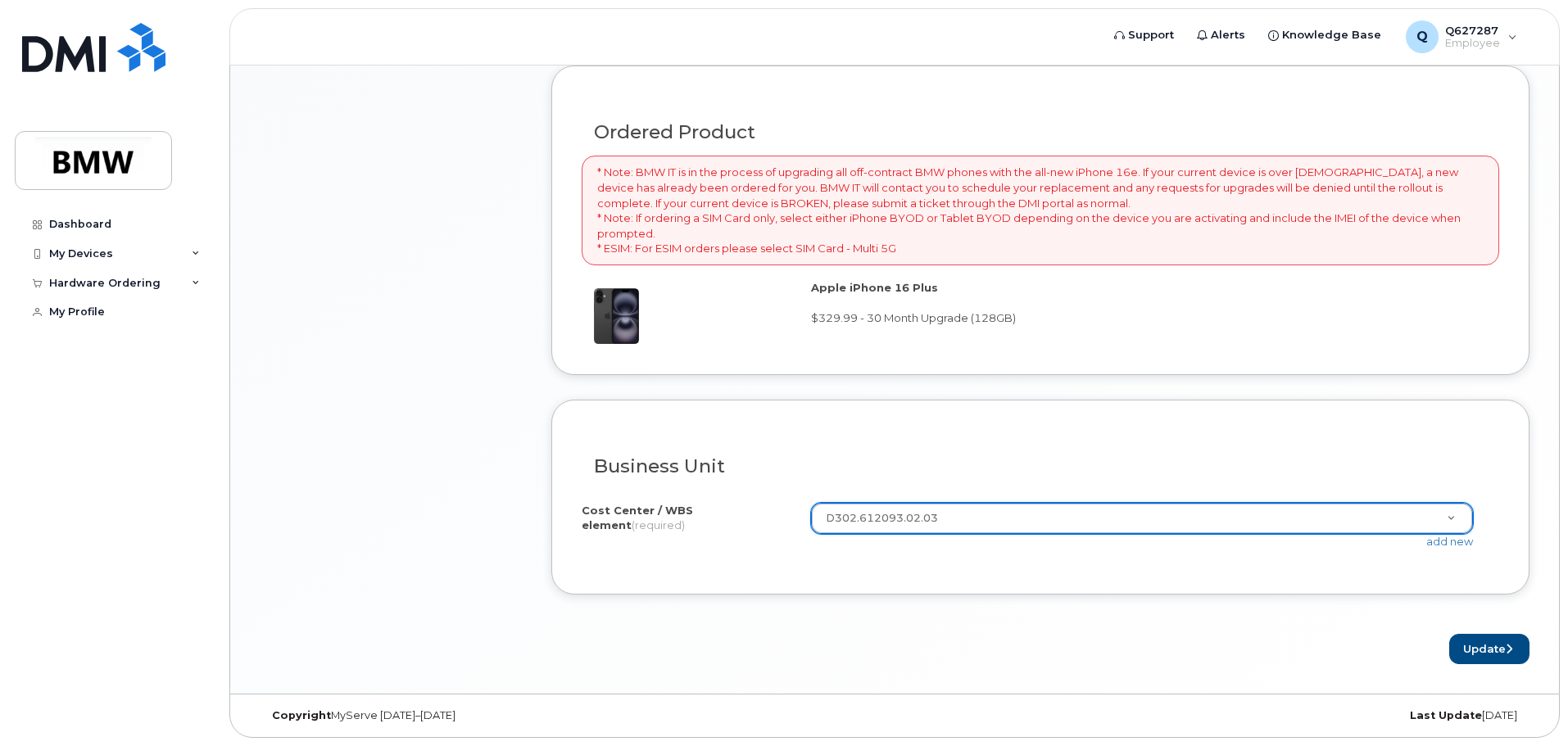
click at [983, 441] on div "Business Unit" at bounding box center [1040, 459] width 918 height 60
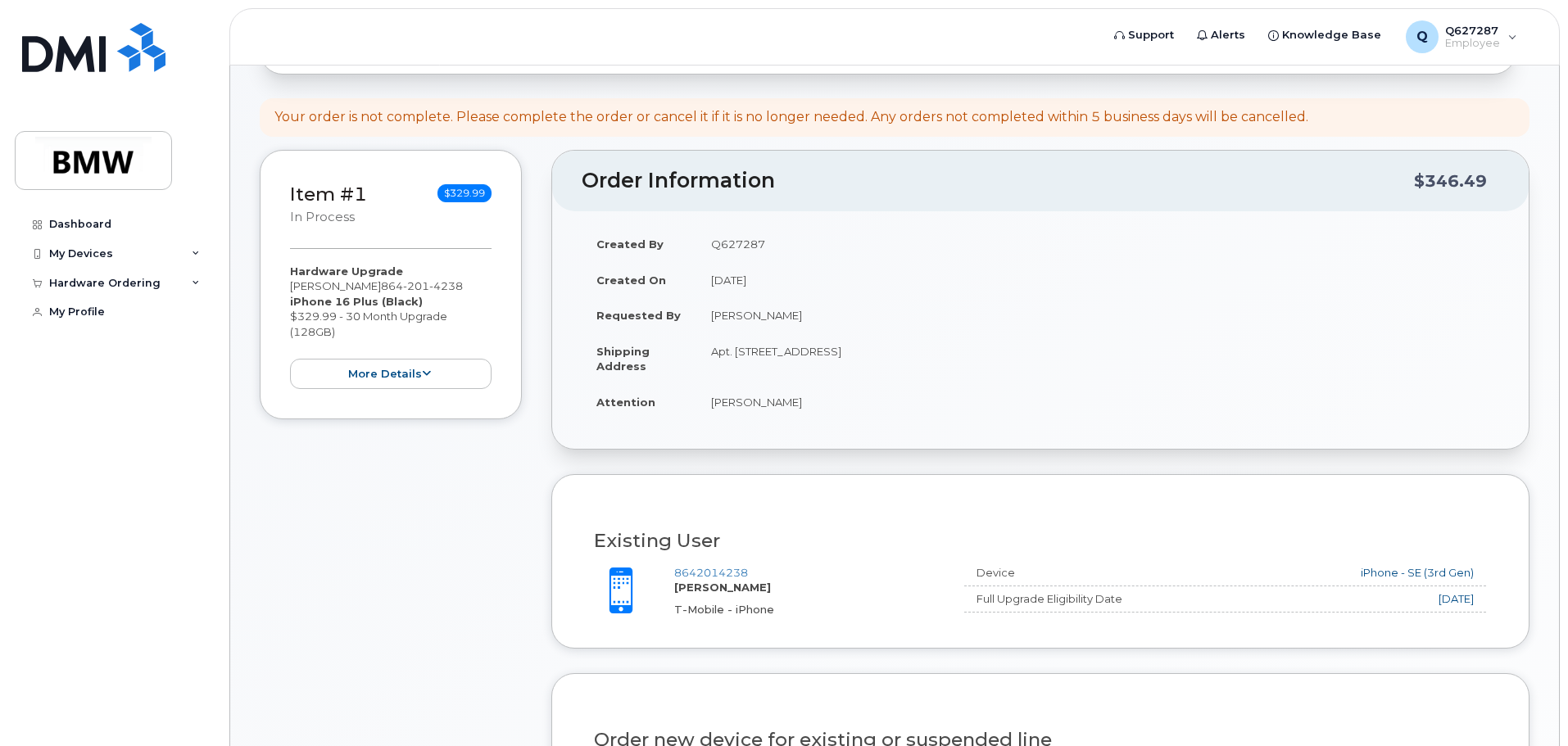
scroll to position [132, 0]
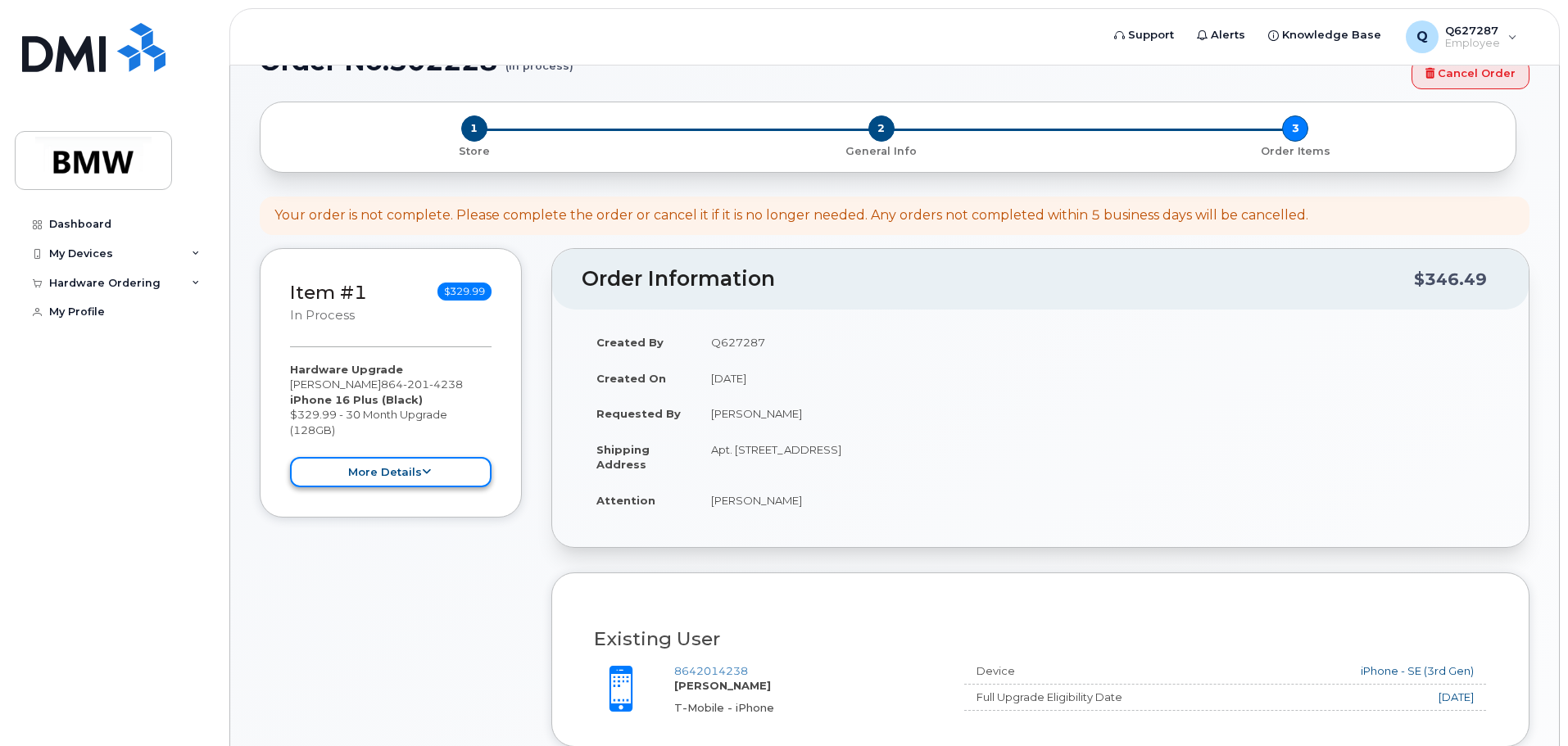
click at [410, 471] on button "more details" at bounding box center [390, 472] width 201 height 30
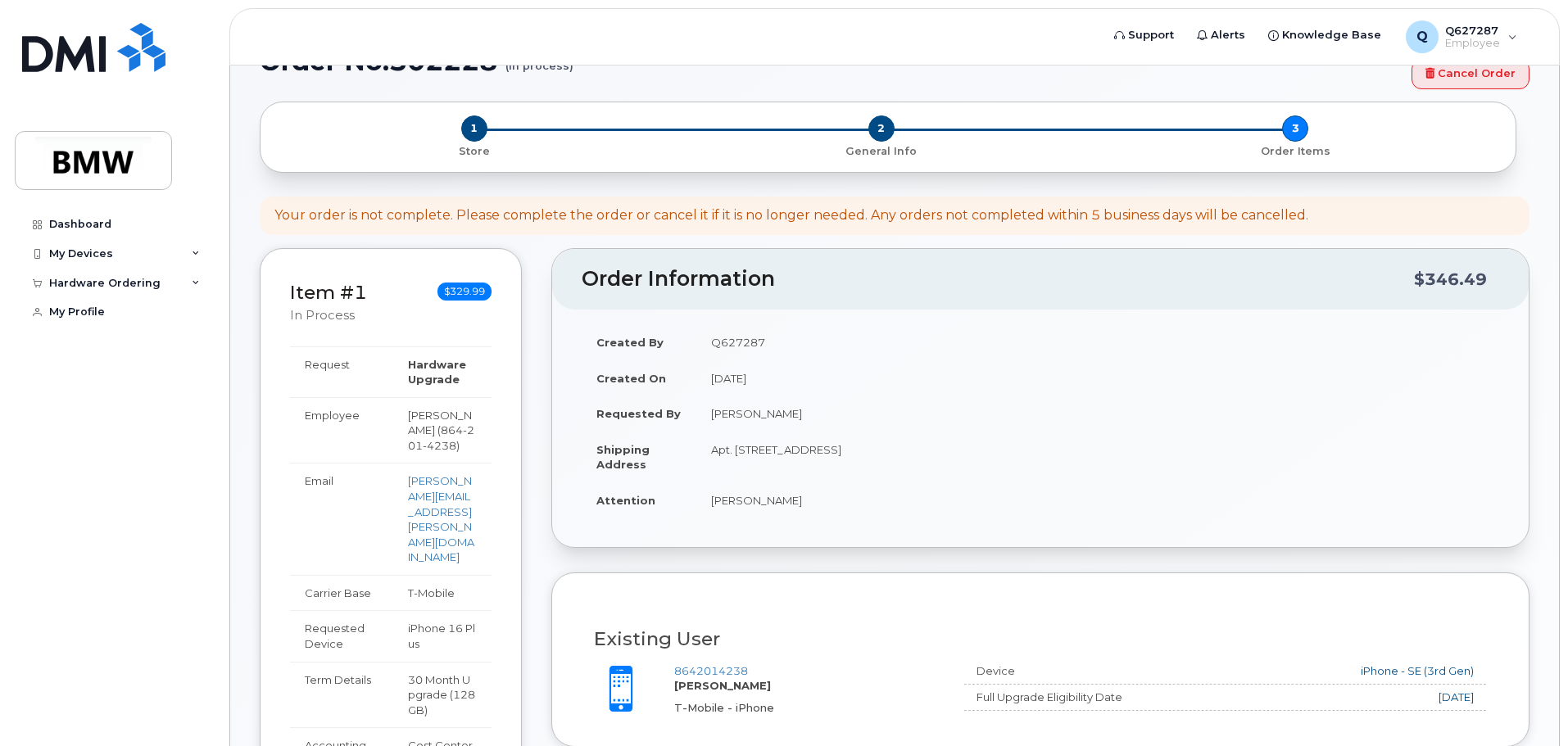
click at [775, 452] on td "Apt. 405 8 HighPoint Circle, Quincy, MA, 02169, USA" at bounding box center [1097, 457] width 803 height 51
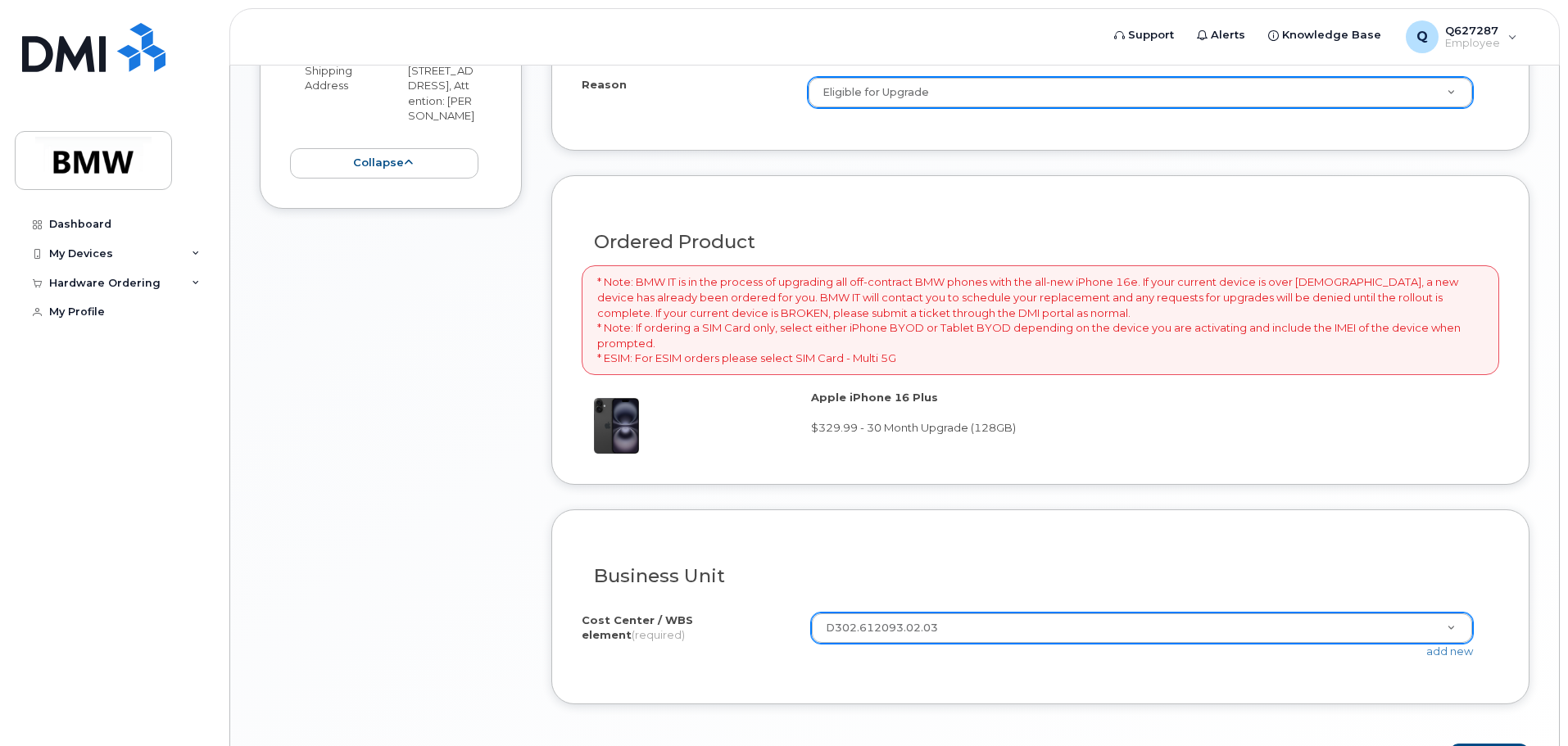
scroll to position [1197, 0]
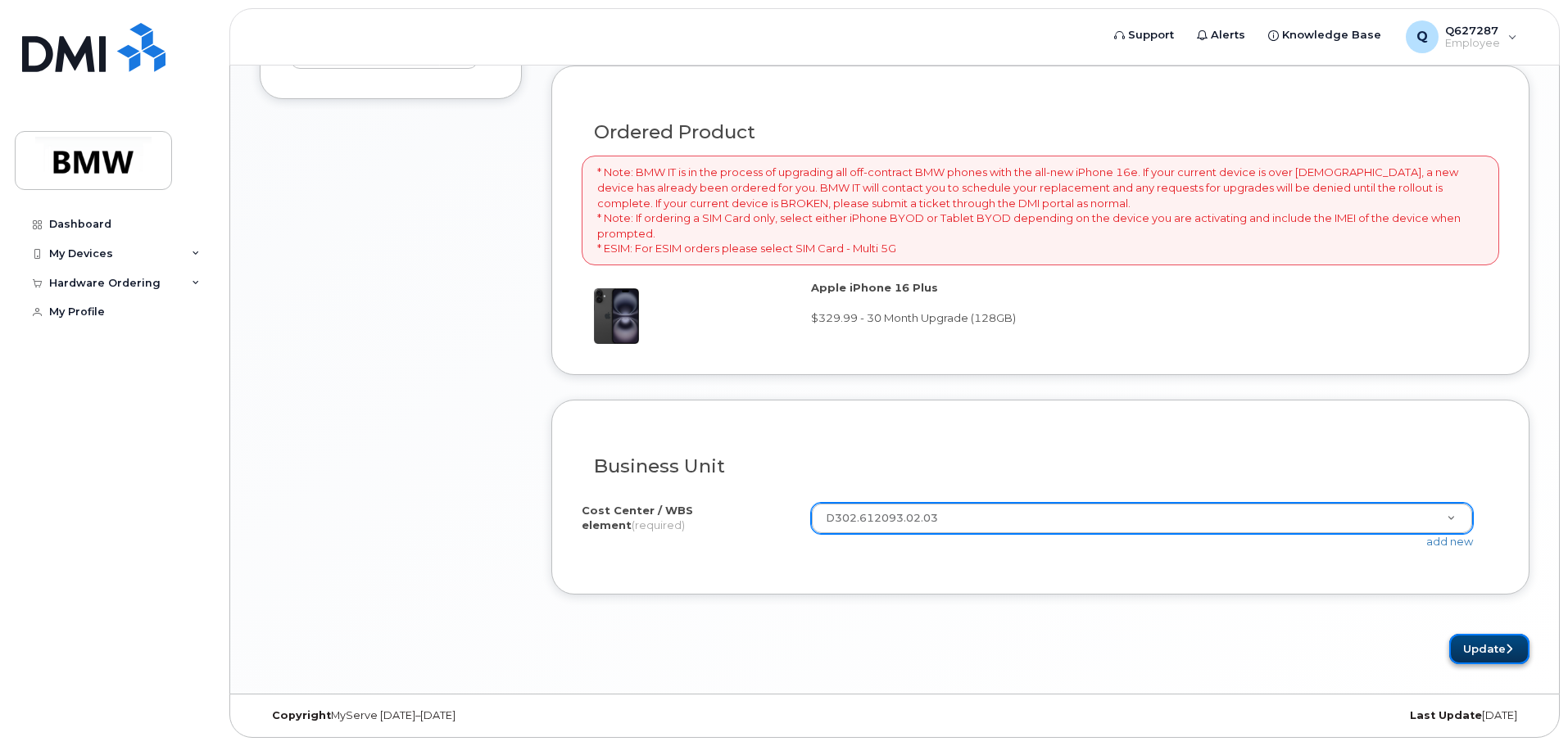
click at [1466, 650] on button "Update" at bounding box center [1490, 649] width 81 height 30
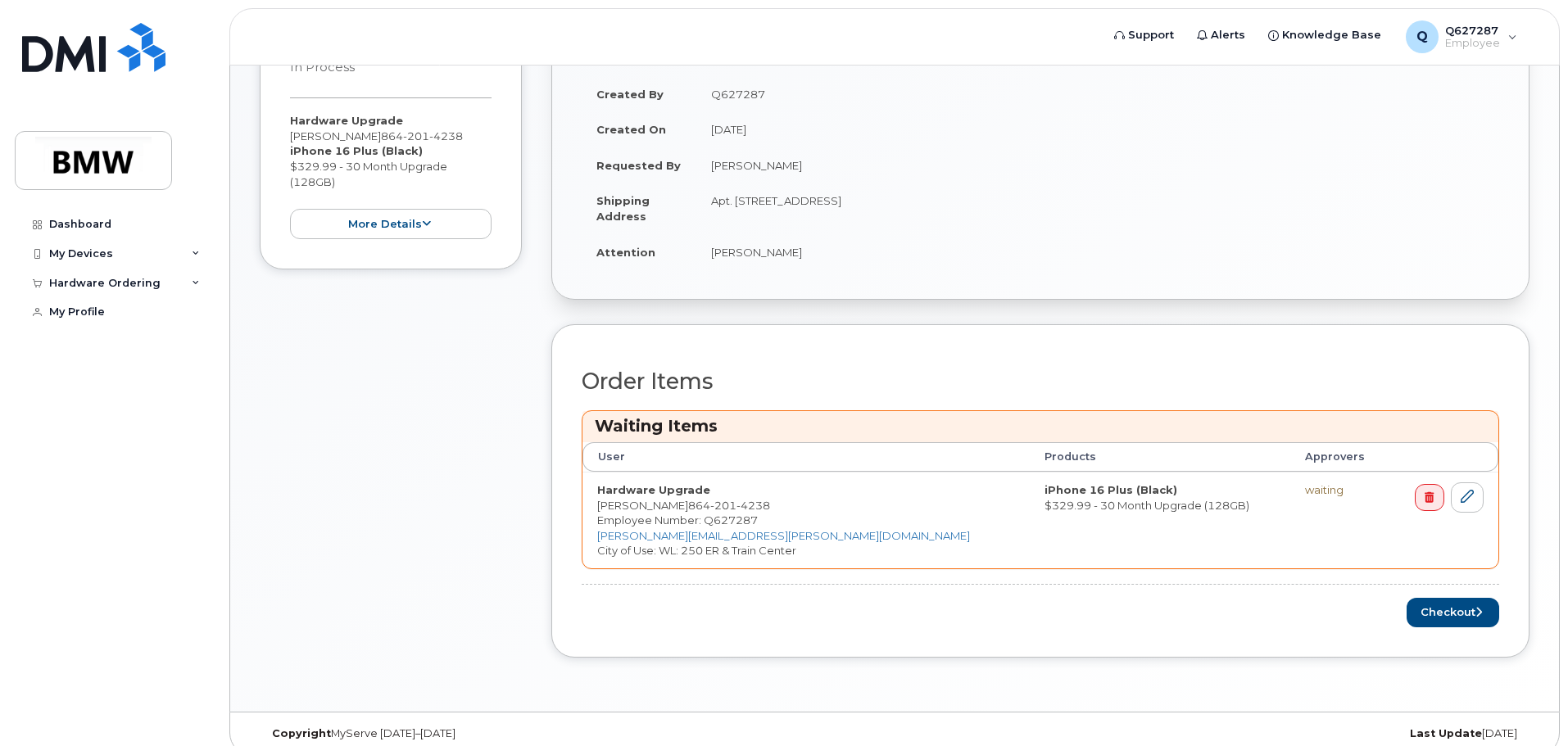
scroll to position [469, 0]
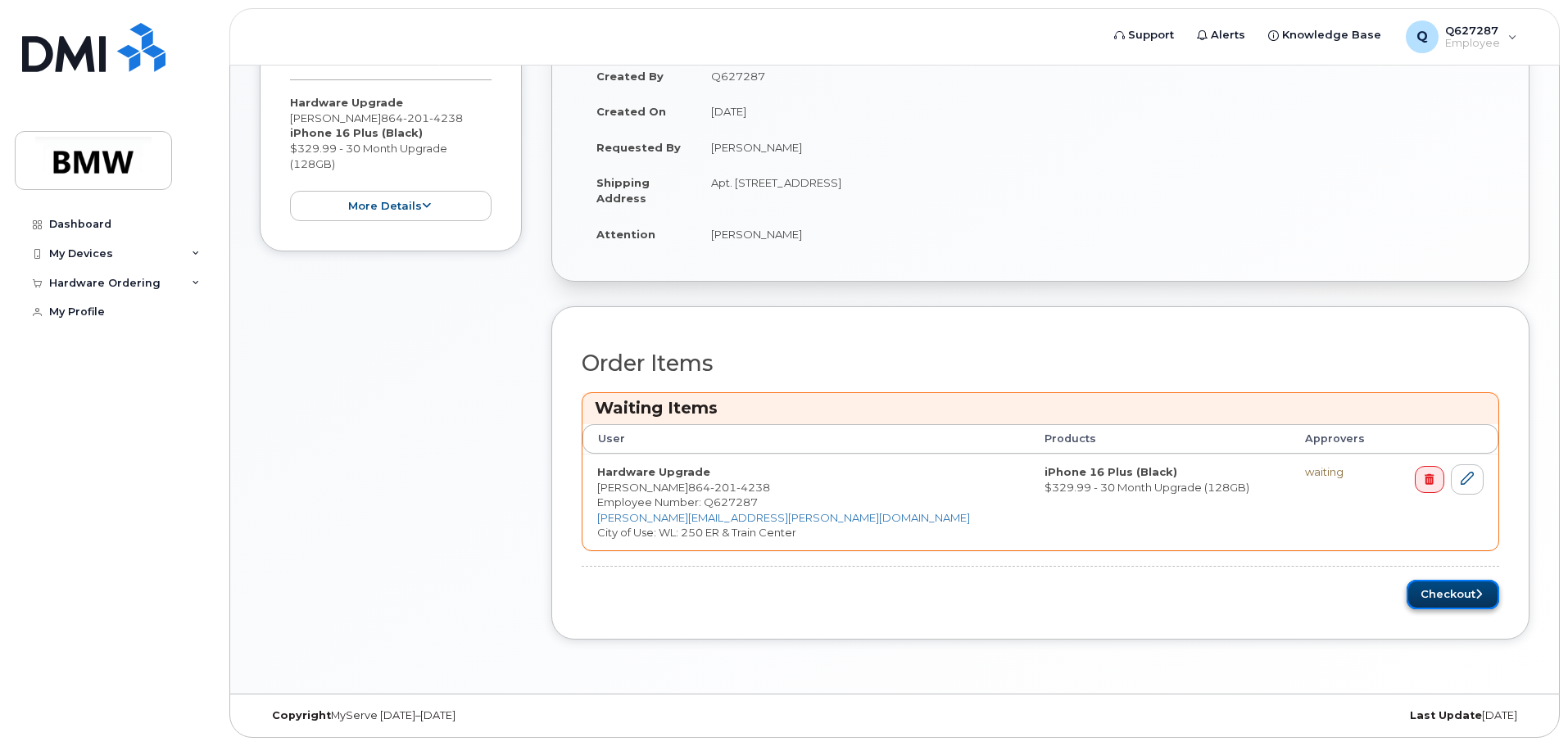
click at [1467, 595] on button "Checkout" at bounding box center [1453, 595] width 93 height 30
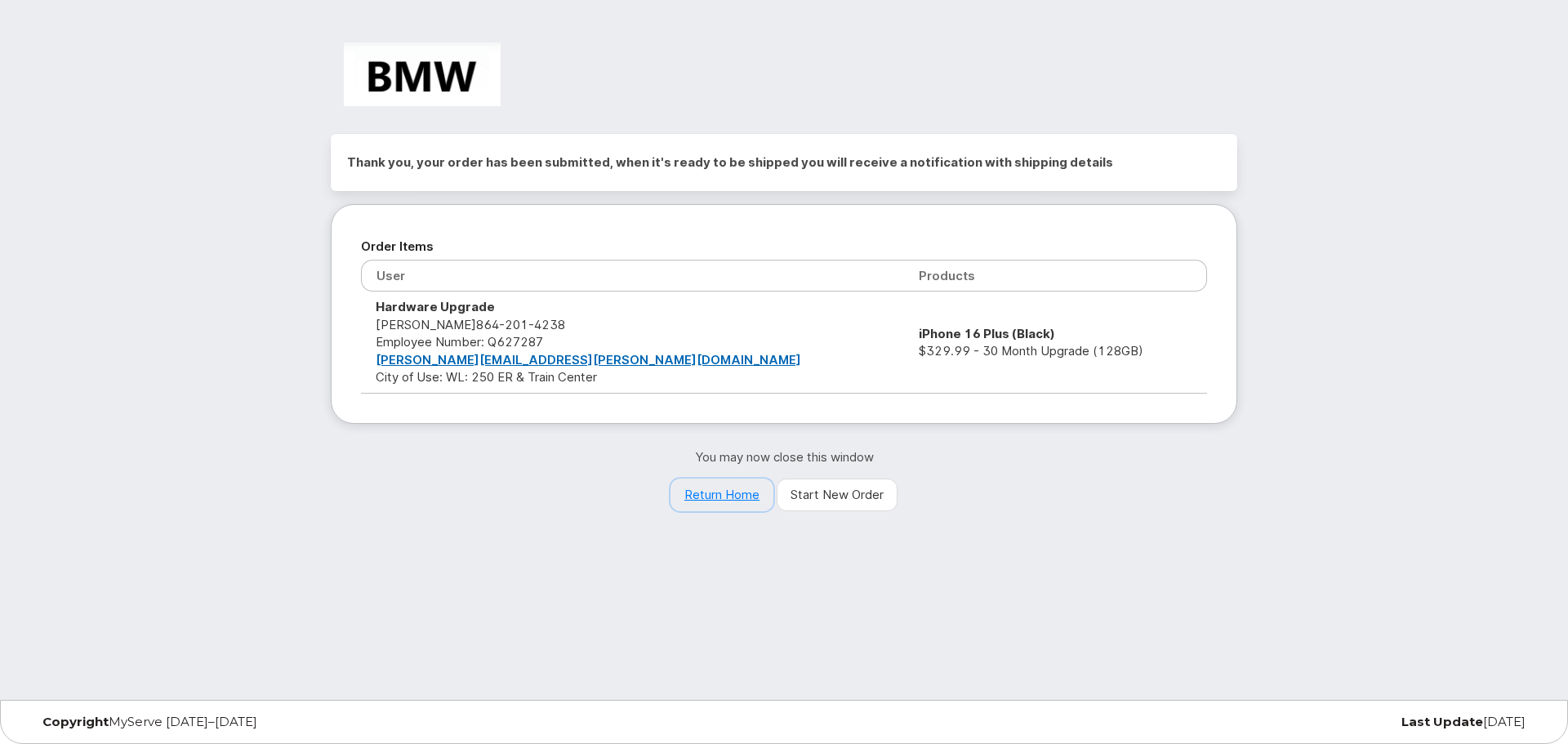
click at [735, 491] on link "Return Home" at bounding box center [722, 495] width 103 height 33
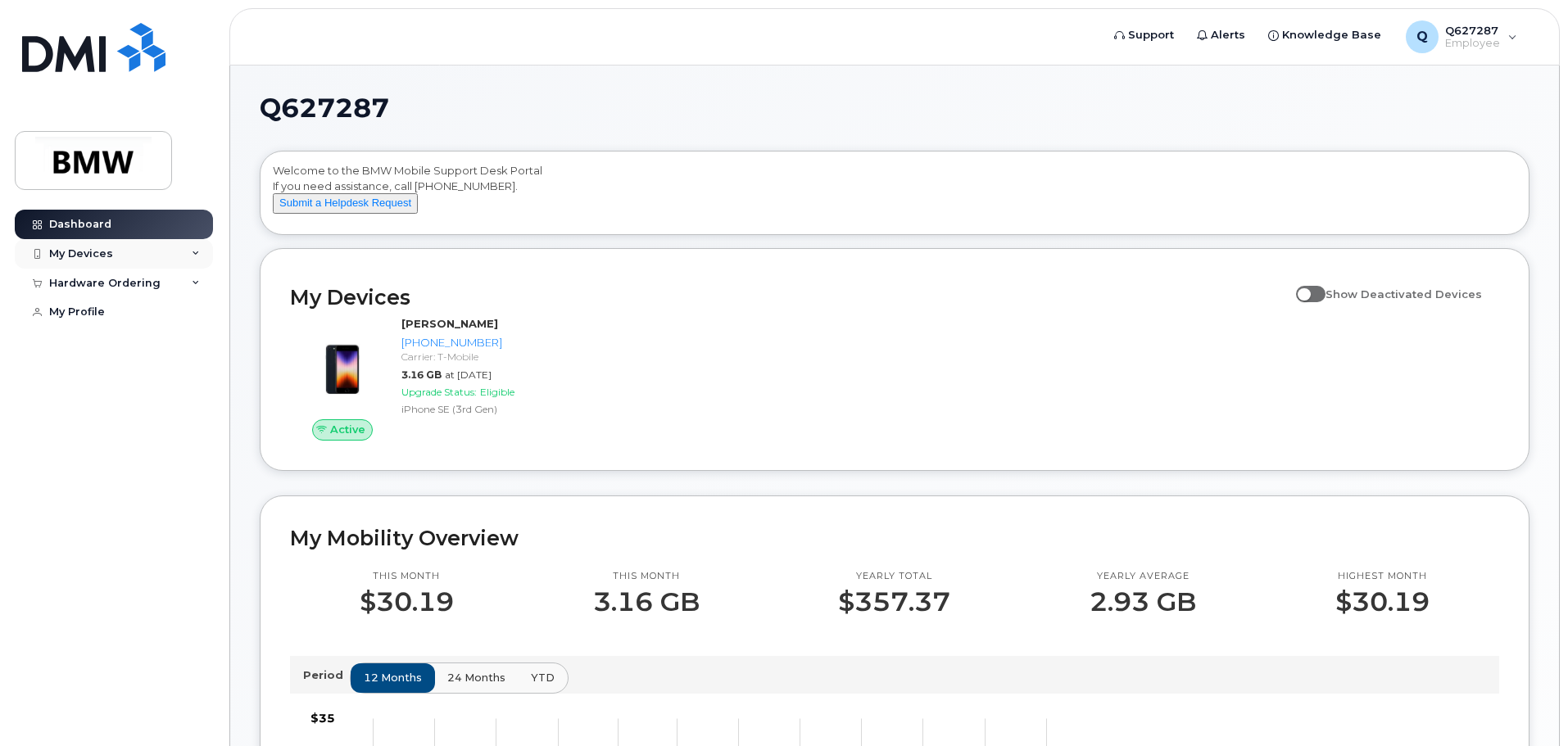
click at [195, 257] on icon at bounding box center [196, 254] width 8 height 8
click at [513, 89] on div "Q627287 Welcome to the BMW Mobile Support Desk Portal If you need assistance, c…" at bounding box center [894, 745] width 1329 height 1359
click at [134, 379] on div "Hardware Ordering" at bounding box center [105, 372] width 112 height 13
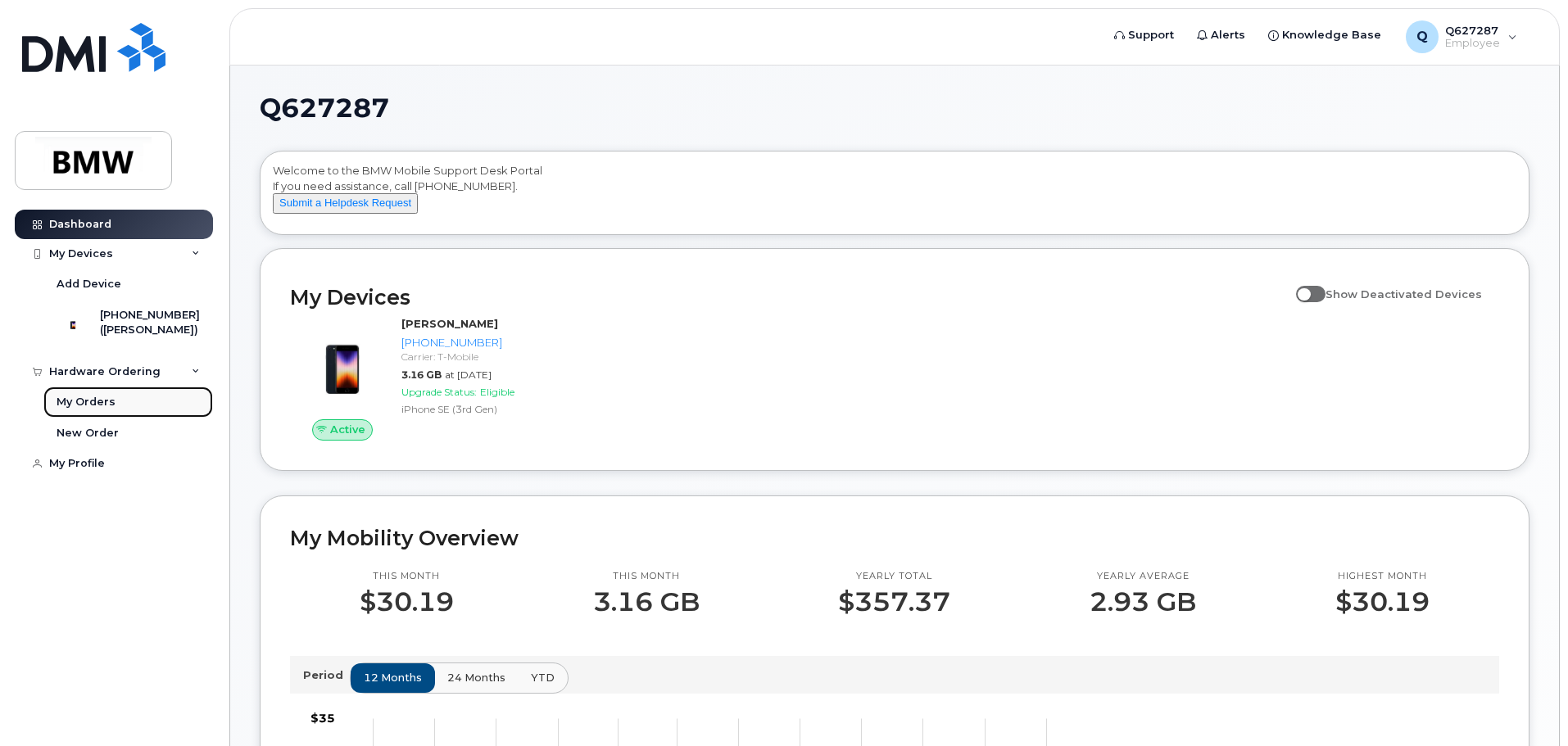
click at [114, 414] on link "My Orders" at bounding box center [128, 403] width 169 height 31
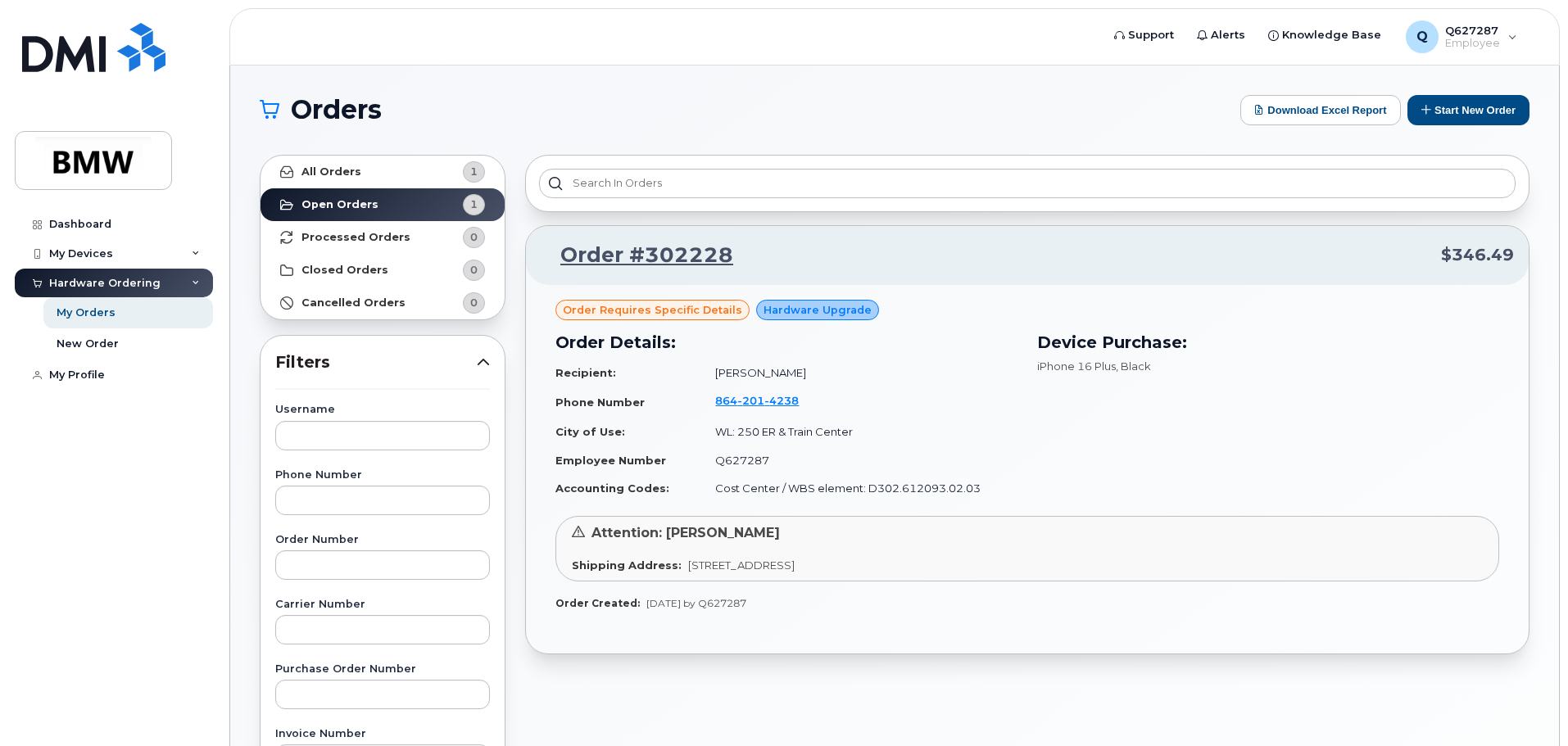
click at [659, 311] on span "Order requires Specific details" at bounding box center [653, 310] width 179 height 16
click at [676, 307] on span "Order requires Specific details" at bounding box center [653, 310] width 179 height 16
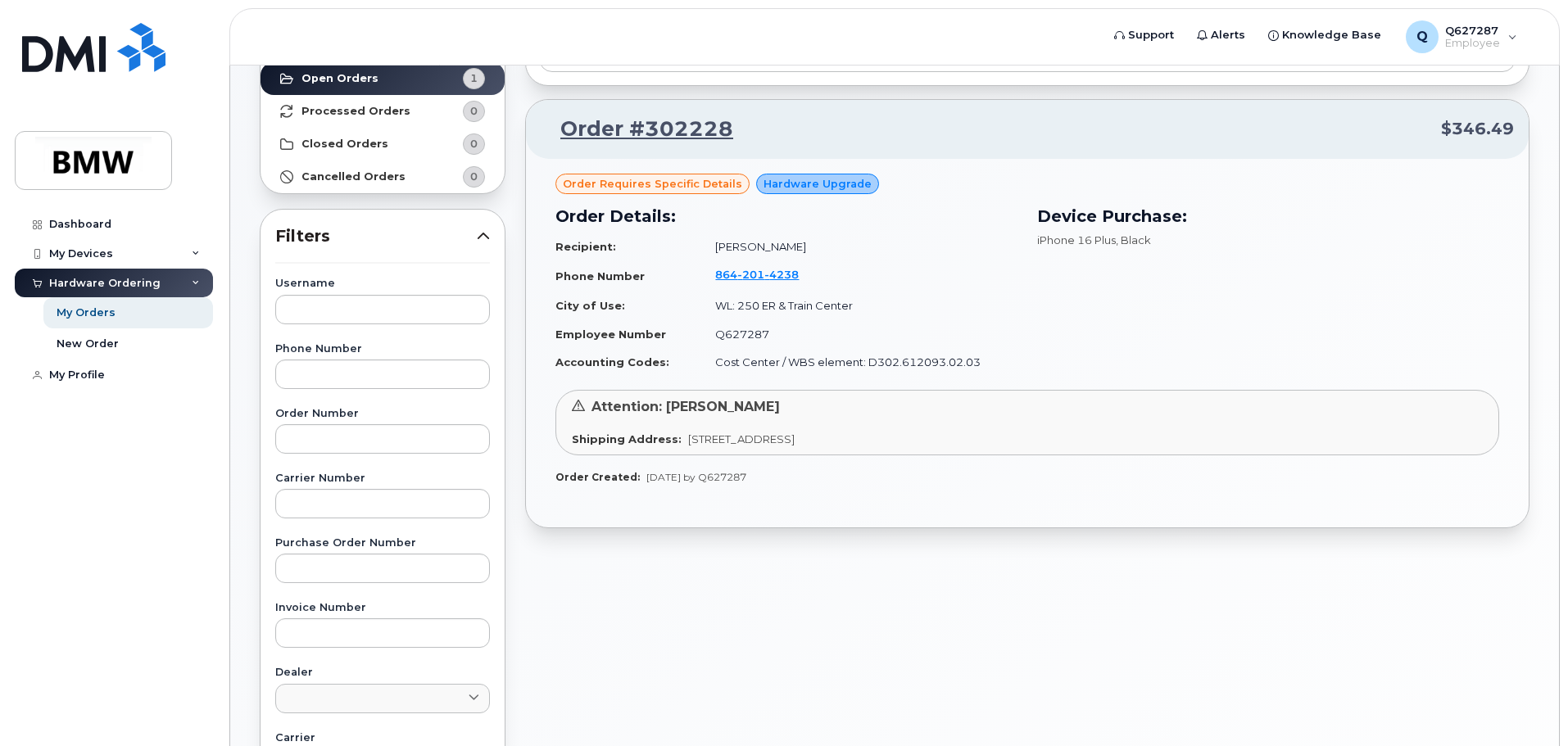
scroll to position [163, 0]
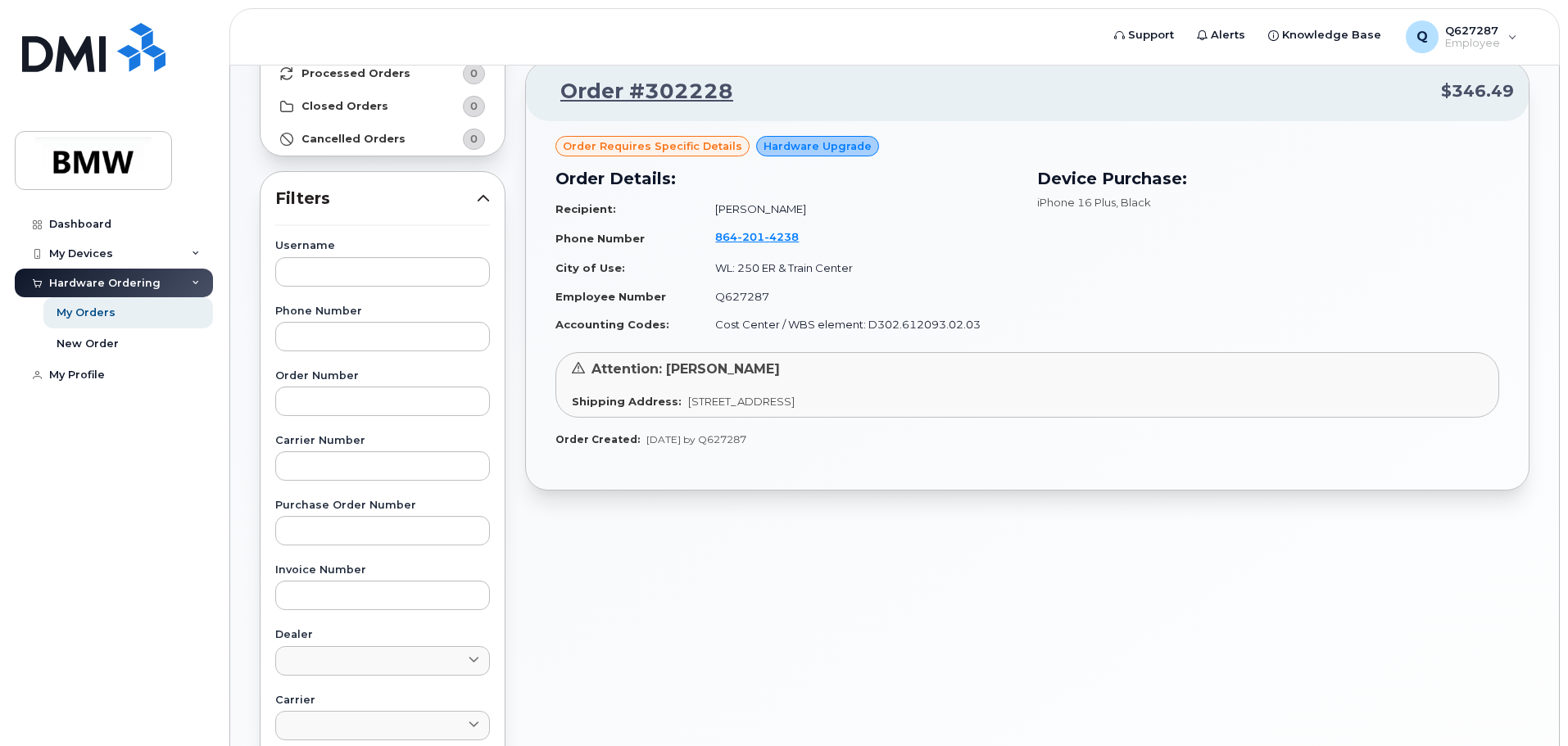
click at [686, 377] on span "Attention: [PERSON_NAME]" at bounding box center [685, 369] width 188 height 16
click at [676, 403] on div "Shipping Address: [STREET_ADDRESS]" at bounding box center [1027, 402] width 911 height 16
click at [767, 459] on div "Order requires Specific details Hardware Upgrade Order Details: Recipient: [PER…" at bounding box center [1027, 306] width 1003 height 369
click at [666, 94] on link "Order #302228" at bounding box center [637, 92] width 192 height 30
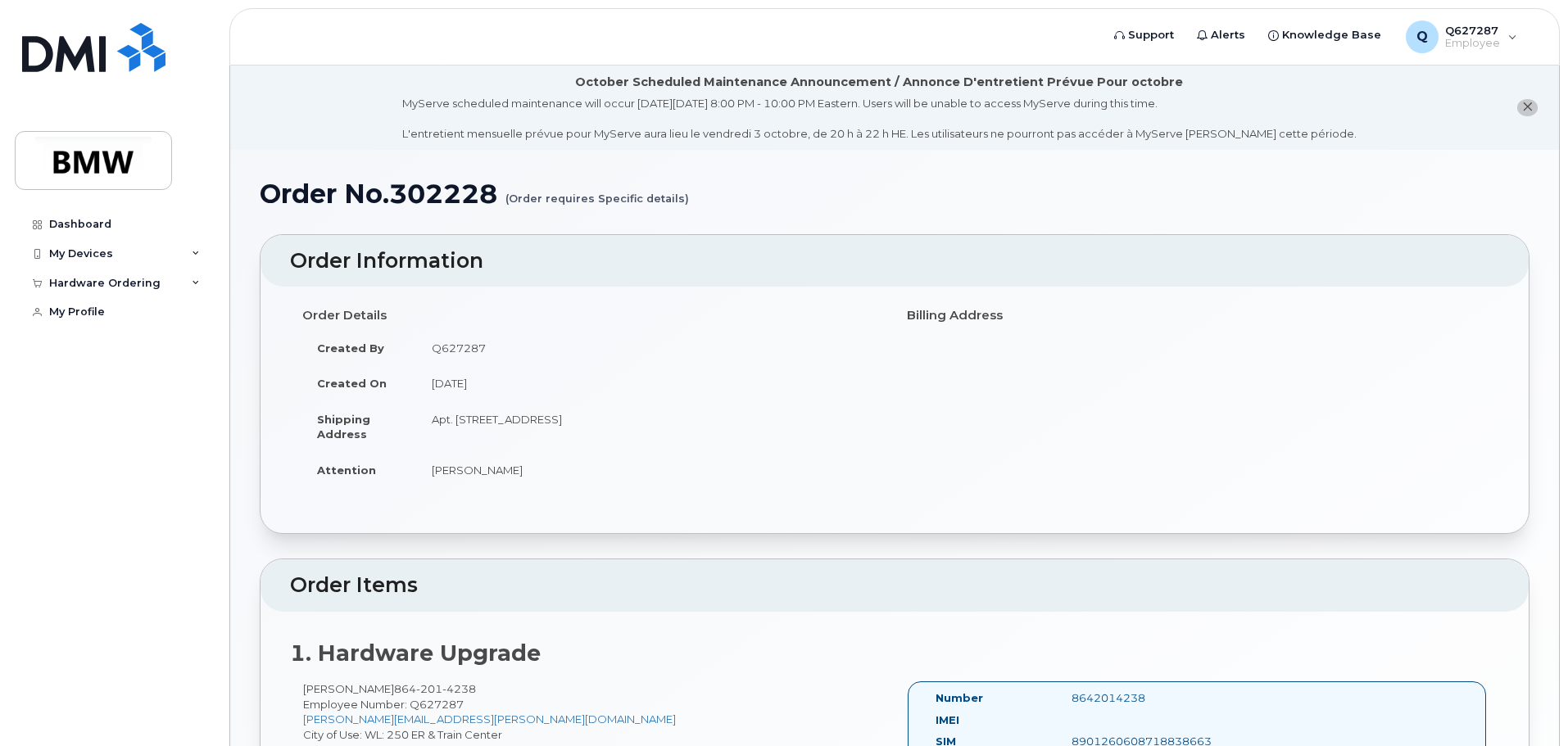
click at [581, 290] on div "Order Details Created By Q627287 Created On October 1, 2025 Shipping Address Ap…" at bounding box center [894, 410] width 1268 height 246
click at [106, 249] on div "My Devices" at bounding box center [81, 254] width 64 height 13
